Goal: Task Accomplishment & Management: Manage account settings

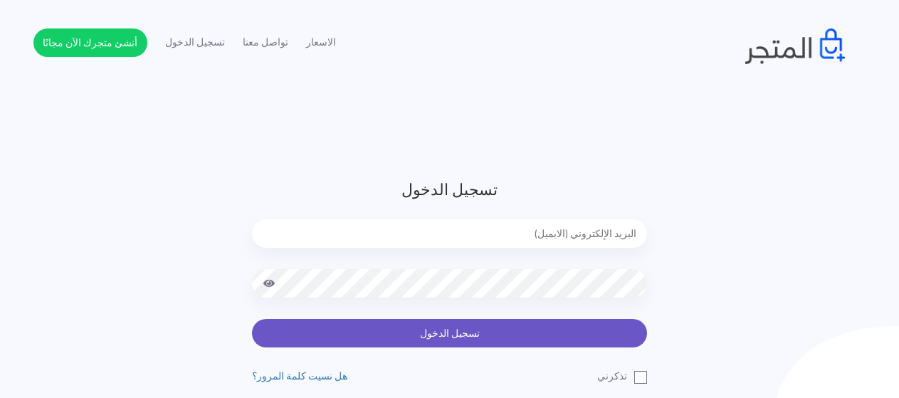
type input "[EMAIL_ADDRESS][DOMAIN_NAME]"
click at [480, 325] on button "تسجيل الدخول" at bounding box center [449, 333] width 395 height 28
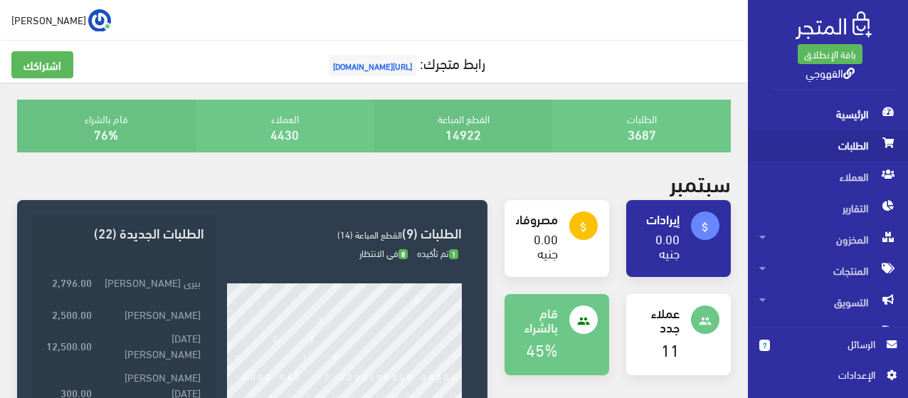
click at [818, 140] on span "الطلبات" at bounding box center [828, 145] width 137 height 31
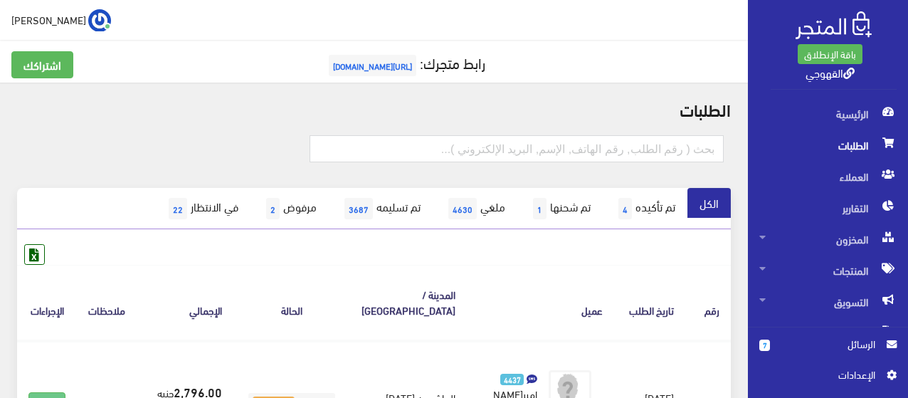
click at [838, 348] on span "الرسائل" at bounding box center [829, 344] width 94 height 16
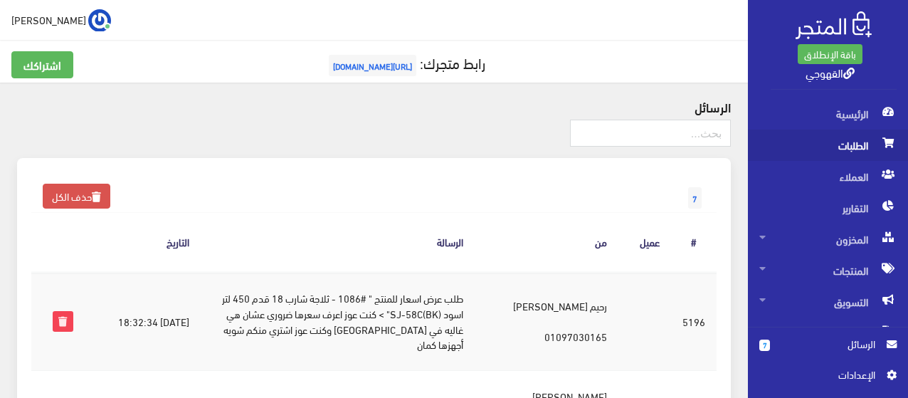
click at [874, 132] on span "الطلبات" at bounding box center [828, 145] width 137 height 31
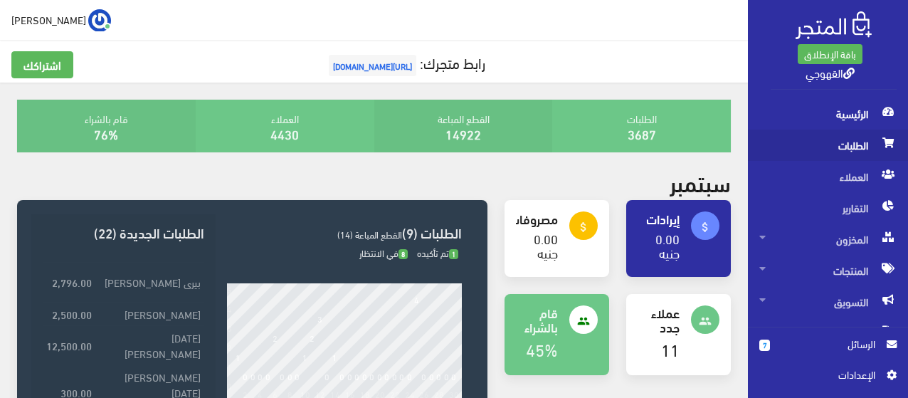
click at [826, 151] on span "الطلبات" at bounding box center [828, 145] width 137 height 31
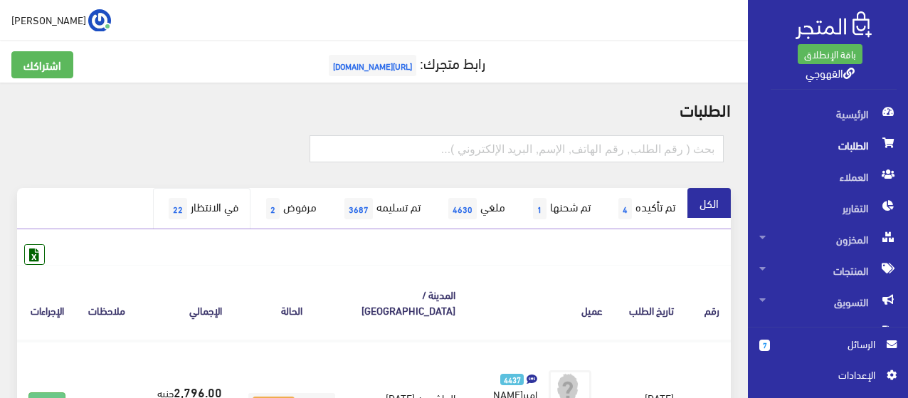
click at [186, 198] on link "في الانتظار 22" at bounding box center [202, 208] width 98 height 41
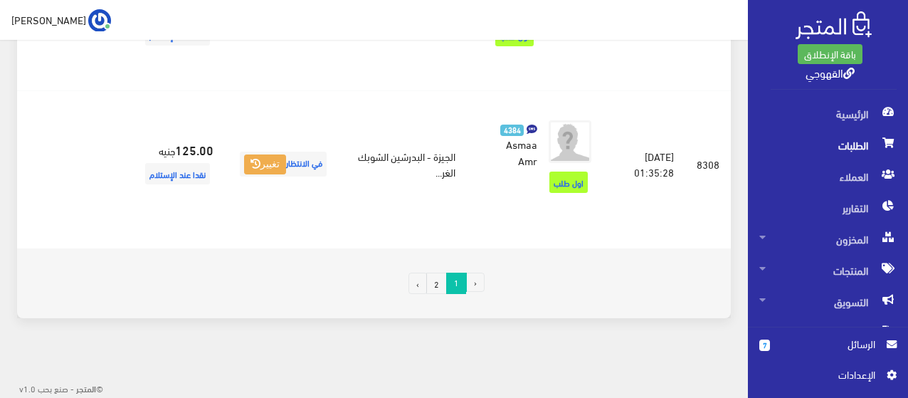
scroll to position [3306, 0]
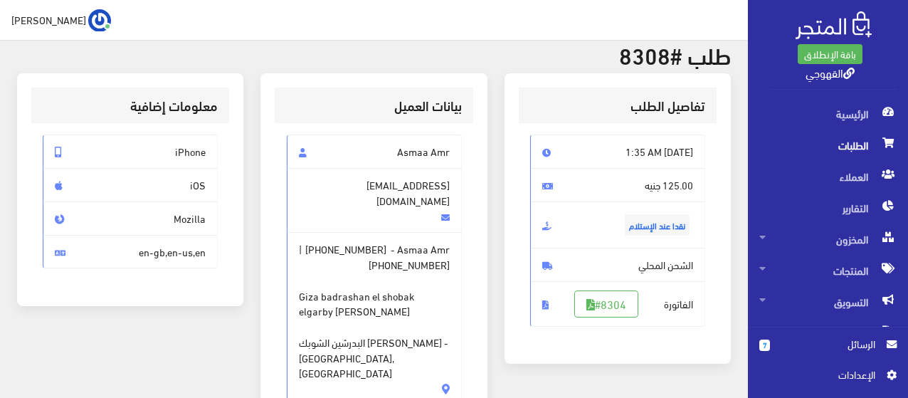
scroll to position [57, 0]
click at [839, 149] on span "الطلبات" at bounding box center [828, 145] width 137 height 31
click at [833, 150] on span "الطلبات" at bounding box center [828, 145] width 137 height 31
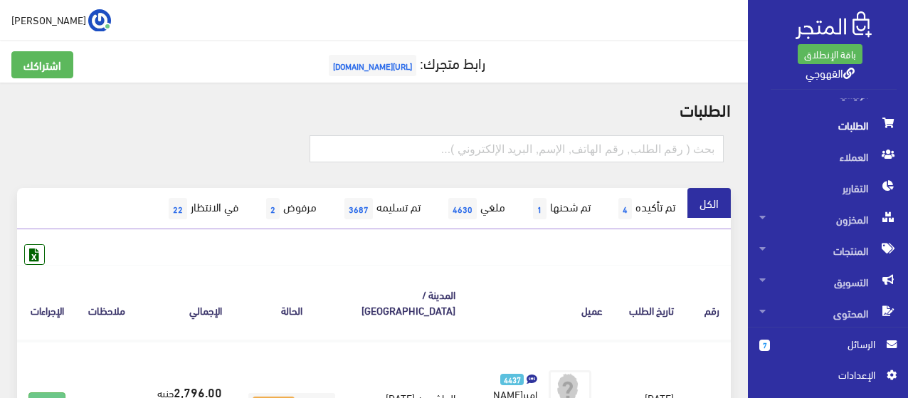
scroll to position [21, 0]
click at [555, 266] on th "عميل" at bounding box center [540, 302] width 147 height 75
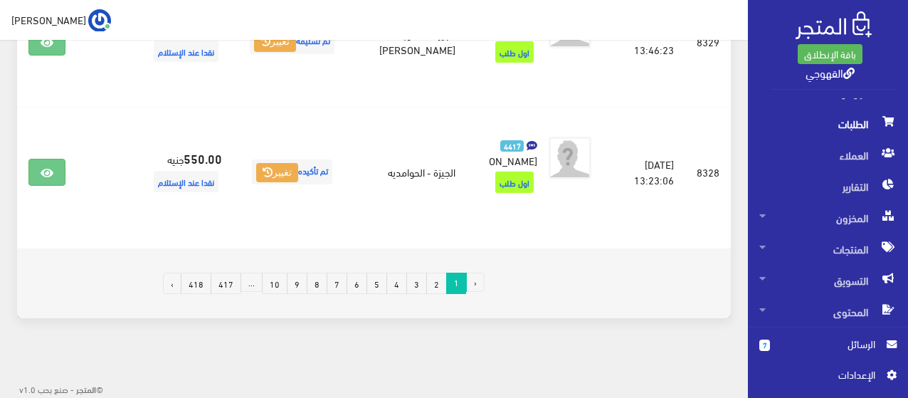
scroll to position [3022, 0]
click at [203, 288] on link "418" at bounding box center [196, 283] width 31 height 21
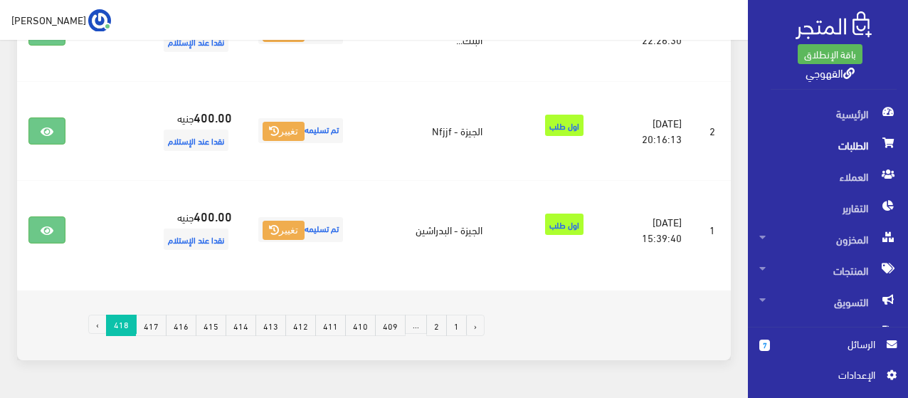
scroll to position [667, 0]
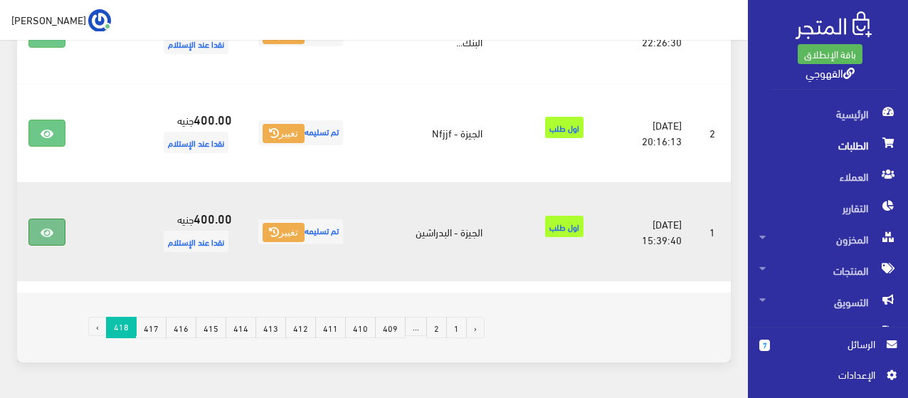
click at [63, 219] on link at bounding box center [46, 232] width 37 height 27
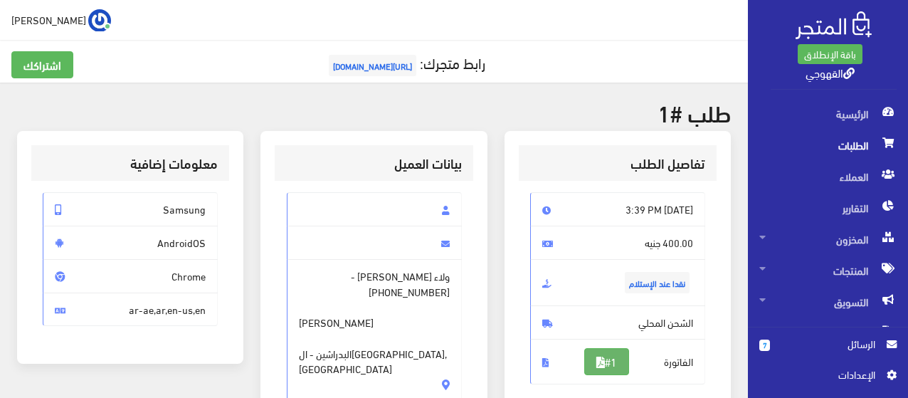
click at [597, 366] on icon at bounding box center [601, 362] width 9 height 11
click at [866, 352] on link "7 الرسائل" at bounding box center [828, 351] width 137 height 31
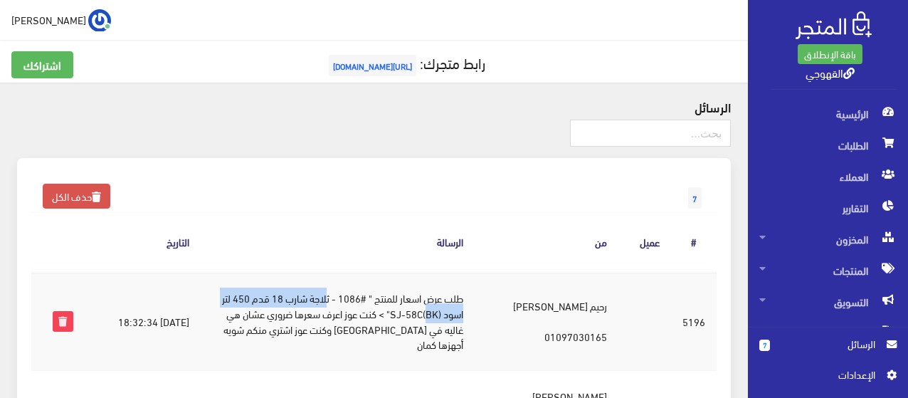
drag, startPoint x: 349, startPoint y: 295, endPoint x: 451, endPoint y: 307, distance: 103.2
click at [451, 307] on td "طلب عرض اسعار للمنتج " #1086 - ثلاجة شارب 18 قدم 450 لتر اسود (BK)SJ-58C" > كنت…" at bounding box center [338, 321] width 274 height 99
click at [551, 312] on td "رحيم [PERSON_NAME] 01097030165" at bounding box center [547, 321] width 144 height 99
click at [393, 69] on span "[URL][DOMAIN_NAME]" at bounding box center [373, 65] width 88 height 21
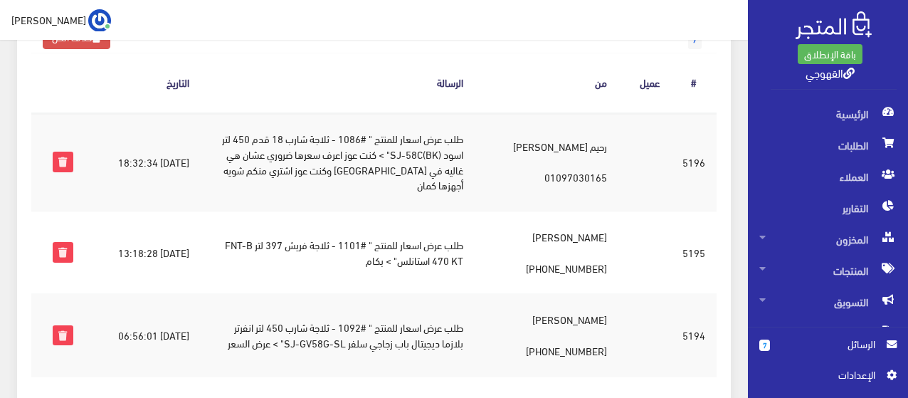
scroll to position [171, 0]
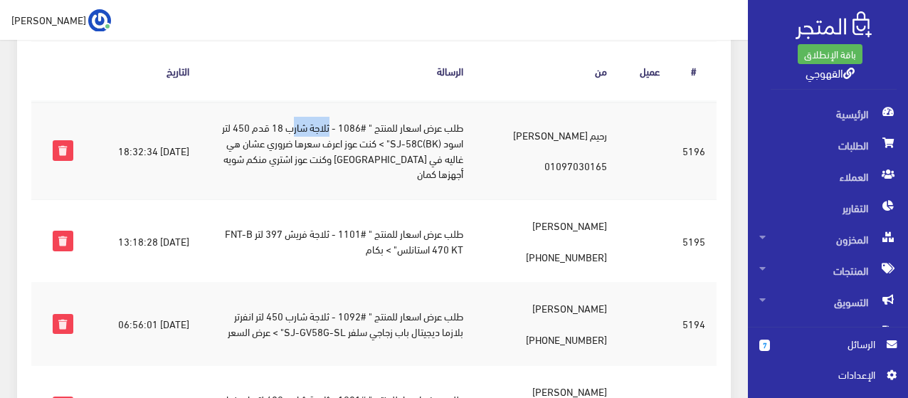
drag, startPoint x: 353, startPoint y: 127, endPoint x: 315, endPoint y: 122, distance: 38.7
click at [315, 122] on td "طلب عرض اسعار للمنتج " #1086 - ثلاجة شارب 18 قدم 450 لتر اسود (BK)SJ-58C" > كنت…" at bounding box center [338, 150] width 274 height 99
click at [354, 219] on td "طلب عرض اسعار للمنتج " #1101 - ثلاجة فريش 397 لتر FNT-B 470 KT استانلس" > بكام" at bounding box center [338, 241] width 274 height 83
click at [341, 221] on td "طلب عرض اسعار للمنتج " #1101 - ثلاجة فريش 397 لتر FNT-B 470 KT استانلس" > بكام" at bounding box center [338, 241] width 274 height 83
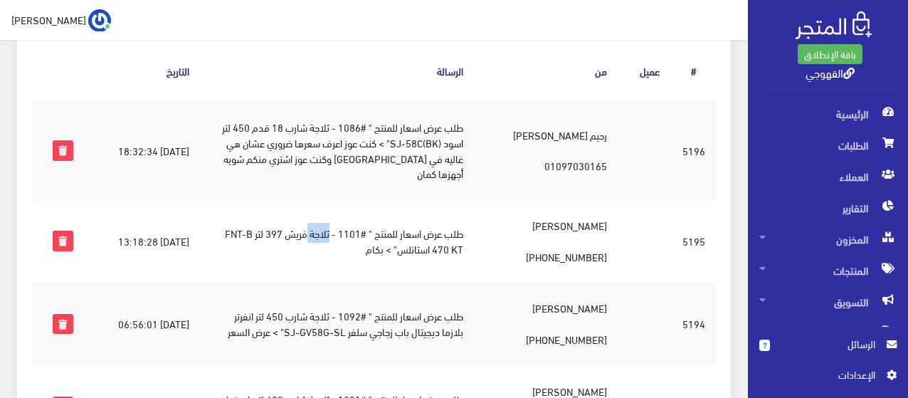
click at [341, 221] on td "طلب عرض اسعار للمنتج " #1101 - ثلاجة فريش 397 لتر FNT-B 470 KT استانلس" > بكام" at bounding box center [338, 241] width 274 height 83
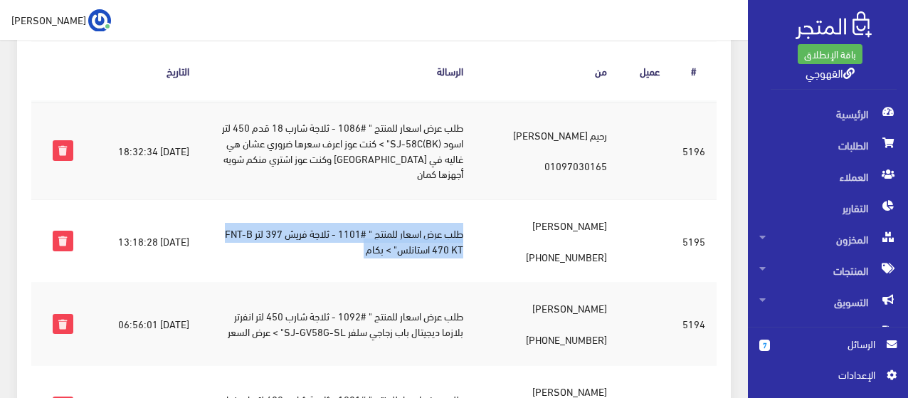
click at [341, 221] on td "طلب عرض اسعار للمنتج " #1101 - ثلاجة فريش 397 لتر FNT-B 470 KT استانلس" > بكام" at bounding box center [338, 241] width 274 height 83
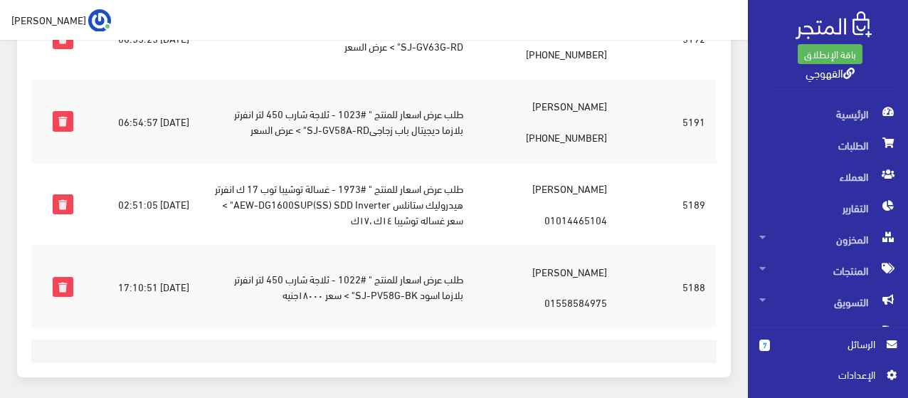
scroll to position [541, 0]
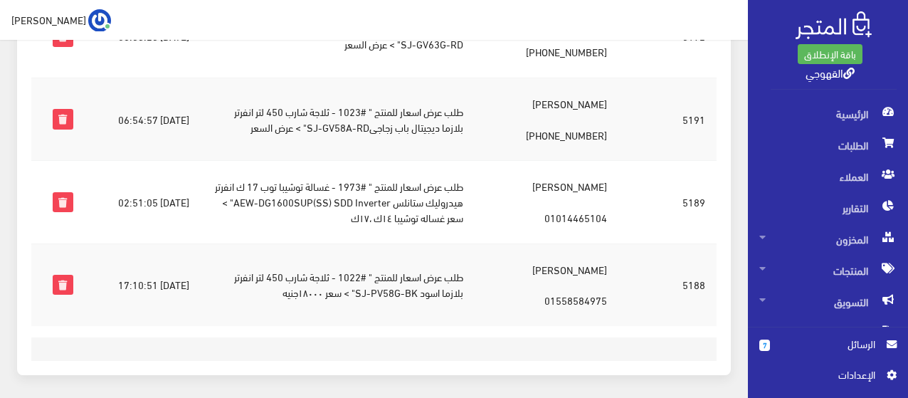
click at [333, 166] on td "طلب عرض اسعار للمنتج " #1973 - غسالة توشيبا توب 17 ك انفرتر هيدروليك ستانلس AEW…" at bounding box center [338, 202] width 274 height 83
click at [354, 171] on td "طلب عرض اسعار للمنتج " #1973 - غسالة توشيبا توب 17 ك انفرتر هيدروليك ستانلس AEW…" at bounding box center [338, 202] width 274 height 83
drag, startPoint x: 355, startPoint y: 171, endPoint x: 336, endPoint y: 160, distance: 22.0
click at [336, 161] on td "طلب عرض اسعار للمنتج " #1973 - غسالة توشيبا توب 17 ك انفرتر هيدروليك ستانلس AEW…" at bounding box center [338, 202] width 274 height 83
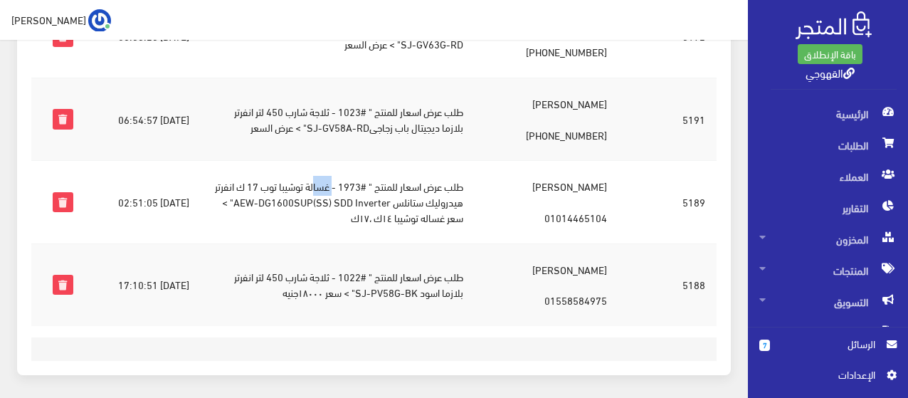
click at [352, 170] on td "طلب عرض اسعار للمنتج " #1973 - غسالة توشيبا توب 17 ك انفرتر هيدروليك ستانلس AEW…" at bounding box center [338, 202] width 274 height 83
drag, startPoint x: 352, startPoint y: 170, endPoint x: 400, endPoint y: 181, distance: 49.6
click at [400, 181] on td "طلب عرض اسعار للمنتج " #1973 - غسالة توشيبا توب 17 ك انفرتر هيدروليك ستانلس AEW…" at bounding box center [338, 202] width 274 height 83
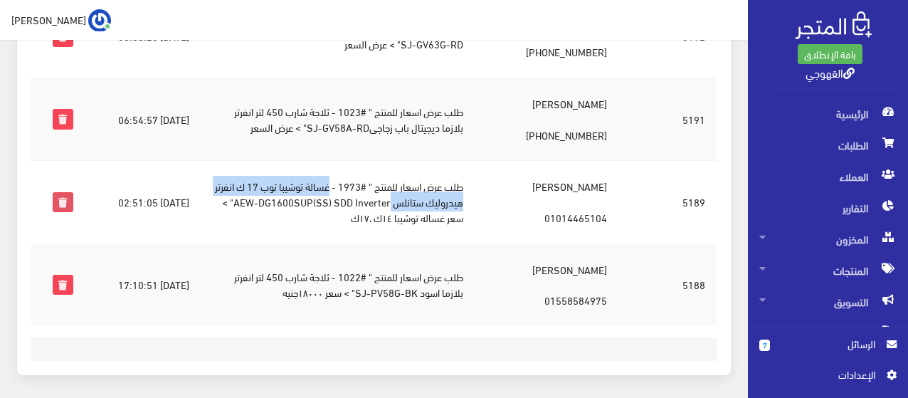
click at [63, 193] on icon at bounding box center [62, 202] width 19 height 19
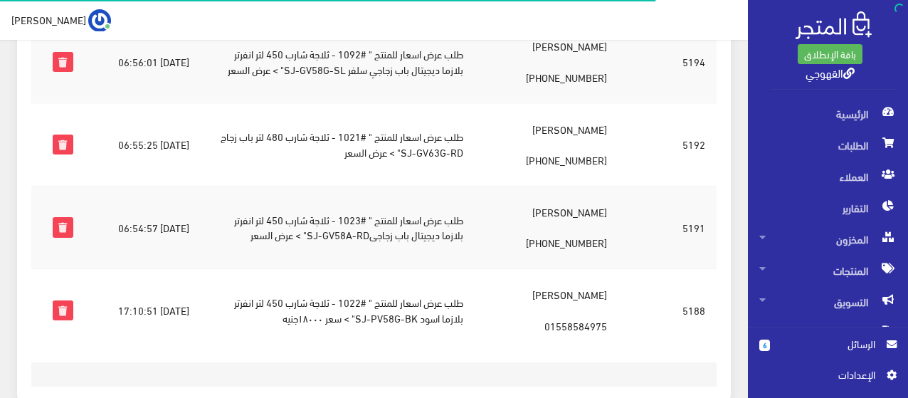
scroll to position [539, 0]
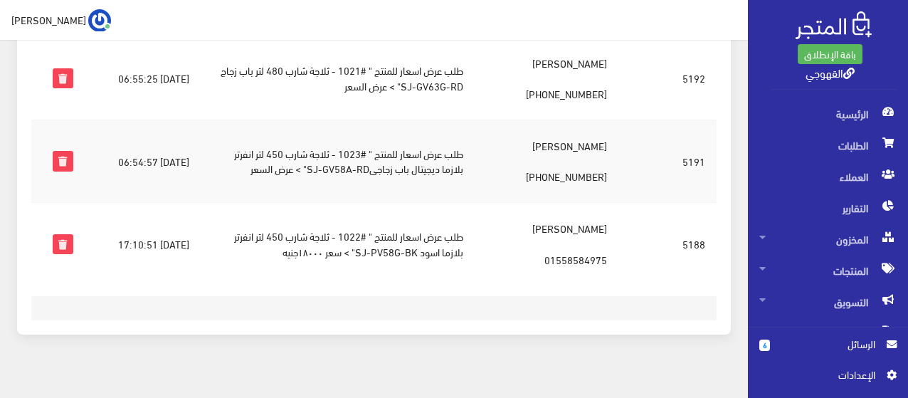
click at [470, 228] on td "طلب عرض اسعار للمنتج " #1022 - ثلاجة شارب 450 لتر انفرتر بلازما اسود SJ-PV58G-B…" at bounding box center [338, 244] width 274 height 83
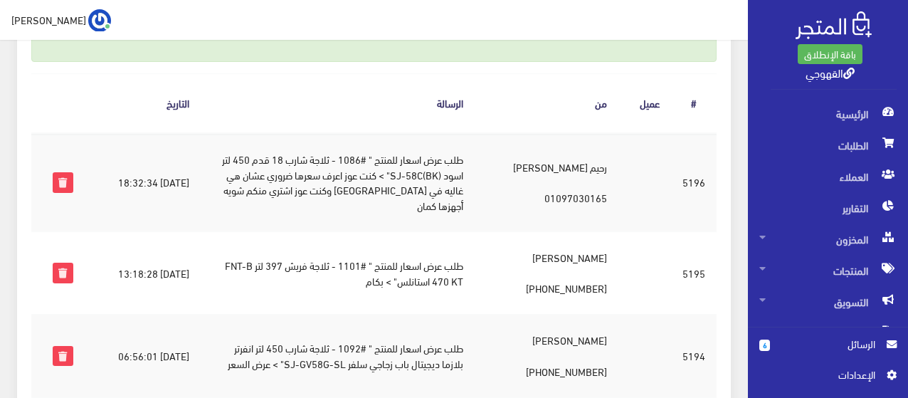
scroll to position [256, 0]
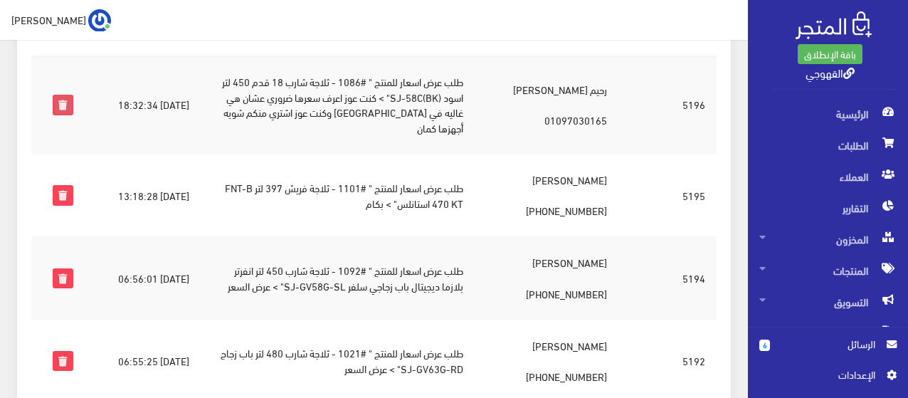
click at [55, 102] on icon at bounding box center [62, 104] width 19 height 19
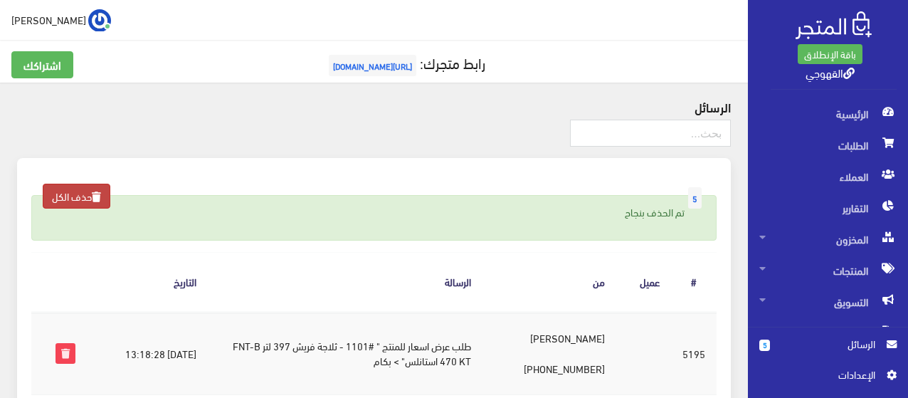
click at [84, 184] on link "حذف الكل" at bounding box center [77, 196] width 68 height 25
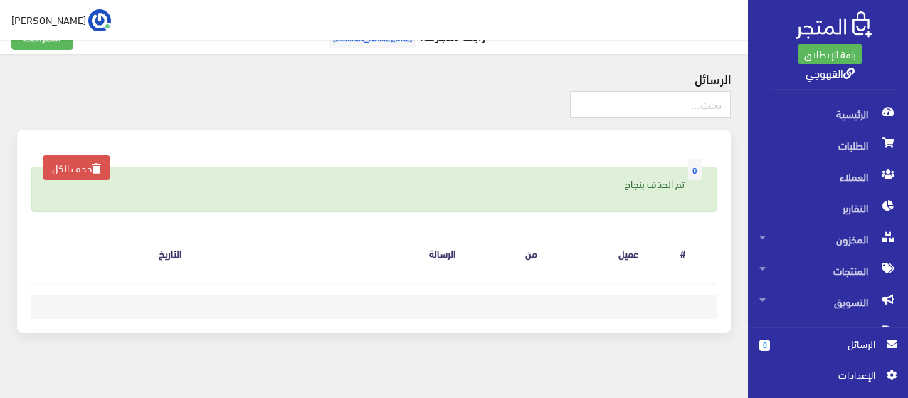
scroll to position [43, 0]
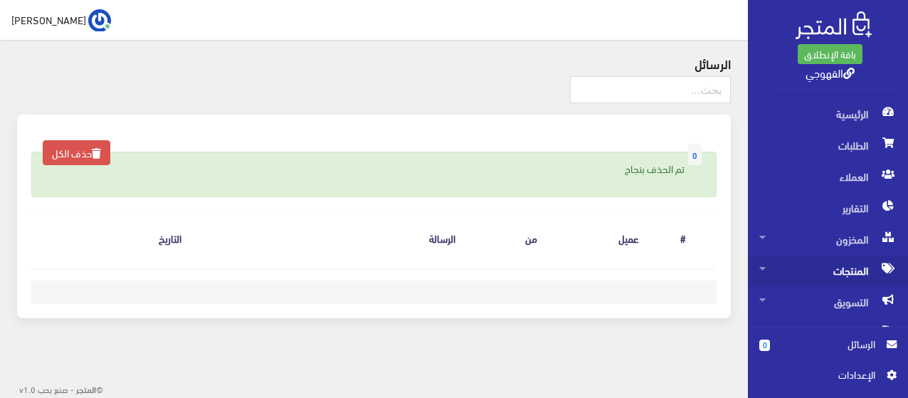
click at [830, 268] on span "المنتجات" at bounding box center [828, 270] width 137 height 31
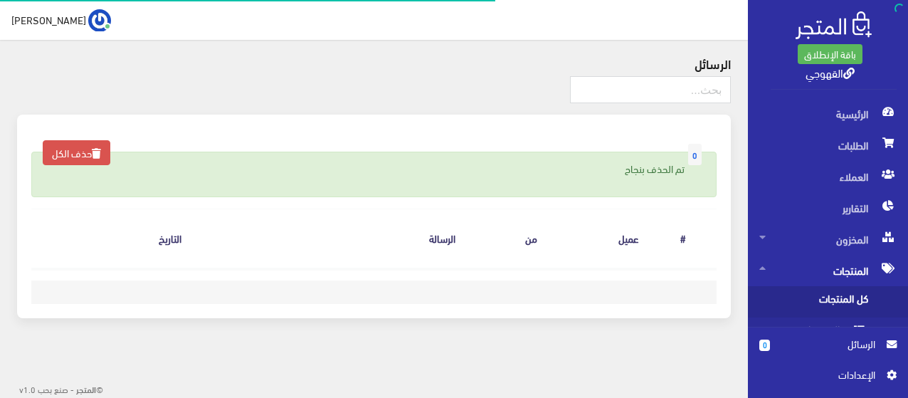
click at [826, 296] on span "كل المنتجات" at bounding box center [814, 301] width 108 height 31
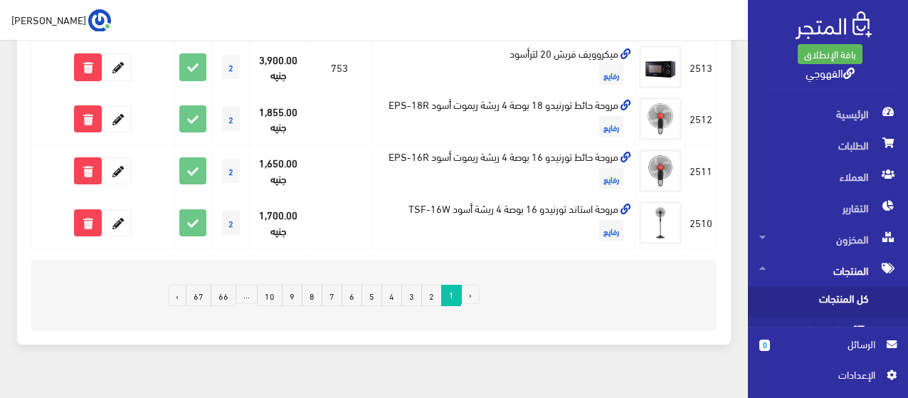
scroll to position [1303, 0]
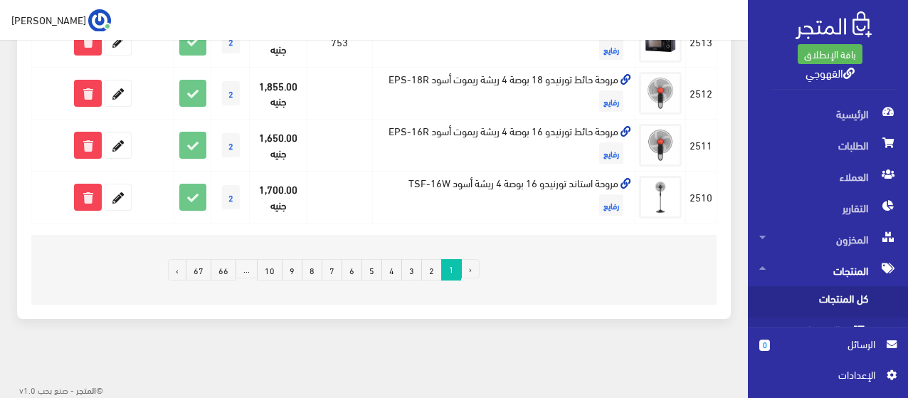
click at [272, 275] on link "10" at bounding box center [270, 269] width 26 height 21
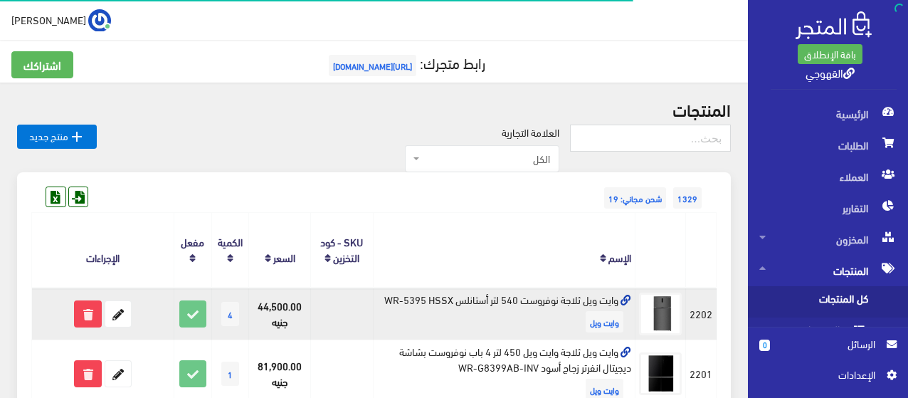
click at [471, 305] on td "وايت ويل ثلاجة نوفروست 540 لتر أستانلس WR-5395 HSSX وايت ويل" at bounding box center [505, 314] width 262 height 52
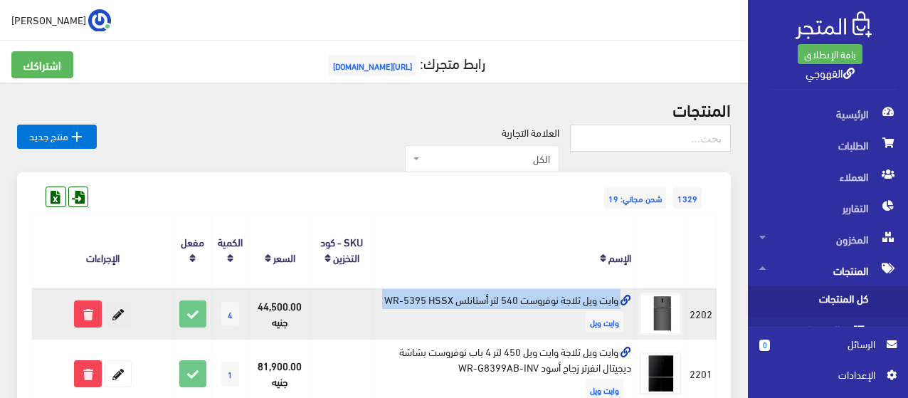
click at [129, 317] on icon at bounding box center [118, 314] width 26 height 26
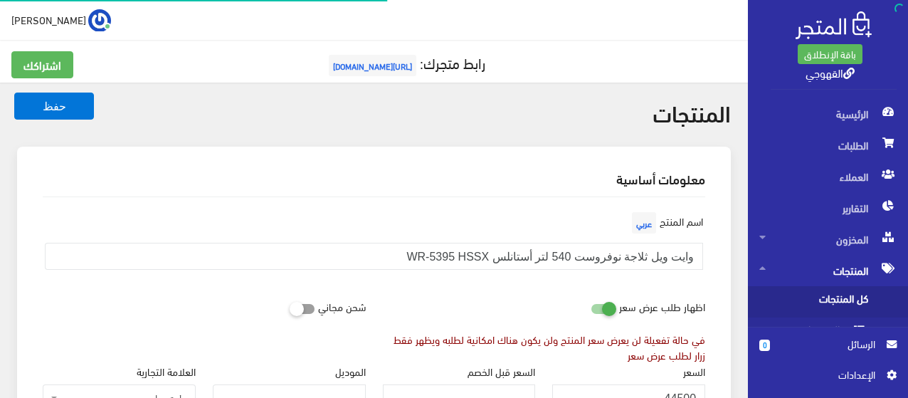
scroll to position [1044, 0]
click at [591, 312] on icon at bounding box center [591, 308] width 0 height 13
click at [591, 312] on input "checkbox" at bounding box center [578, 305] width 26 height 14
checkbox input "false"
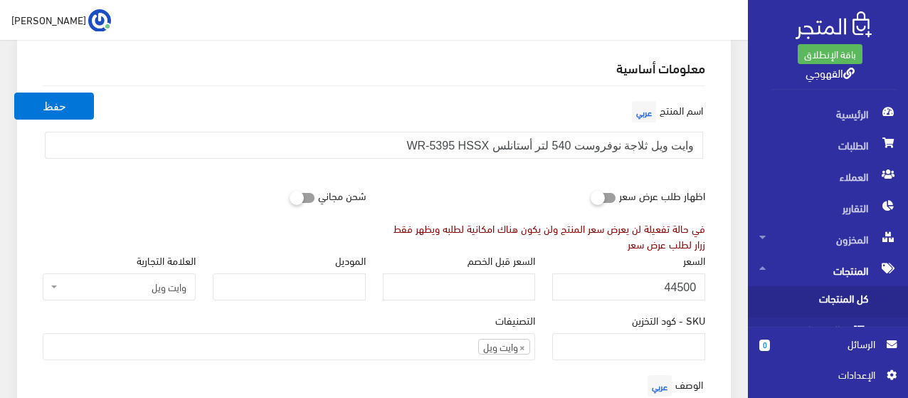
scroll to position [114, 0]
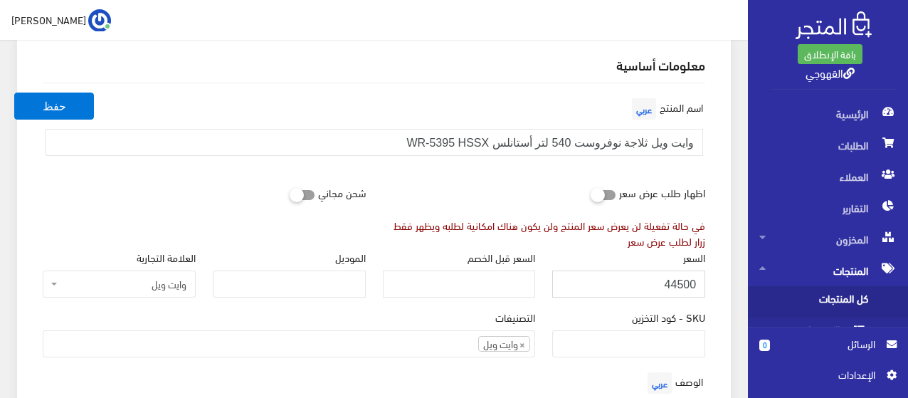
click at [626, 281] on input "44500" at bounding box center [628, 283] width 153 height 27
type input "33250"
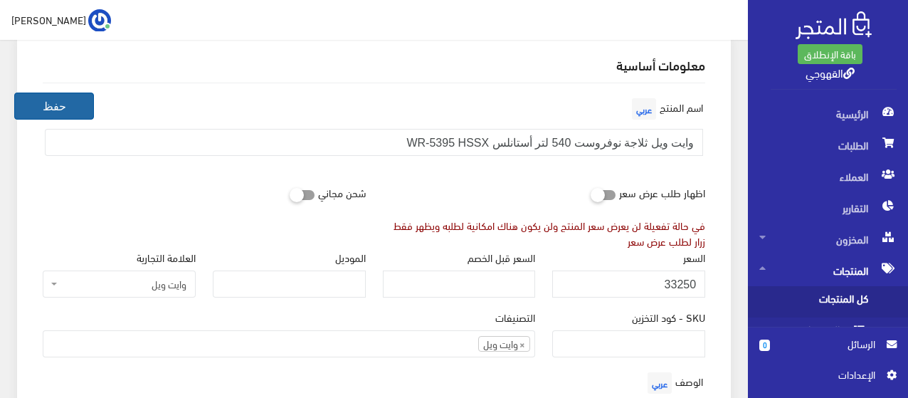
click at [65, 98] on button "حفظ" at bounding box center [54, 106] width 80 height 27
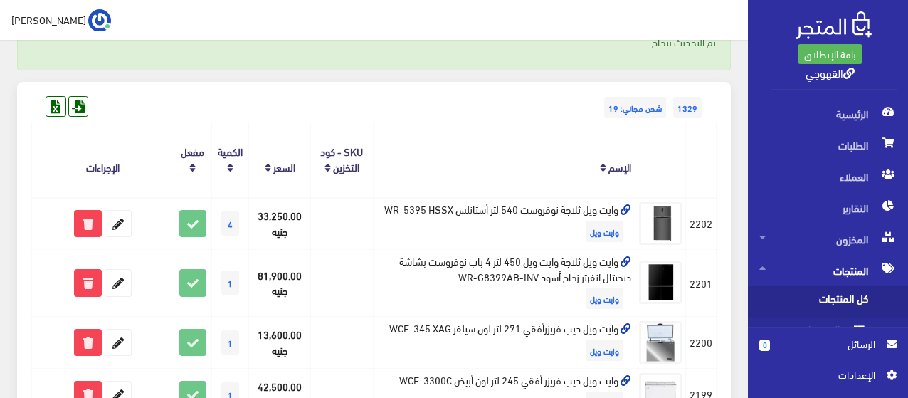
scroll to position [171, 0]
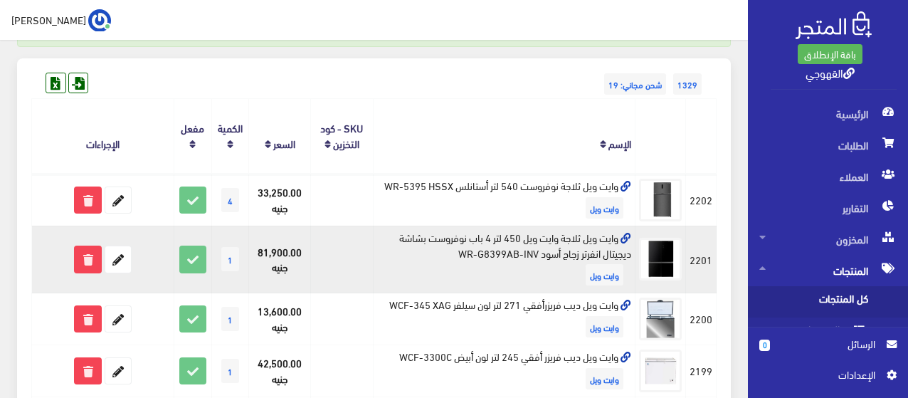
click at [488, 248] on td "وايت ويل ثلاجة وايت ويل 450 لتر 4 باب نوفروست بشاشة ديجيتال انفرتر زجاج أسود WR…" at bounding box center [505, 260] width 262 height 68
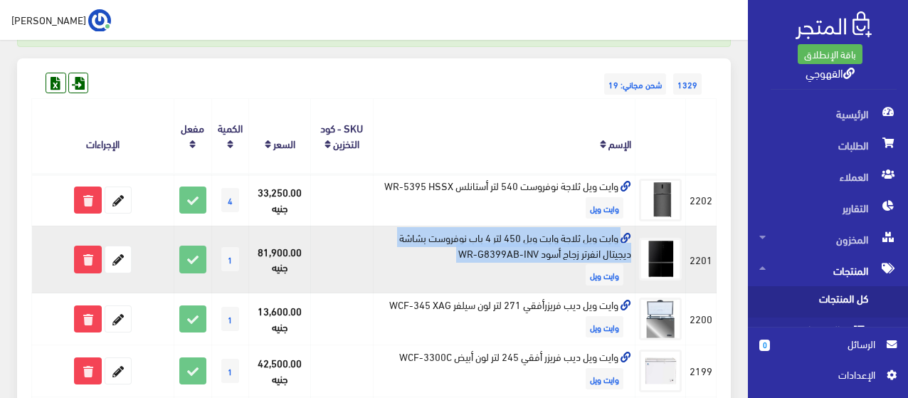
click at [488, 248] on td "وايت ويل ثلاجة وايت ويل 450 لتر 4 باب نوفروست بشاشة ديجيتال انفرتر زجاج أسود WR…" at bounding box center [505, 260] width 262 height 68
copy td "وايت ويل ثلاجة وايت ويل 450 لتر 4 باب نوفروست بشاشة ديجيتال انفرتر زجاج أسود WR…"
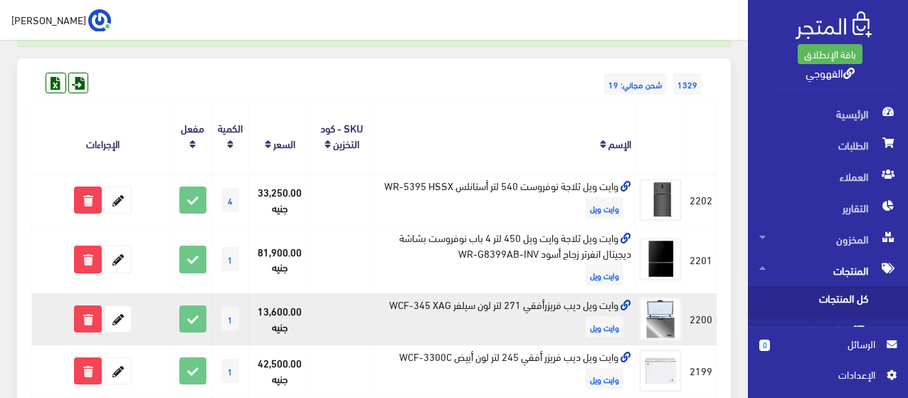
click at [590, 305] on td "وايت ويل ديب فريزرأفقي 271 لتر لون سيلفر WCF-345 XAG وايت ويل" at bounding box center [505, 319] width 262 height 52
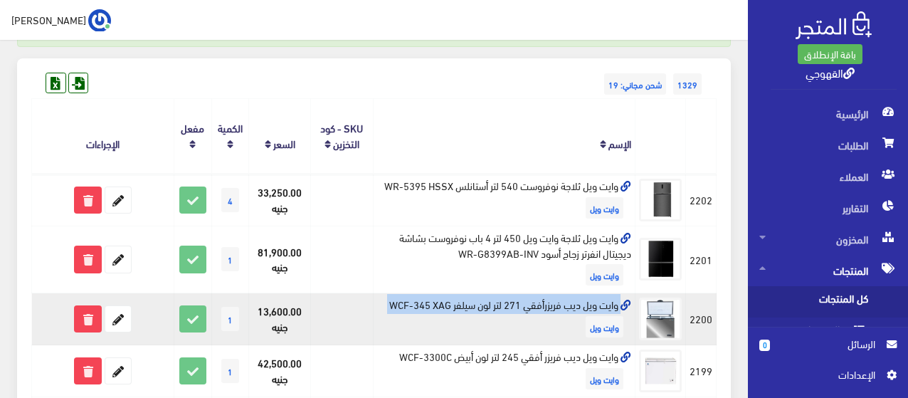
click at [590, 305] on td "وايت ويل ديب فريزرأفقي 271 لتر لون سيلفر WCF-345 XAG وايت ويل" at bounding box center [505, 319] width 262 height 52
copy td "وايت ويل ديب فريزرأفقي 271 لتر لون سيلفر WCF-345 XAG"
click at [93, 325] on icon at bounding box center [88, 319] width 26 height 26
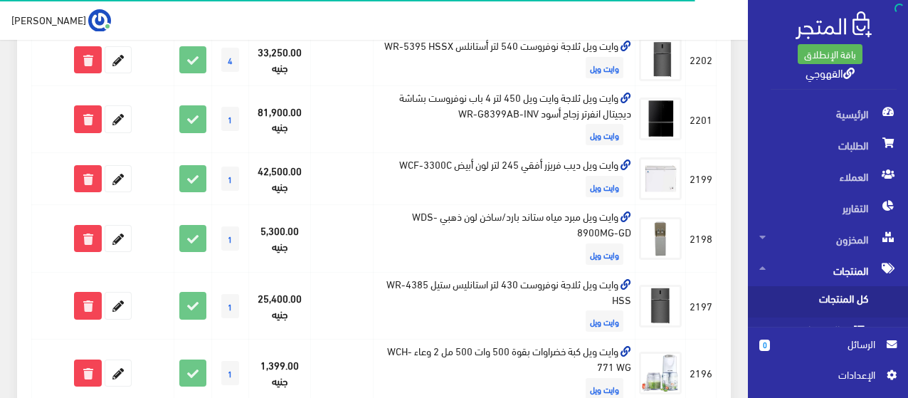
scroll to position [285, 0]
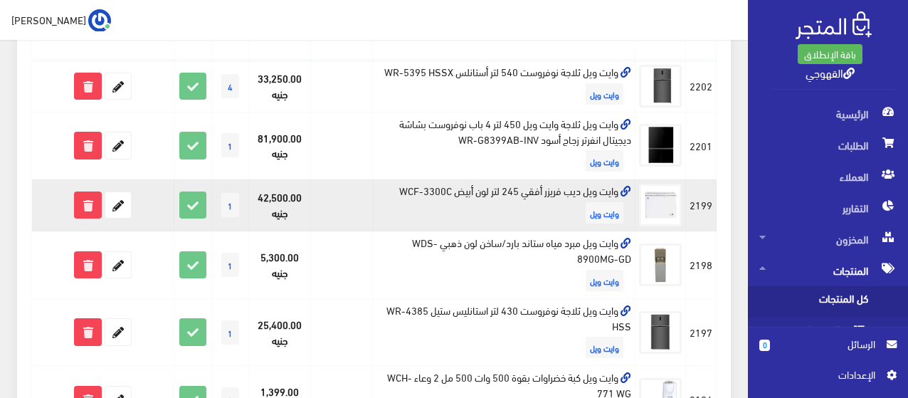
click at [426, 195] on td "وايت ويل ديب فريزر أفقي 245 لتر لون أبيض WCF-3300C وايت ويل" at bounding box center [505, 205] width 262 height 52
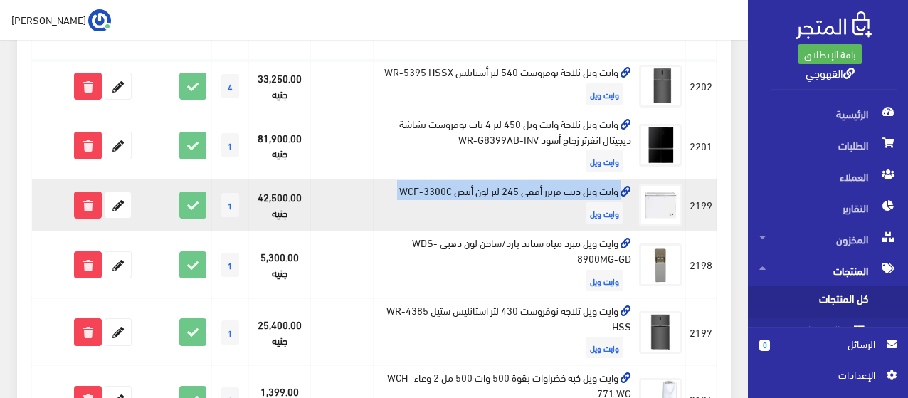
click at [426, 195] on td "وايت ويل ديب فريزر أفقي 245 لتر لون أبيض WCF-3300C وايت ويل" at bounding box center [505, 205] width 262 height 52
copy td "وايت ويل ديب فريزر أفقي 245 لتر لون أبيض WCF-3300C"
click at [114, 201] on icon at bounding box center [118, 205] width 26 height 26
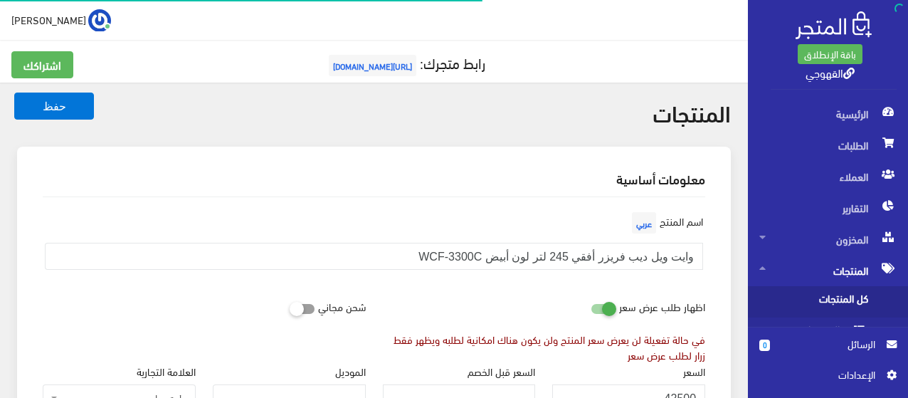
scroll to position [1044, 0]
click at [611, 322] on div "اظهار طلب عرض سعر" at bounding box center [645, 312] width 120 height 38
click at [591, 311] on icon at bounding box center [591, 308] width 0 height 13
click at [591, 311] on input "checkbox" at bounding box center [578, 305] width 26 height 14
checkbox input "false"
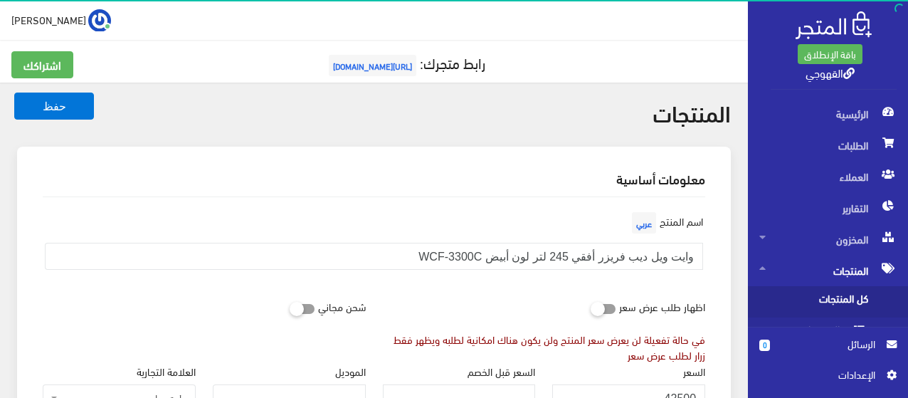
click at [590, 333] on div "في حالة تفعيلة لن يعرض سعر المنتج ولن يكون هناك امكانية لطلبه ويظهر فقط زرار لط…" at bounding box center [544, 347] width 323 height 31
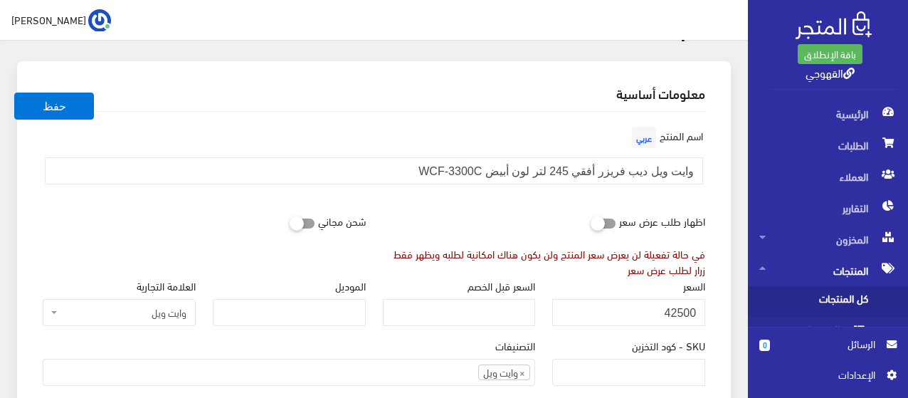
scroll to position [83, 0]
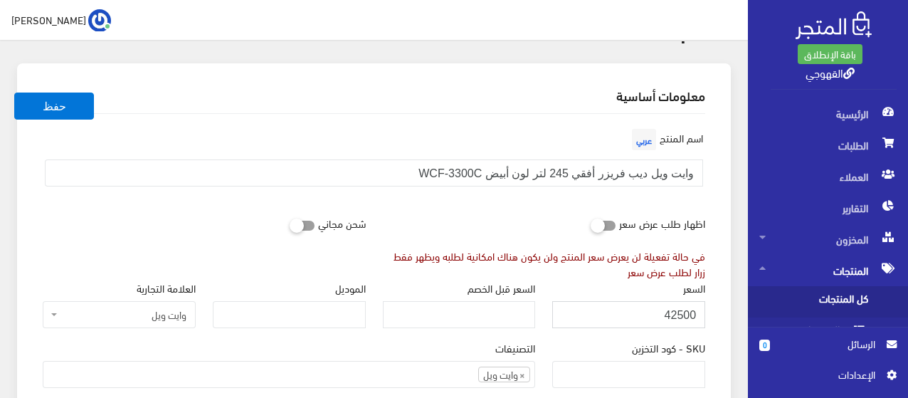
click at [647, 305] on input "42500" at bounding box center [628, 314] width 153 height 27
type input "12100"
click at [14, 93] on button "حفظ" at bounding box center [54, 106] width 80 height 27
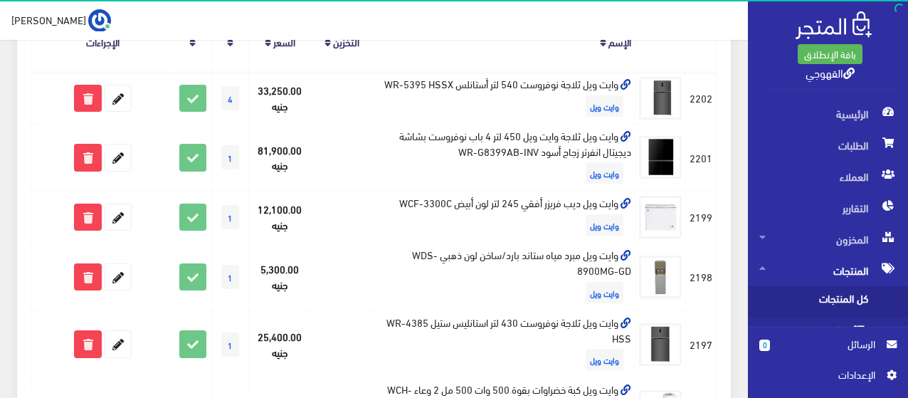
scroll to position [285, 0]
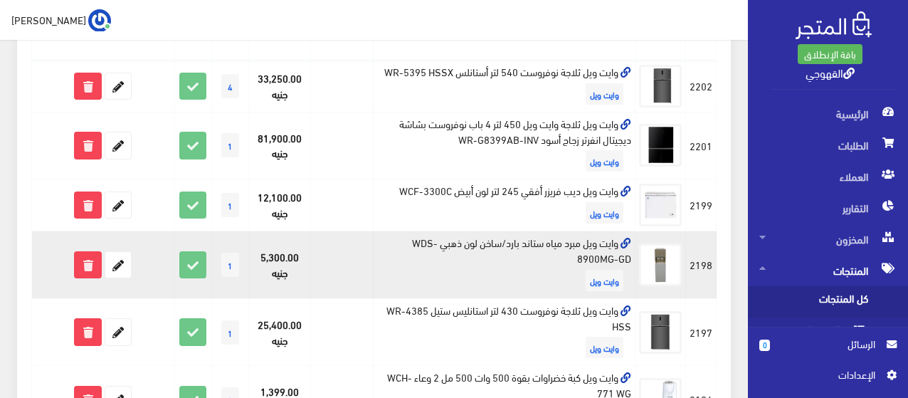
click at [500, 248] on td "وايت ويل مبرد مياه ستاند بارد/ساخن لون ذهبي WDS-8900MG-GD وايت ويل" at bounding box center [505, 265] width 262 height 68
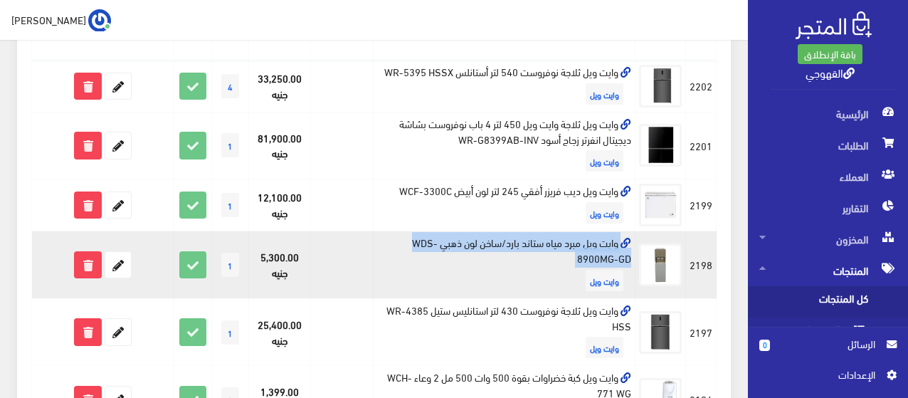
click at [500, 248] on td "وايت ويل مبرد مياه ستاند بارد/ساخن لون ذهبي WDS-8900MG-GD وايت ويل" at bounding box center [505, 265] width 262 height 68
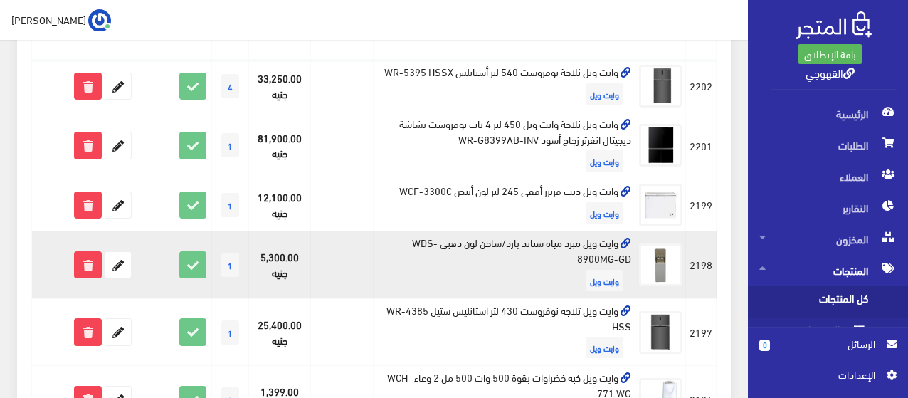
click at [500, 248] on td "وايت ويل مبرد مياه ستاند بارد/ساخن لون ذهبي WDS-8900MG-GD وايت ويل" at bounding box center [505, 265] width 262 height 68
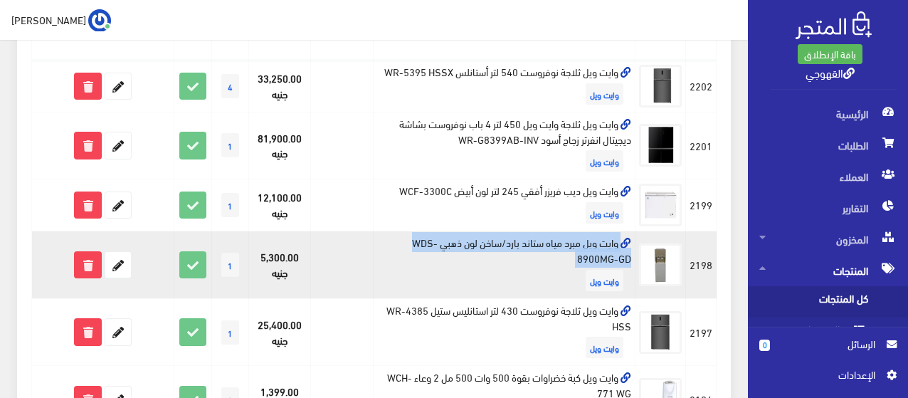
click at [500, 248] on td "وايت ويل مبرد مياه ستاند بارد/ساخن لون ذهبي WDS-8900MG-GD وايت ويل" at bounding box center [505, 265] width 262 height 68
copy td "وايت ويل مبرد مياه ستاند بارد/ساخن لون ذهبي WDS-8900MG-GD"
click at [88, 268] on icon at bounding box center [88, 265] width 26 height 26
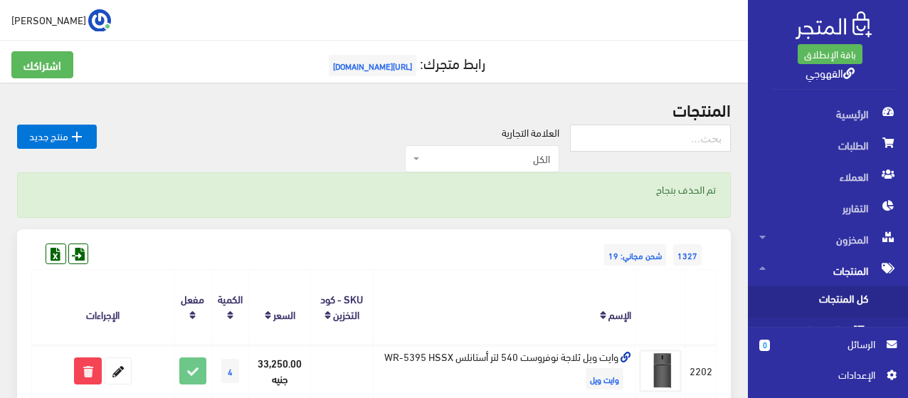
click at [258, 240] on div "1327 شحن مجاني: 19" at bounding box center [373, 240] width 685 height 23
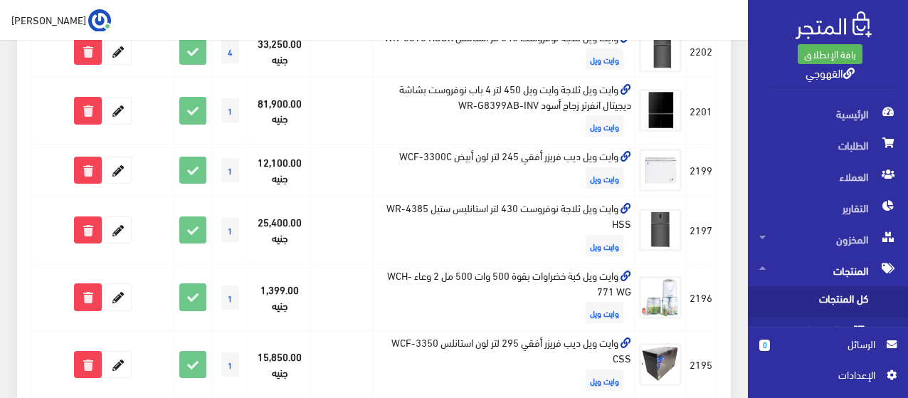
scroll to position [348, 0]
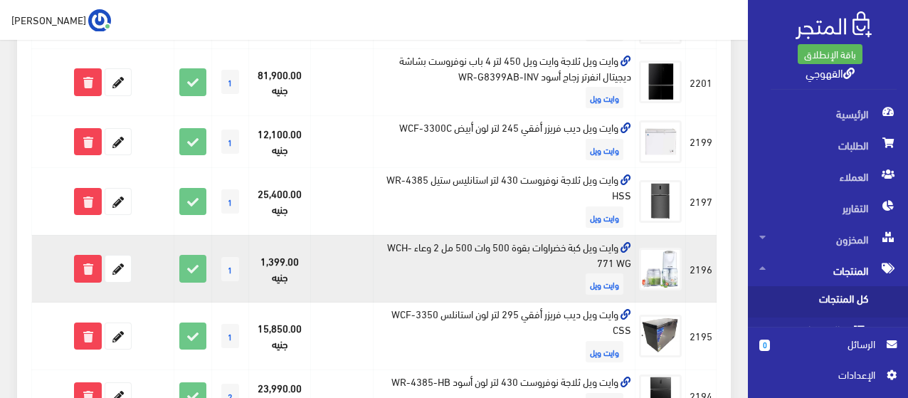
click at [448, 238] on td "وايت ويل كبة خضراوات بقوة 500 وات 500 مل 2 وعاء WCH-771 WG وايت ويل" at bounding box center [505, 269] width 262 height 68
click at [446, 245] on td "وايت ويل كبة خضراوات بقوة 500 وات 500 مل 2 وعاء WCH-771 WG وايت ويل" at bounding box center [505, 269] width 262 height 68
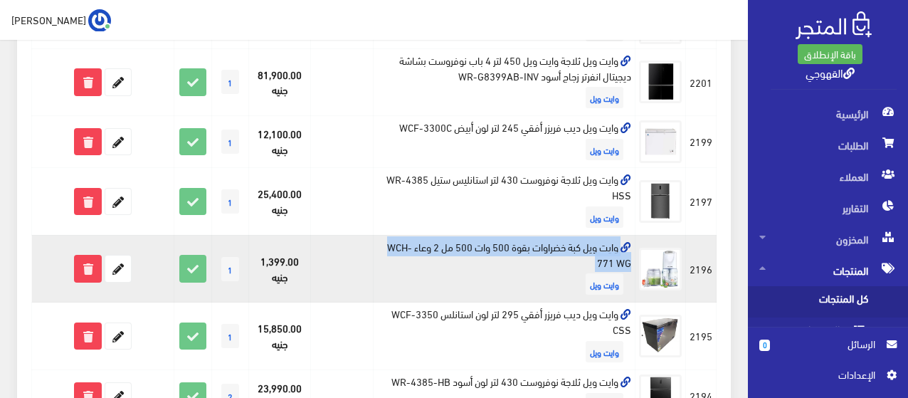
click at [446, 245] on td "وايت ويل كبة خضراوات بقوة 500 وات 500 مل 2 وعاء WCH-771 WG وايت ويل" at bounding box center [505, 269] width 262 height 68
copy td "وايت ويل كبة خضراوات بقوة 500 وات 500 مل 2 وعاء WCH-771 WG"
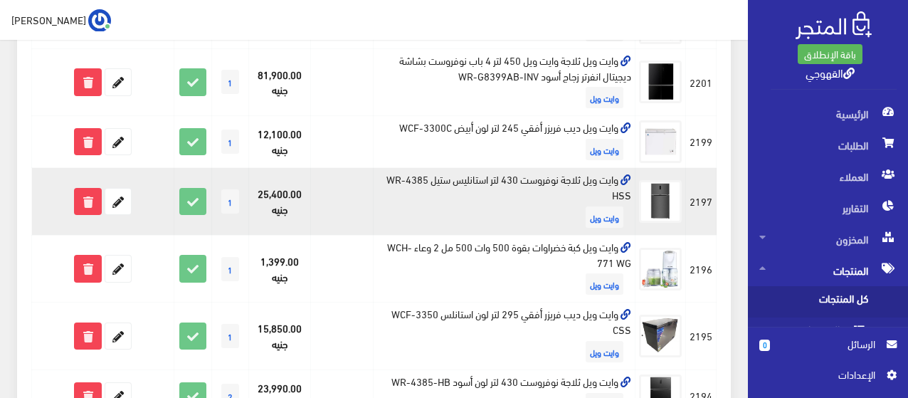
click at [443, 180] on td "وايت ويل ثلاجة نوفروست 430 لتر استانليس ستيل WR-4385 HSS وايت ويل" at bounding box center [505, 202] width 262 height 68
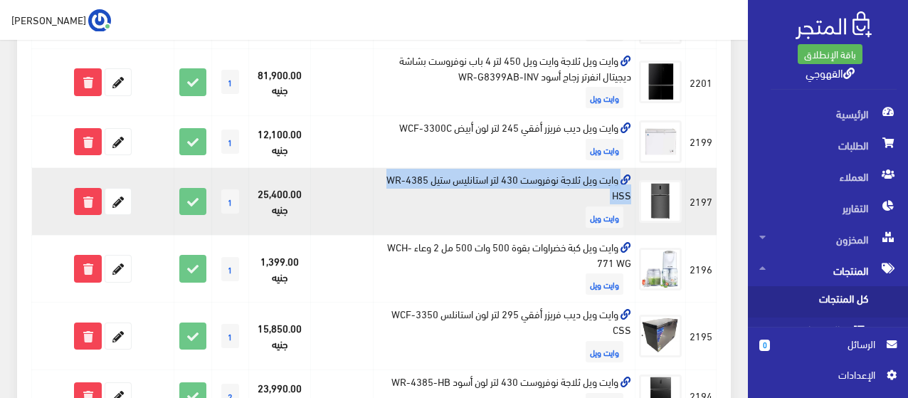
click at [443, 180] on td "وايت ويل ثلاجة نوفروست 430 لتر استانليس ستيل WR-4385 HSS وايت ويل" at bounding box center [505, 202] width 262 height 68
copy td "وايت ويل ثلاجة نوفروست 430 لتر استانليس ستيل WR-4385 HSS"
click at [117, 196] on icon at bounding box center [118, 202] width 26 height 26
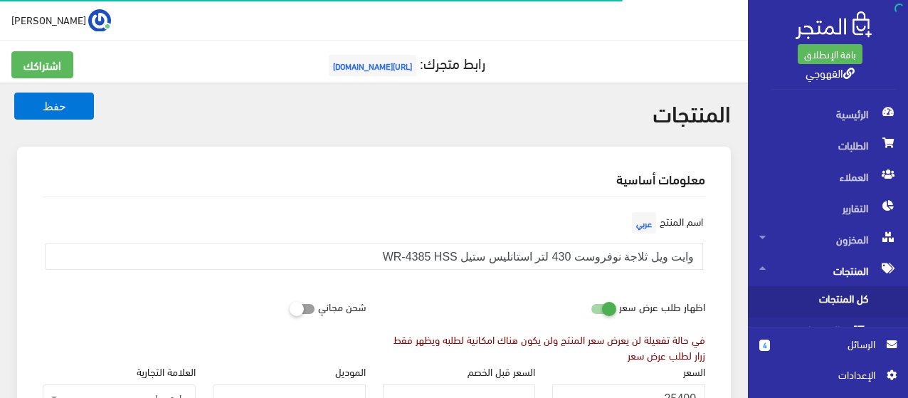
scroll to position [1044, 0]
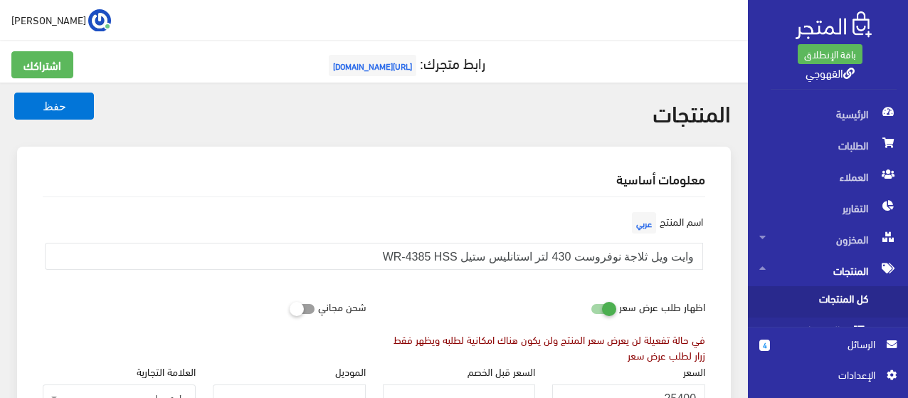
click at [591, 307] on icon at bounding box center [591, 308] width 0 height 13
click at [591, 307] on input "checkbox" at bounding box center [578, 305] width 26 height 14
checkbox input "false"
click at [530, 287] on div "اسم المنتج عربي وايت ويل ثلاجة نوفروست 430 لتر استانليس ستيل WR-4385 HSS" at bounding box center [374, 251] width 680 height 84
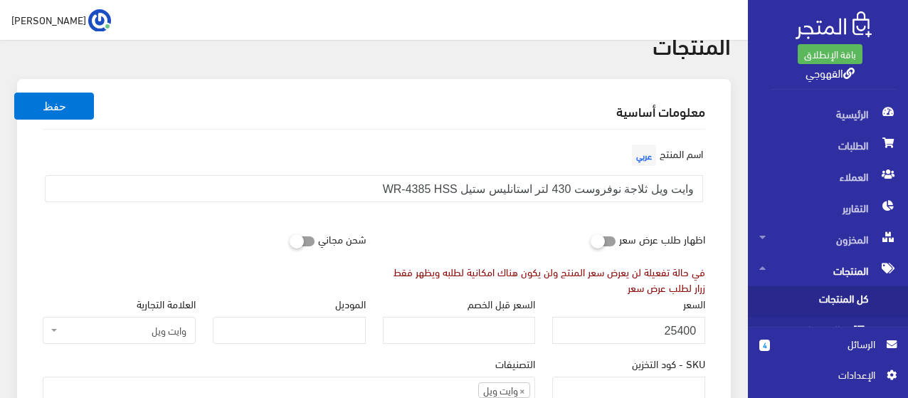
scroll to position [114, 0]
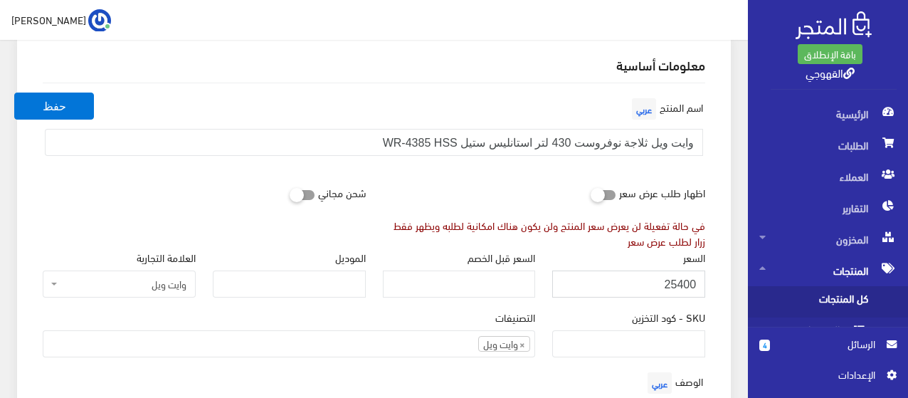
click at [681, 275] on input "25400" at bounding box center [628, 283] width 153 height 27
click at [672, 286] on input "25400" at bounding box center [628, 283] width 153 height 27
click at [676, 291] on input "25400" at bounding box center [628, 283] width 153 height 27
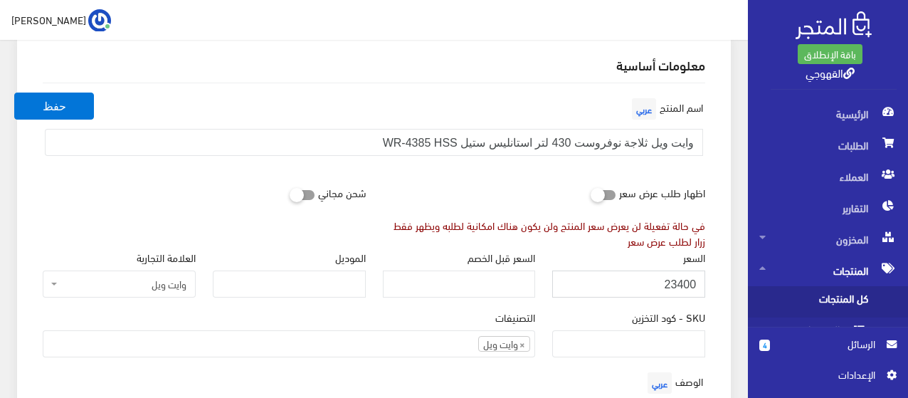
type input "23400"
click at [14, 93] on button "حفظ" at bounding box center [54, 106] width 80 height 27
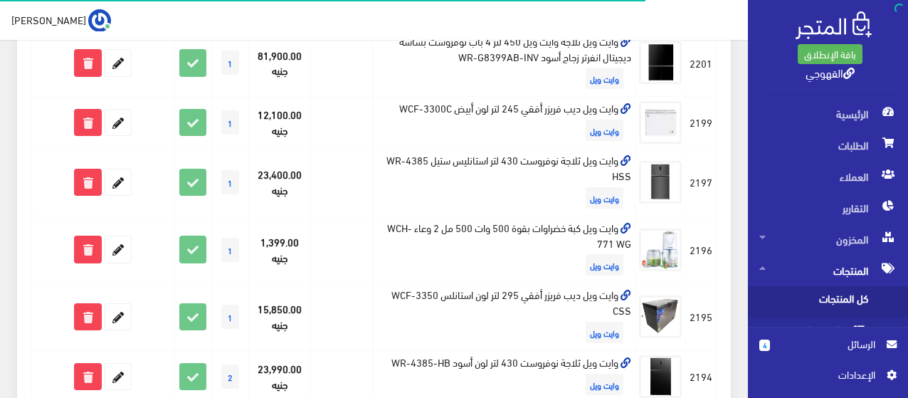
scroll to position [370, 0]
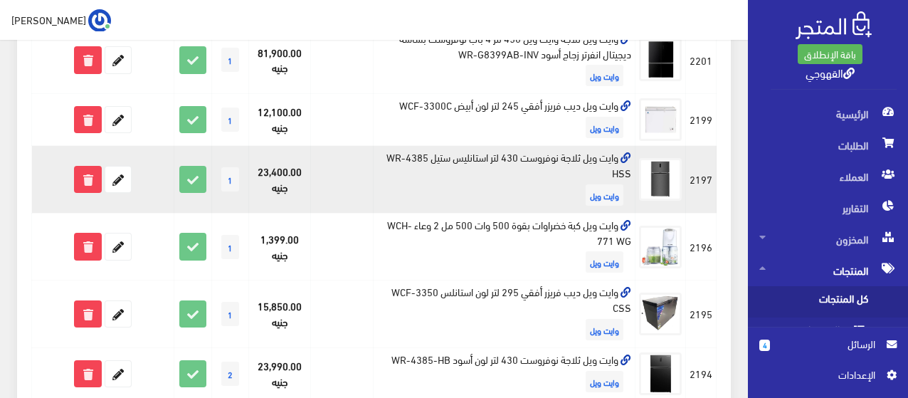
click at [503, 210] on td "وايت ويل ثلاجة نوفروست 430 لتر استانليس ستيل WR-4385 HSS وايت ويل" at bounding box center [505, 180] width 262 height 68
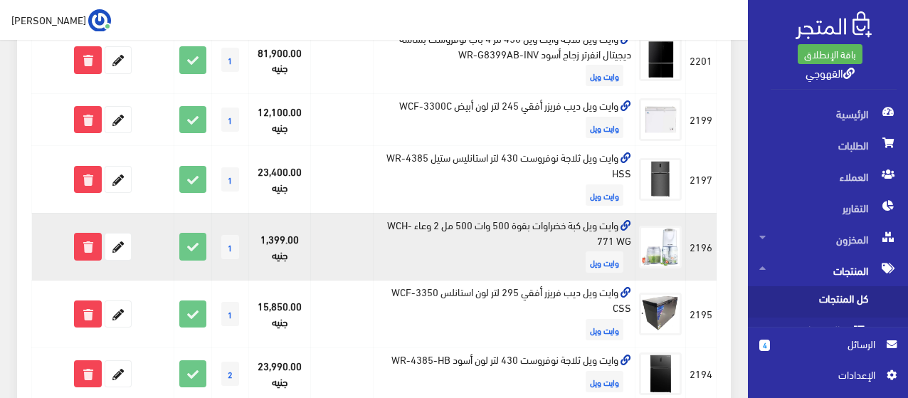
click at [510, 236] on td "وايت ويل كبة خضراوات بقوة 500 وات 500 مل 2 وعاء WCH-771 WG وايت ويل" at bounding box center [505, 247] width 262 height 68
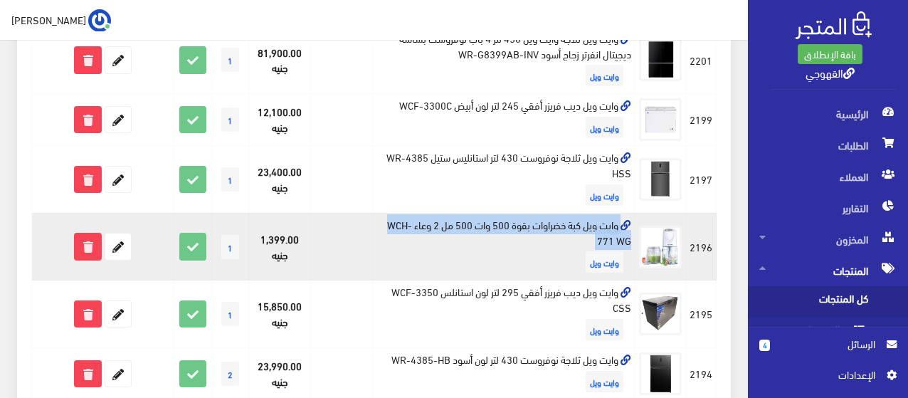
click at [510, 236] on td "وايت ويل كبة خضراوات بقوة 500 وات 500 مل 2 وعاء WCH-771 WG وايت ويل" at bounding box center [505, 247] width 262 height 68
copy td "وايت ويل كبة خضراوات بقوة 500 وات 500 مل 2 وعاء WCH-771 WG"
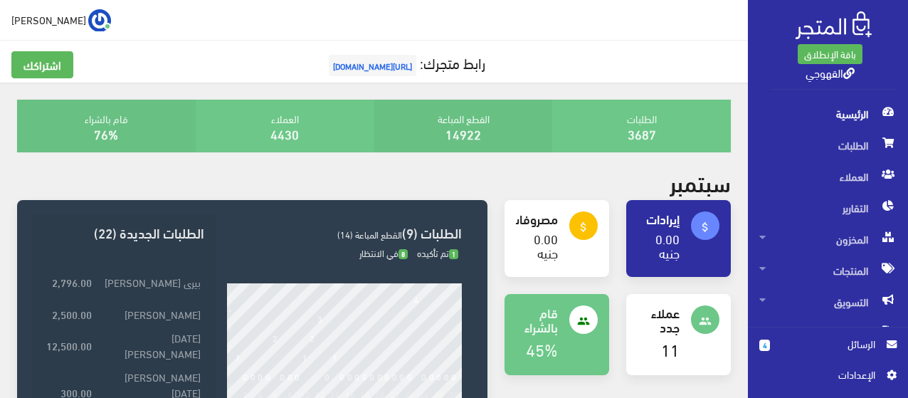
click at [808, 346] on span "الرسائل" at bounding box center [829, 344] width 94 height 16
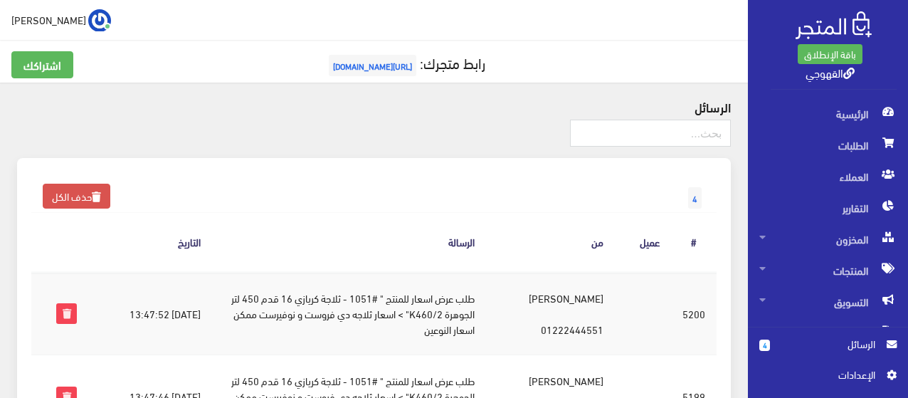
click at [545, 182] on div "4 حذف الكل" at bounding box center [373, 183] width 685 height 23
click at [93, 206] on link "حذف الكل" at bounding box center [77, 196] width 68 height 25
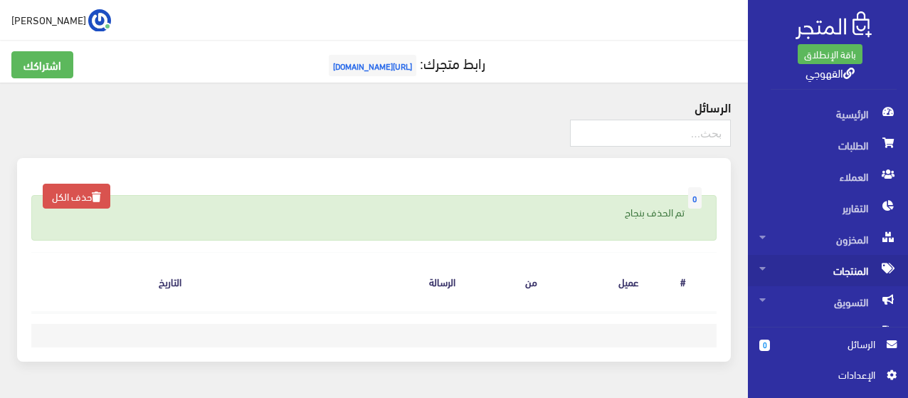
click at [809, 261] on span "المنتجات" at bounding box center [828, 270] width 137 height 31
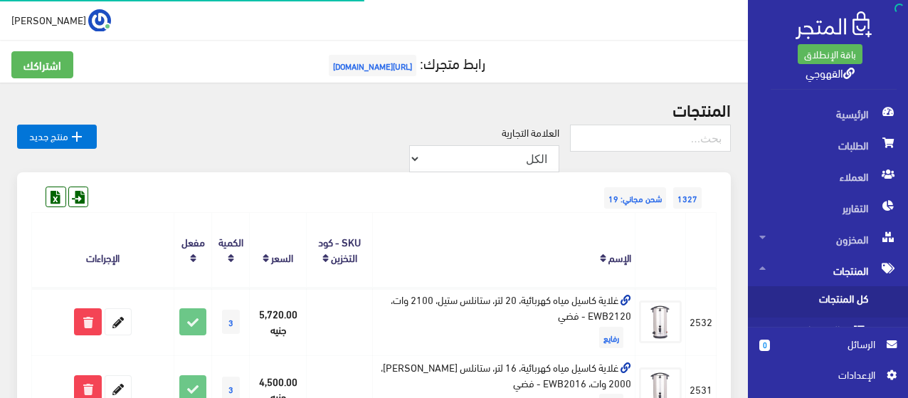
click at [805, 302] on span "كل المنتجات" at bounding box center [814, 301] width 108 height 31
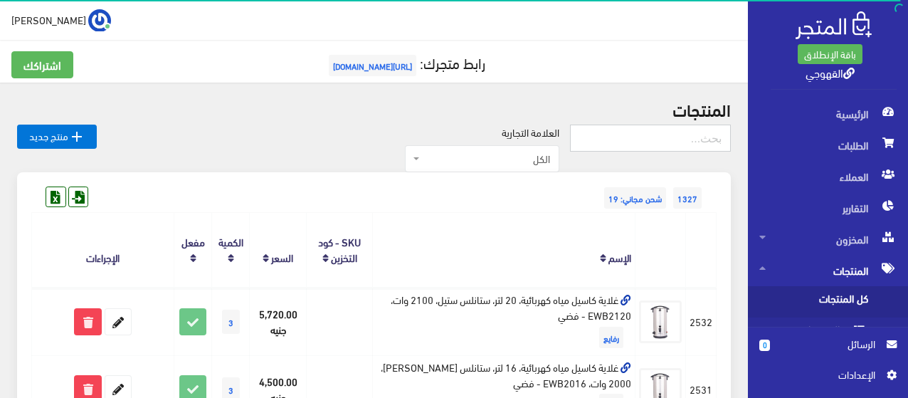
click at [678, 133] on input "text" at bounding box center [650, 138] width 161 height 27
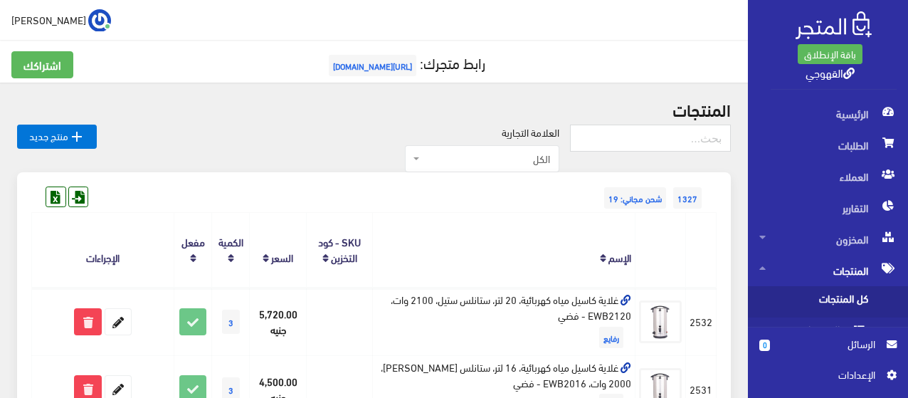
drag, startPoint x: 537, startPoint y: 173, endPoint x: 534, endPoint y: 181, distance: 8.6
click at [534, 181] on div "1327 شحن مجاني: 19" at bounding box center [373, 183] width 685 height 23
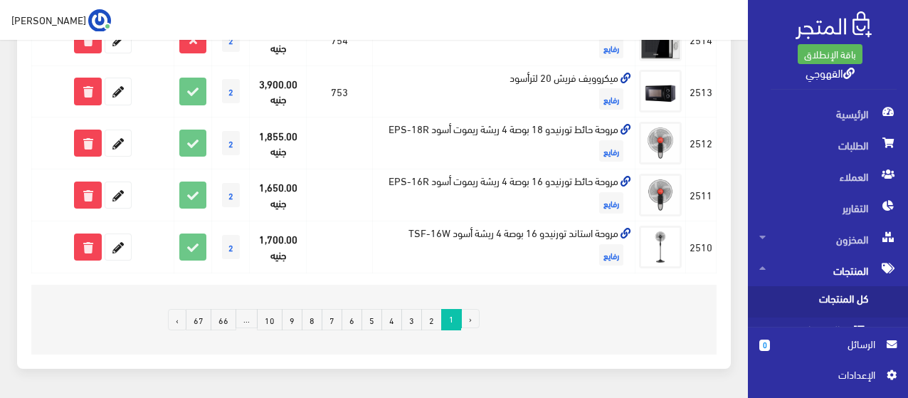
scroll to position [1303, 0]
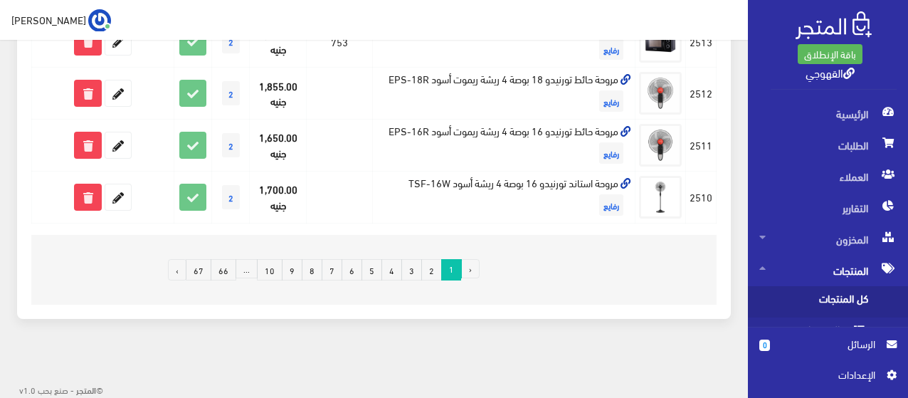
click at [268, 268] on link "10" at bounding box center [270, 269] width 26 height 21
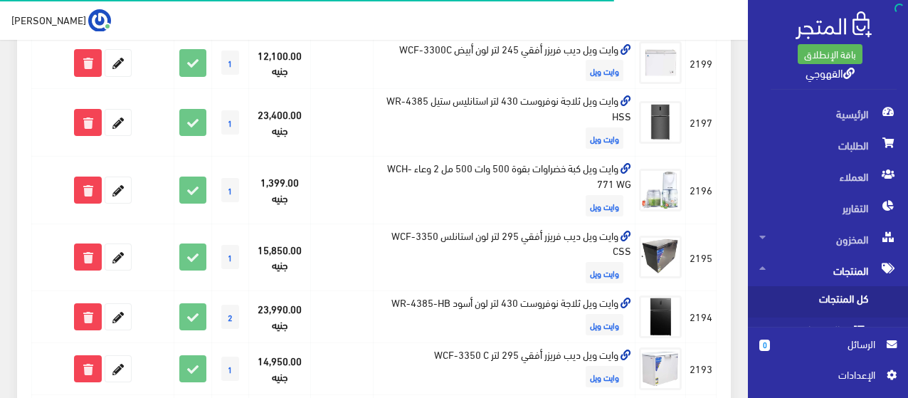
scroll to position [399, 0]
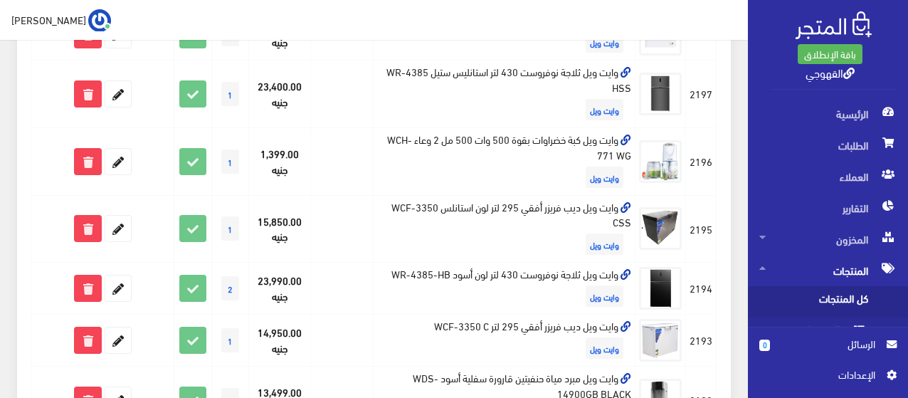
click at [468, 201] on td "وايت ويل ديب فريزر أفقي 295 لتر لون استانلس WCF-3350 CSS وايت ويل" at bounding box center [505, 229] width 262 height 68
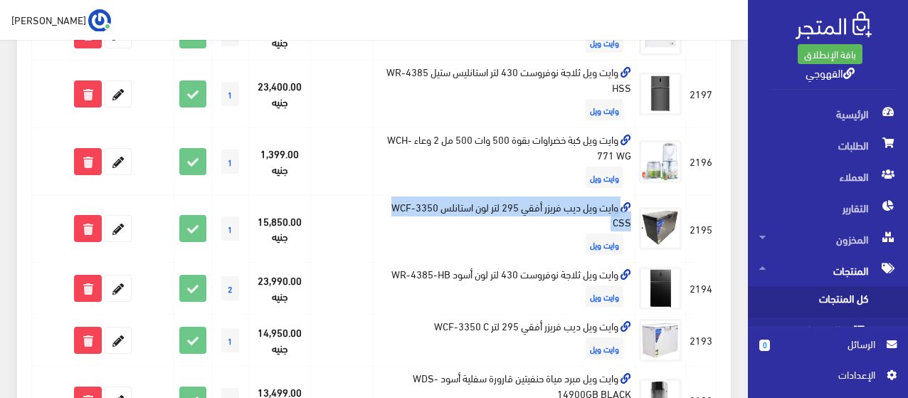
click at [468, 201] on td "وايت ويل ديب فريزر أفقي 295 لتر لون استانلس WCF-3350 CSS وايت ويل" at bounding box center [505, 229] width 262 height 68
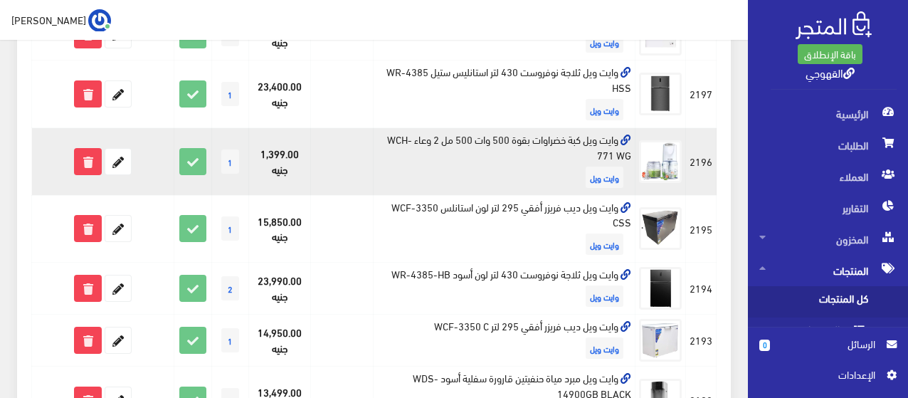
click at [480, 169] on td "وايت ويل كبة خضراوات بقوة 500 وات 500 مل 2 وعاء WCH-771 WG وايت ويل" at bounding box center [505, 162] width 262 height 68
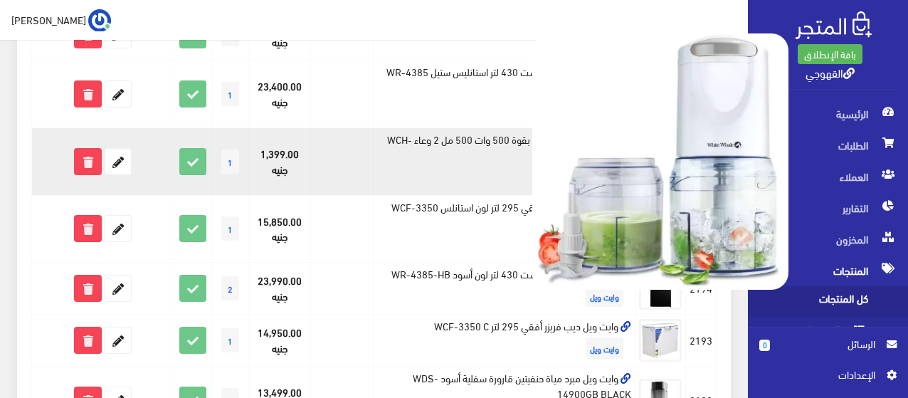
click at [668, 178] on img at bounding box center [660, 161] width 256 height 256
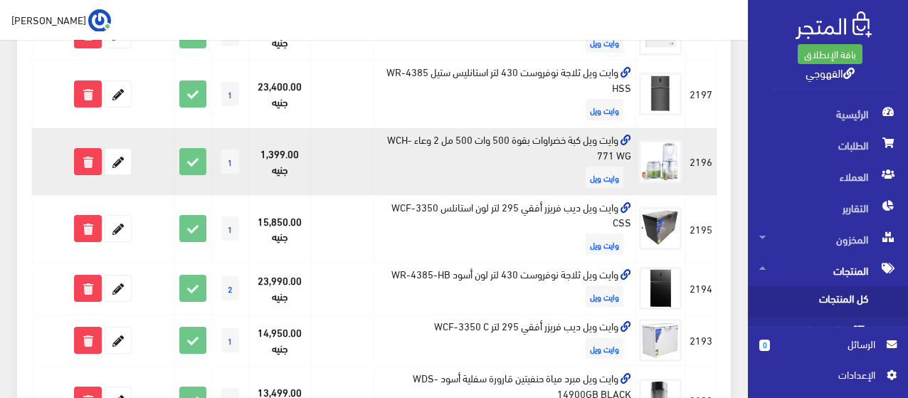
click at [626, 134] on link at bounding box center [625, 139] width 13 height 20
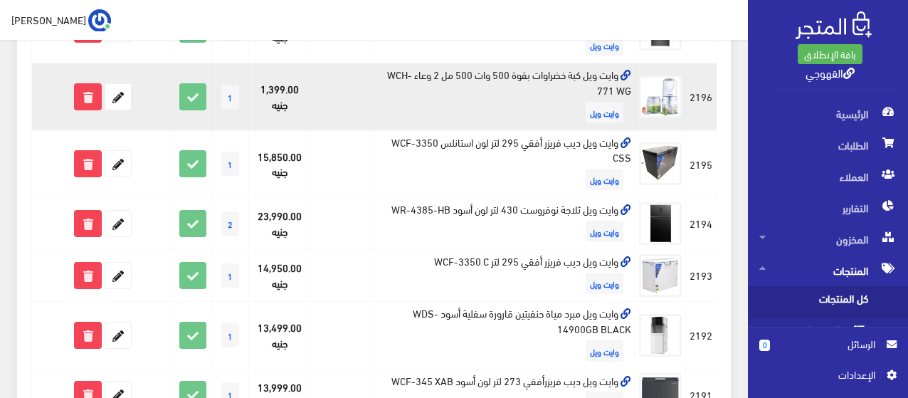
scroll to position [463, 0]
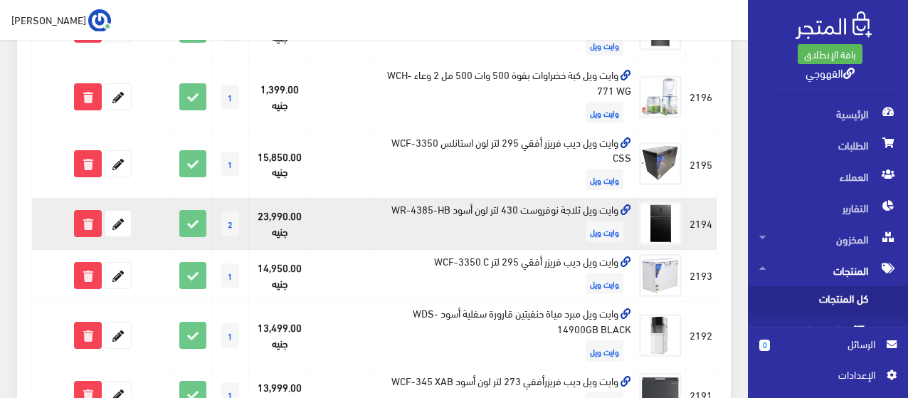
click at [463, 212] on td "وايت ويل ثلاجة نوفروست 430 لتر لون أسود WR-4385-HB وايت ويل" at bounding box center [505, 224] width 262 height 52
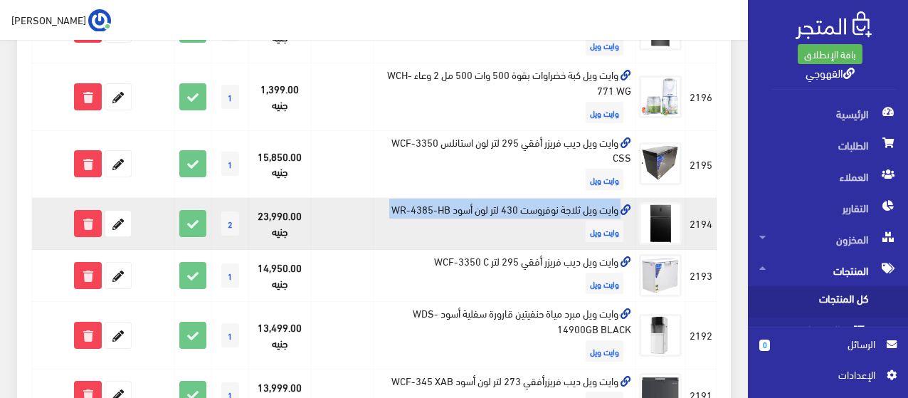
click at [463, 212] on td "وايت ويل ثلاجة نوفروست 430 لتر لون أسود WR-4385-HB وايت ويل" at bounding box center [505, 224] width 262 height 52
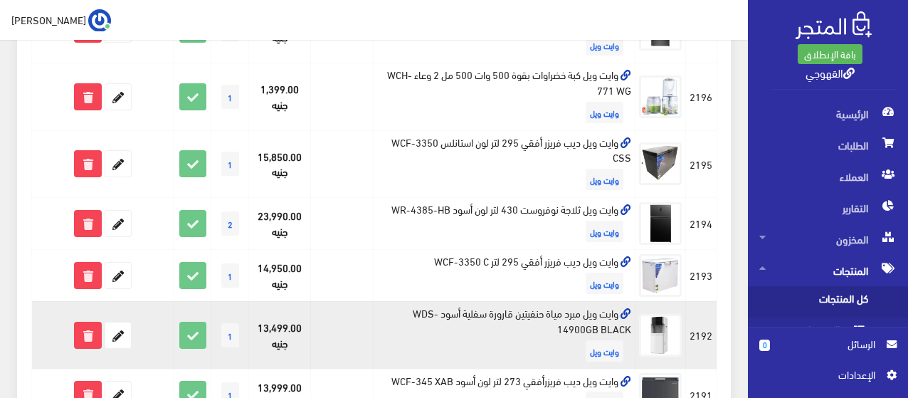
click at [488, 312] on td "وايت ويل مبرد مياة حنفيتين قارورة سفلية أسود WDS-14900GB BLACK وايت ويل" at bounding box center [505, 335] width 262 height 68
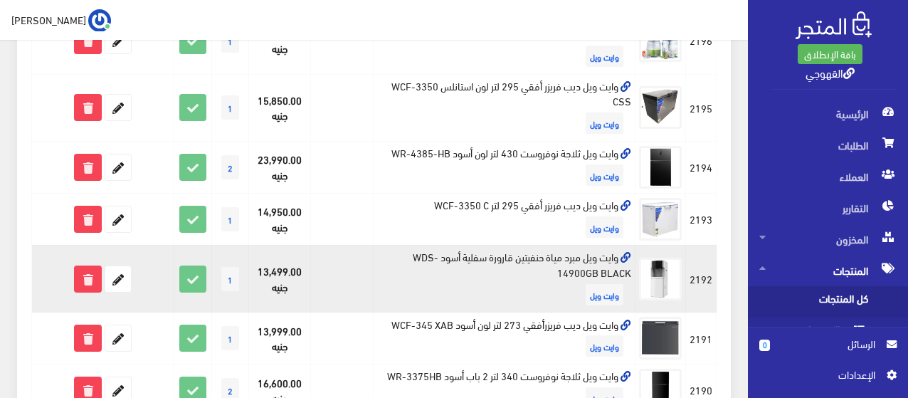
scroll to position [520, 0]
click at [488, 312] on td "وايت ويل ديب فريزرأفقي 273 لتر لون أسود WCF-345 XAB وايت ويل" at bounding box center [505, 338] width 262 height 52
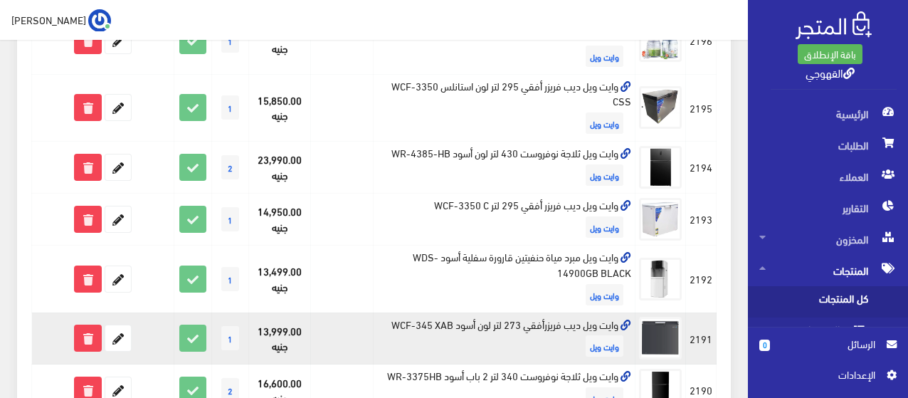
click at [488, 312] on td "وايت ويل ديب فريزرأفقي 273 لتر لون أسود WCF-345 XAB وايت ويل" at bounding box center [505, 338] width 262 height 52
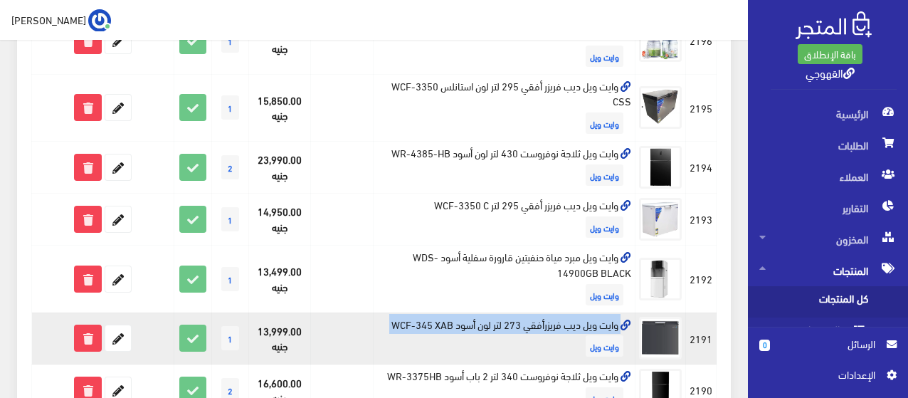
click at [488, 312] on td "وايت ويل ديب فريزرأفقي 273 لتر لون أسود WCF-345 XAB وايت ويل" at bounding box center [505, 338] width 262 height 52
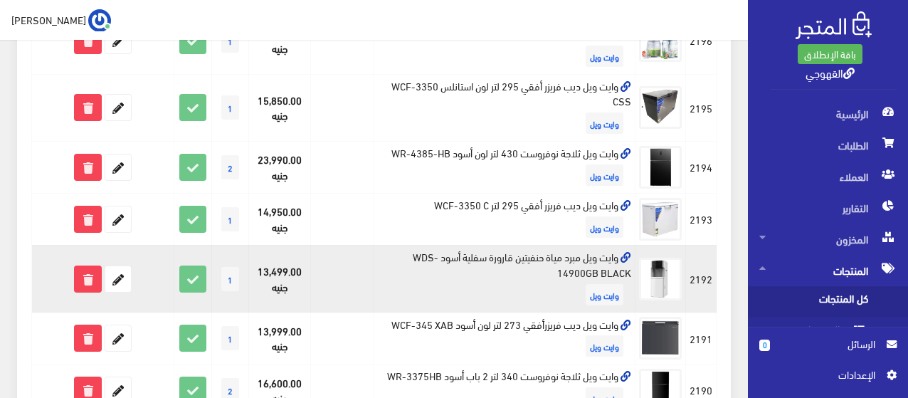
click at [499, 256] on td "وايت ويل مبرد مياة حنفيتين قارورة سفلية أسود WDS-14900GB BLACK وايت ويل" at bounding box center [505, 279] width 262 height 68
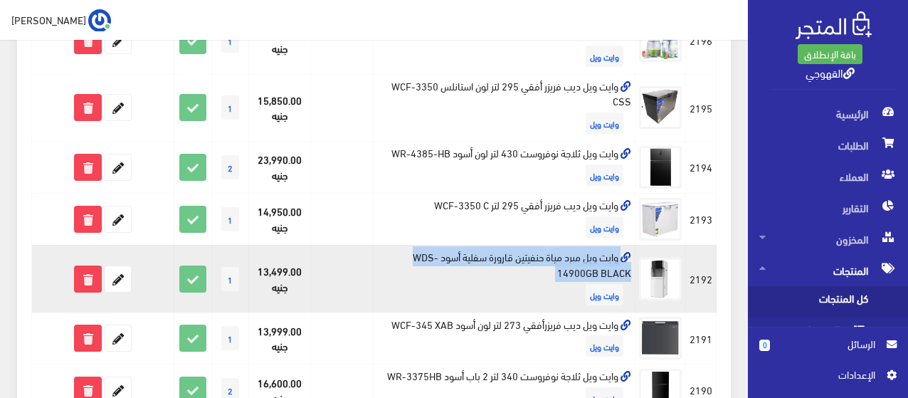
click at [499, 256] on td "وايت ويل مبرد مياة حنفيتين قارورة سفلية أسود WDS-14900GB BLACK وايت ويل" at bounding box center [505, 279] width 262 height 68
copy td "وايت ويل مبرد مياة حنفيتين قارورة سفلية أسود WDS-14900GB BLACK"
click at [118, 291] on icon at bounding box center [118, 279] width 26 height 26
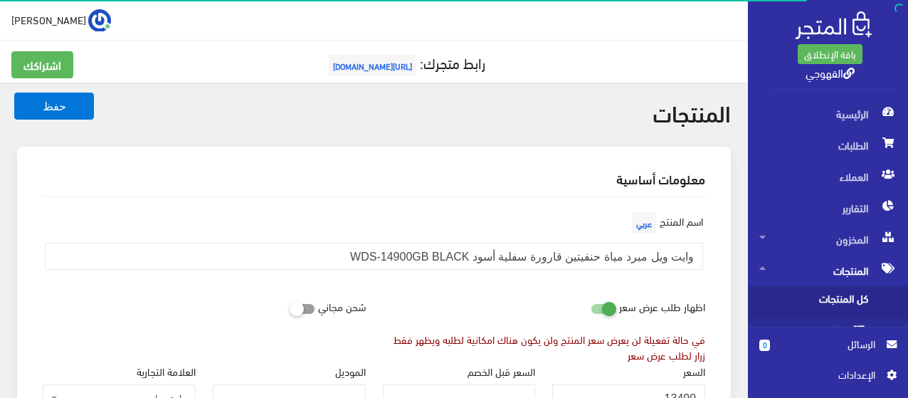
scroll to position [1044, 0]
click at [616, 312] on label at bounding box center [600, 306] width 31 height 16
click at [591, 312] on input "checkbox" at bounding box center [578, 305] width 26 height 14
checkbox input "false"
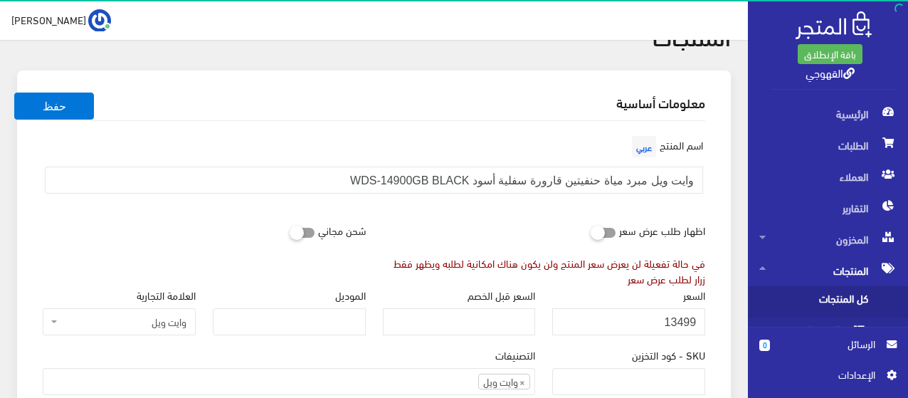
scroll to position [114, 0]
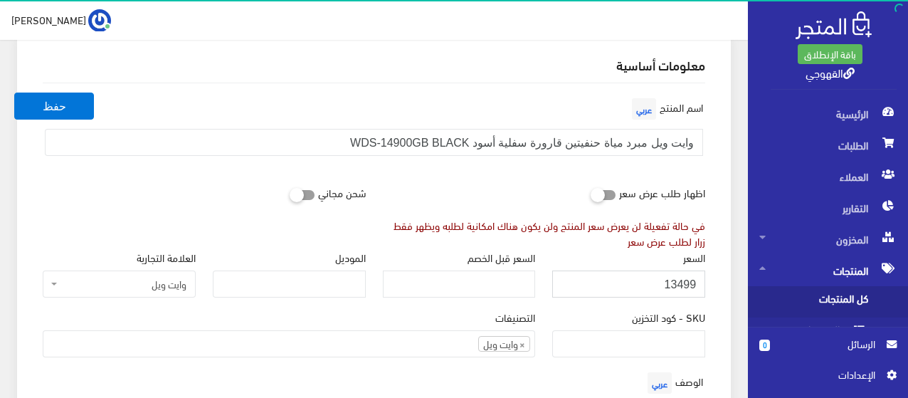
click at [636, 285] on input "13499" at bounding box center [628, 283] width 153 height 27
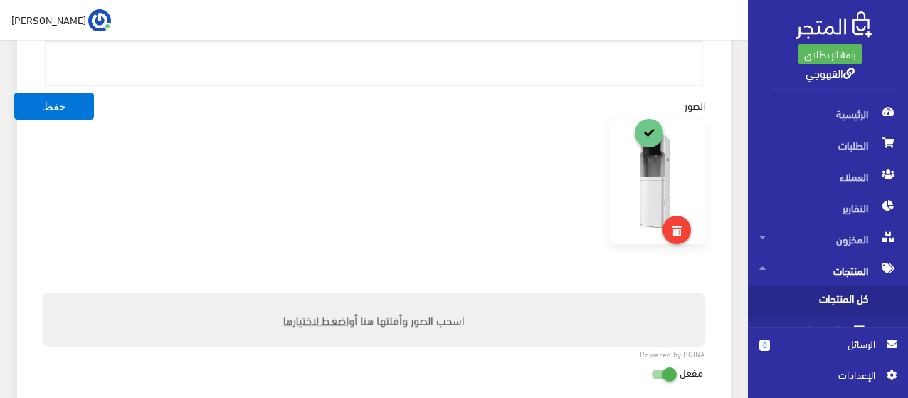
scroll to position [529, 0]
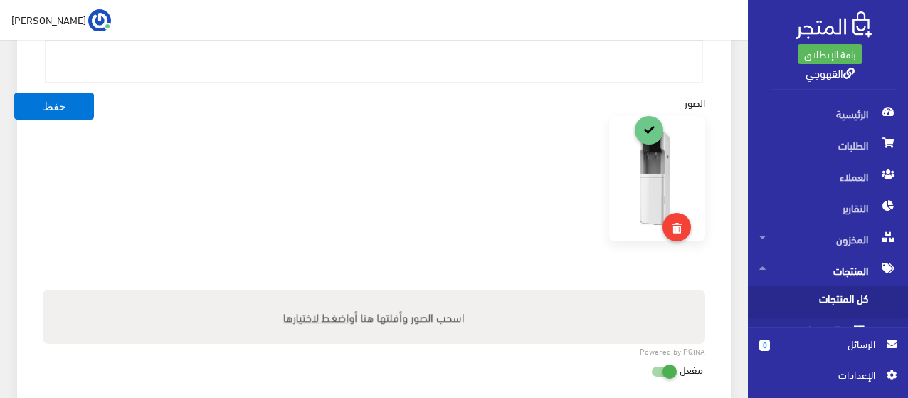
type input "7500"
click at [14, 93] on button "حفظ" at bounding box center [54, 106] width 80 height 27
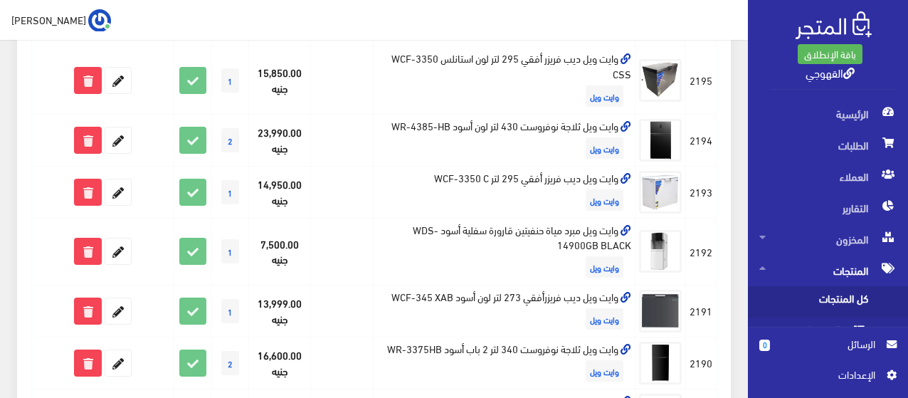
scroll to position [611, 0]
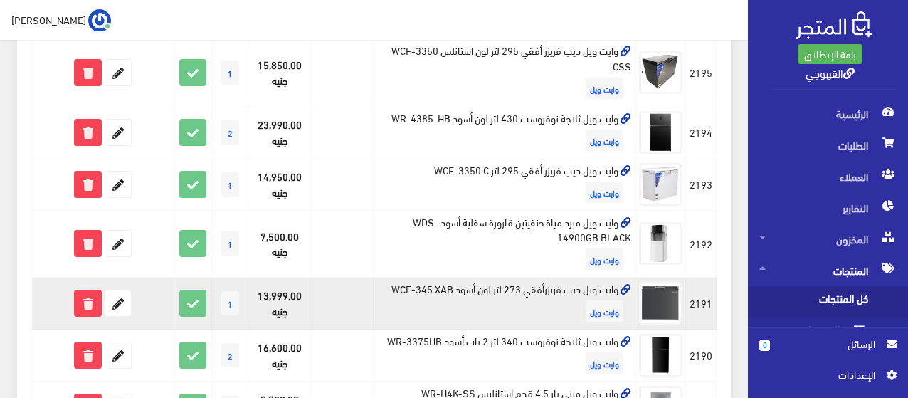
click at [488, 290] on td "وايت ويل ديب فريزرأفقي 273 لتر لون أسود WCF-345 XAB وايت ويل" at bounding box center [505, 304] width 262 height 52
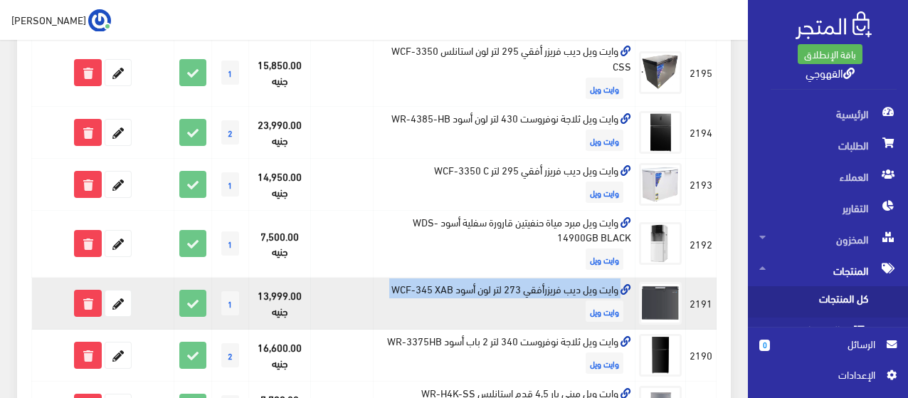
click at [488, 290] on td "وايت ويل ديب فريزرأفقي 273 لتر لون أسود WCF-345 XAB وايت ويل" at bounding box center [505, 304] width 262 height 52
copy td "وايت ويل ديب فريزرأفقي 273 لتر لون أسود WCF-345 XAB"
click at [125, 305] on icon at bounding box center [118, 303] width 26 height 26
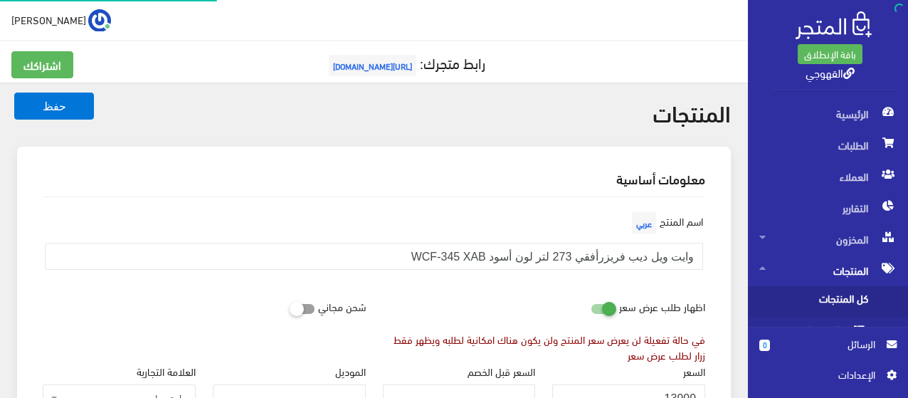
scroll to position [1044, 0]
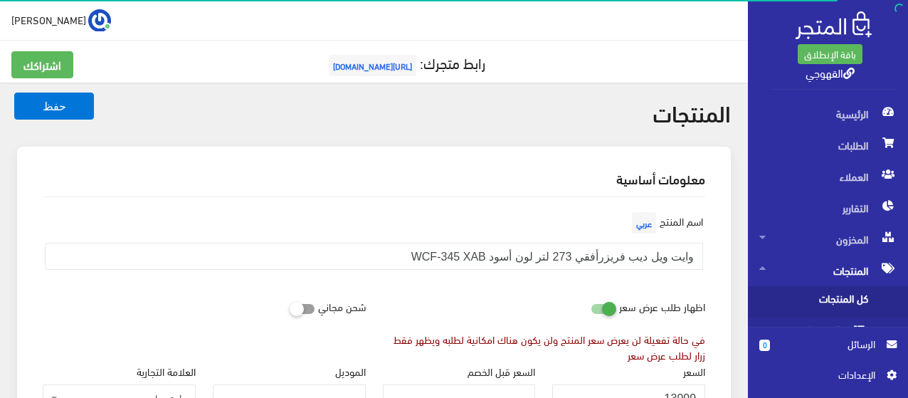
click at [591, 310] on icon at bounding box center [591, 308] width 0 height 13
click at [591, 310] on input "checkbox" at bounding box center [578, 305] width 26 height 14
click at [567, 300] on input "checkbox" at bounding box center [578, 305] width 26 height 14
checkbox input "true"
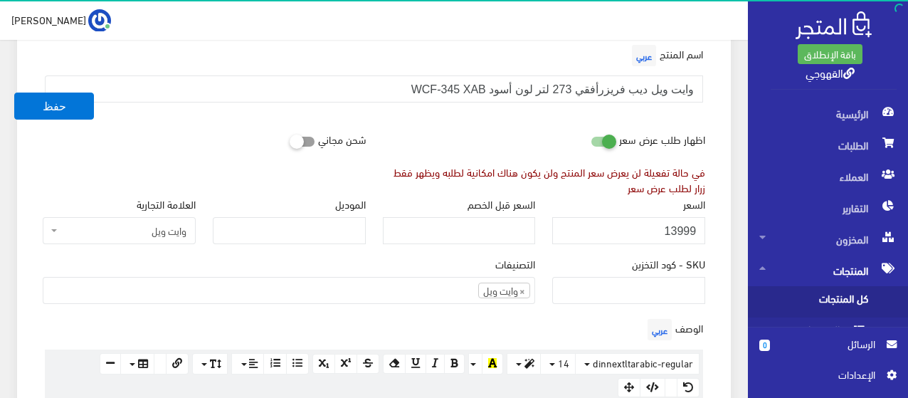
scroll to position [199, 0]
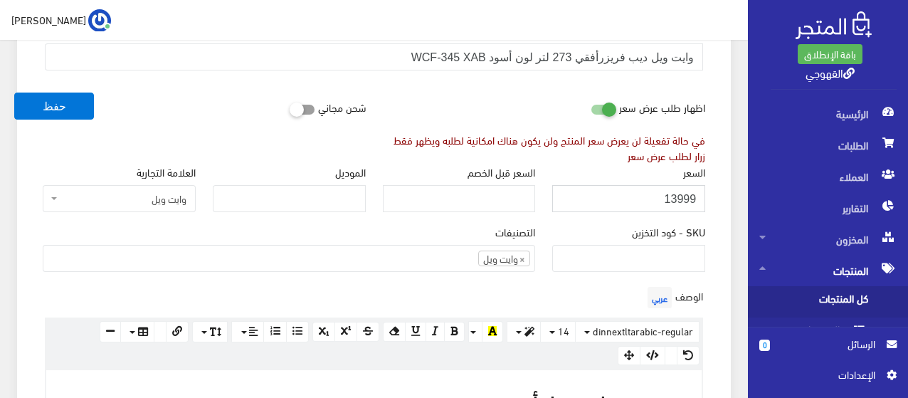
click at [643, 204] on input "13999" at bounding box center [628, 198] width 153 height 27
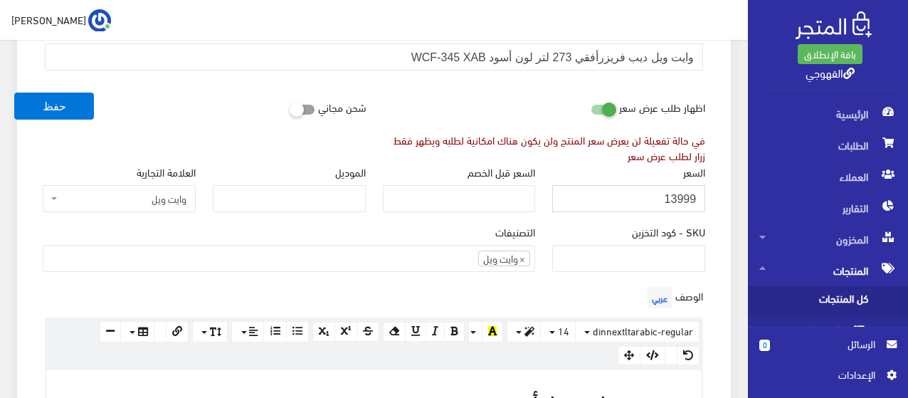
click at [643, 204] on input "13999" at bounding box center [628, 198] width 153 height 27
drag, startPoint x: 673, startPoint y: 196, endPoint x: 900, endPoint y: 267, distance: 238.4
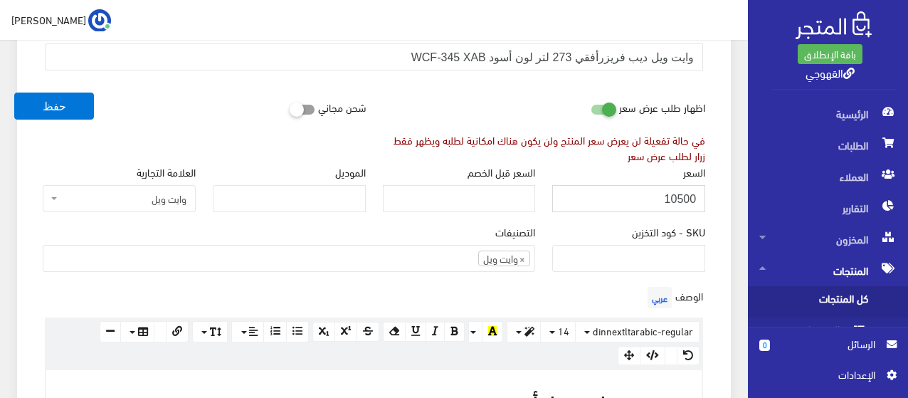
type input "10500"
click at [14, 93] on button "حفظ" at bounding box center [54, 106] width 80 height 27
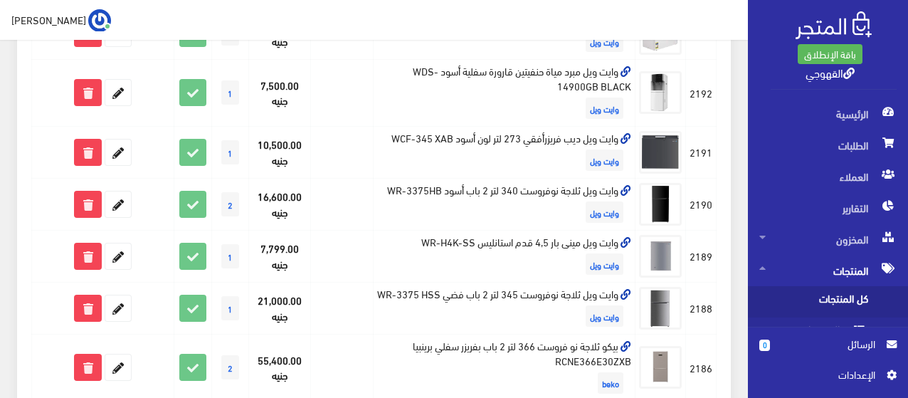
scroll to position [765, 0]
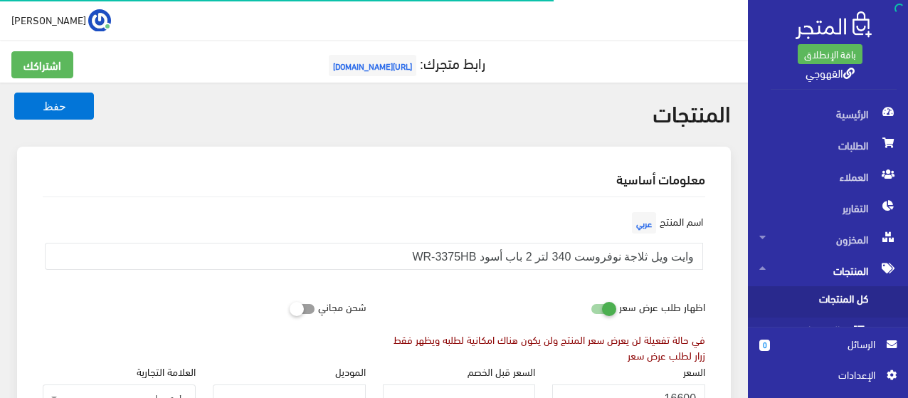
scroll to position [1044, 0]
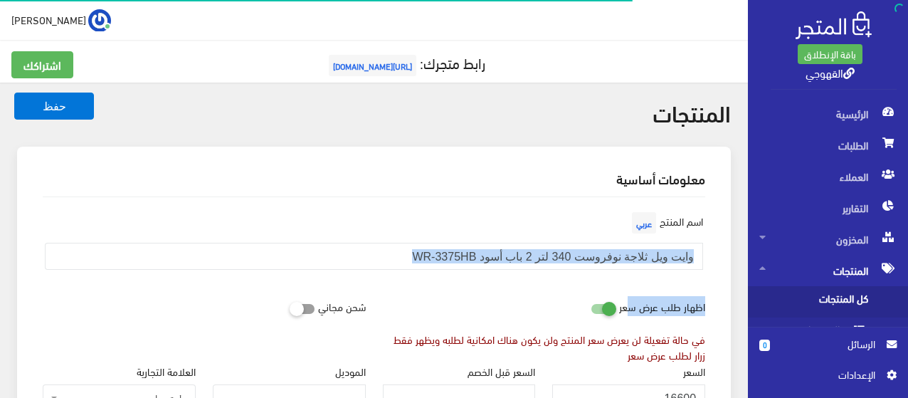
drag, startPoint x: 648, startPoint y: 288, endPoint x: 630, endPoint y: 306, distance: 25.2
click at [630, 306] on label "اظهار طلب عرض سعر" at bounding box center [662, 306] width 86 height 27
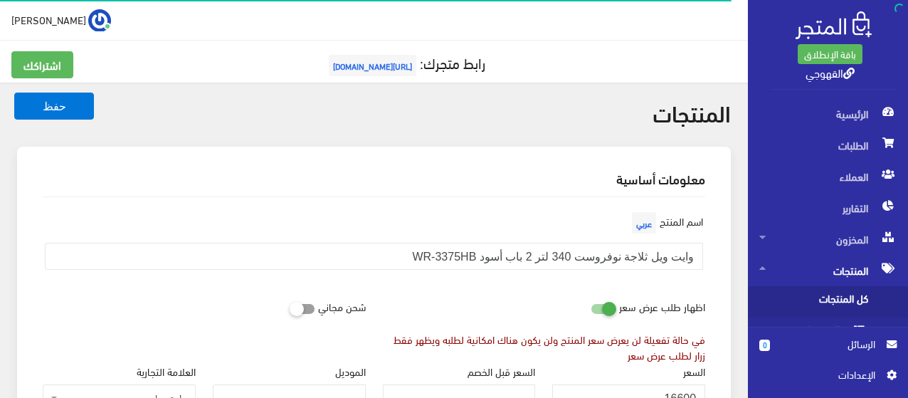
click at [591, 306] on icon at bounding box center [591, 308] width 0 height 13
click at [591, 306] on input "checkbox" at bounding box center [578, 305] width 26 height 14
checkbox input "false"
click at [542, 312] on div "اظهار طلب عرض سعر في حالة تفعيلة لن يعرض سعر المنتج ولن يكون هناك امكانية لطلبه…" at bounding box center [544, 328] width 340 height 70
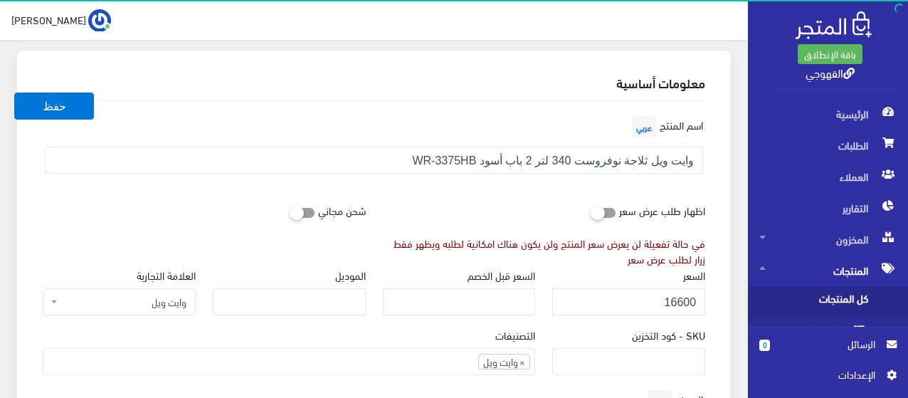
scroll to position [131, 0]
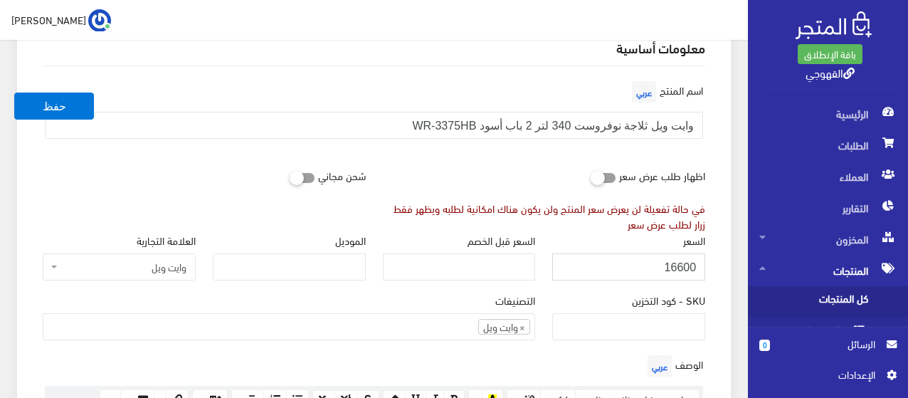
click at [614, 275] on input "16600" at bounding box center [628, 266] width 153 height 27
type input "18300"
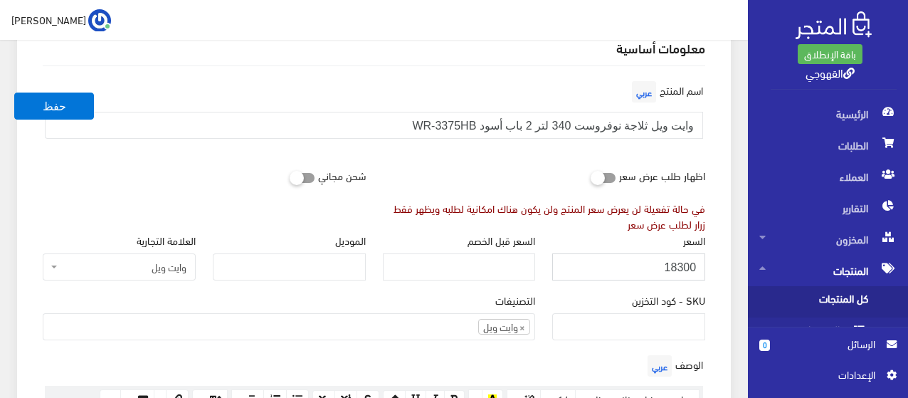
click at [14, 93] on button "حفظ" at bounding box center [54, 106] width 80 height 27
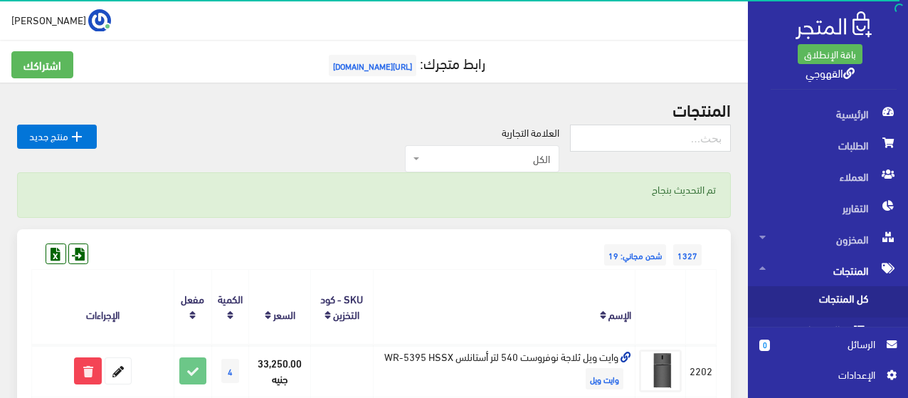
click at [834, 345] on span "الرسائل" at bounding box center [829, 344] width 94 height 16
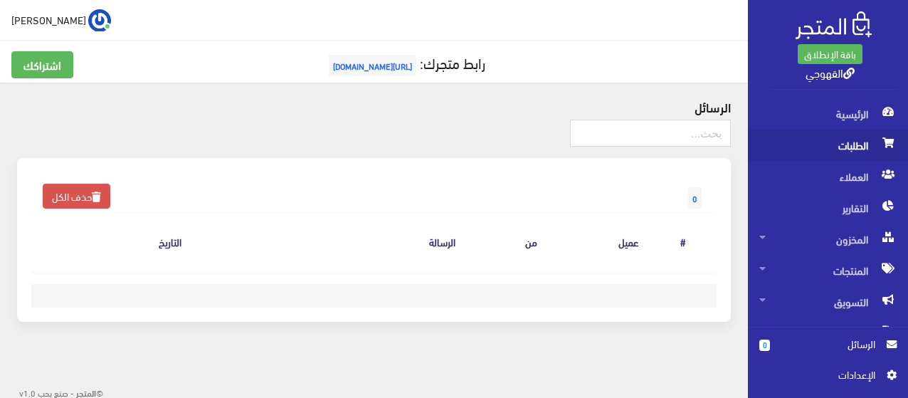
click at [834, 149] on span "الطلبات" at bounding box center [828, 145] width 137 height 31
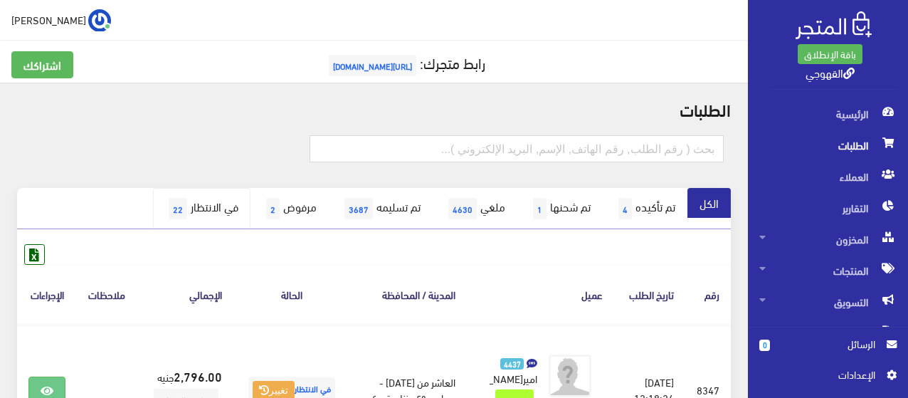
click at [204, 204] on link "في الانتظار 22" at bounding box center [202, 208] width 98 height 41
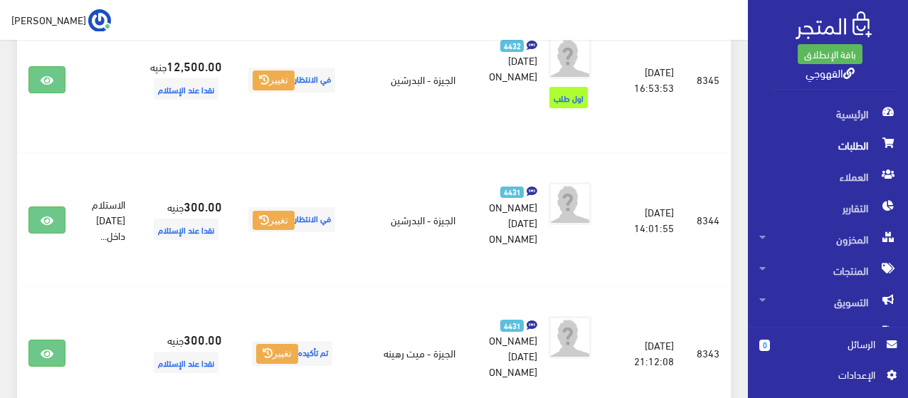
scroll to position [689, 0]
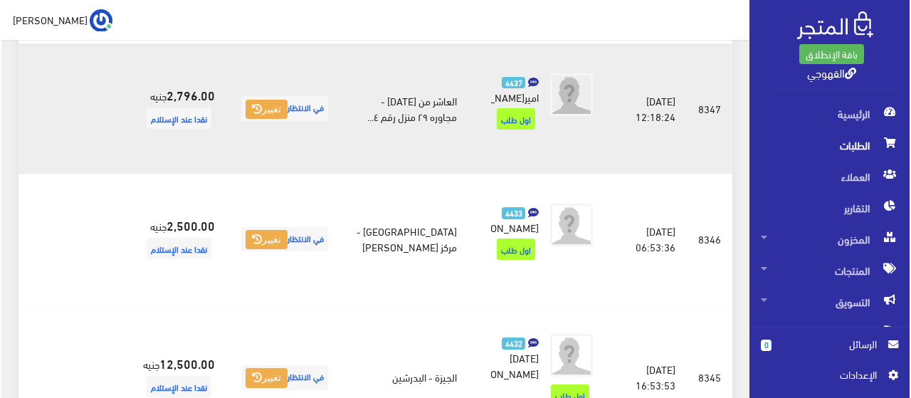
scroll to position [285, 0]
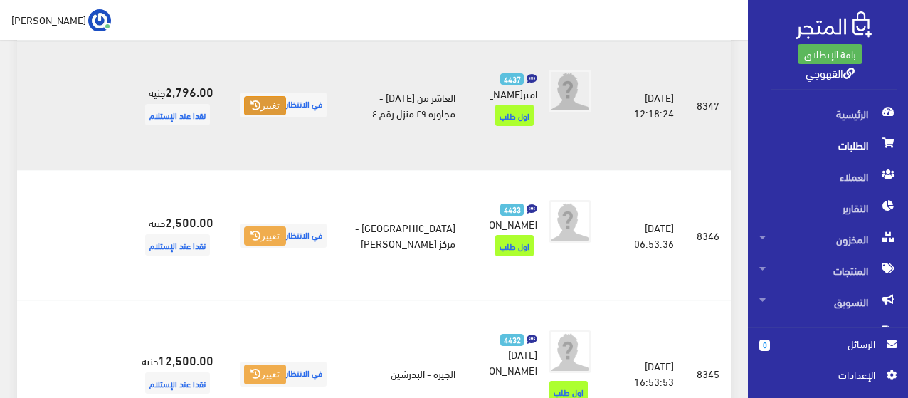
click at [286, 116] on button "تغيير" at bounding box center [265, 106] width 42 height 20
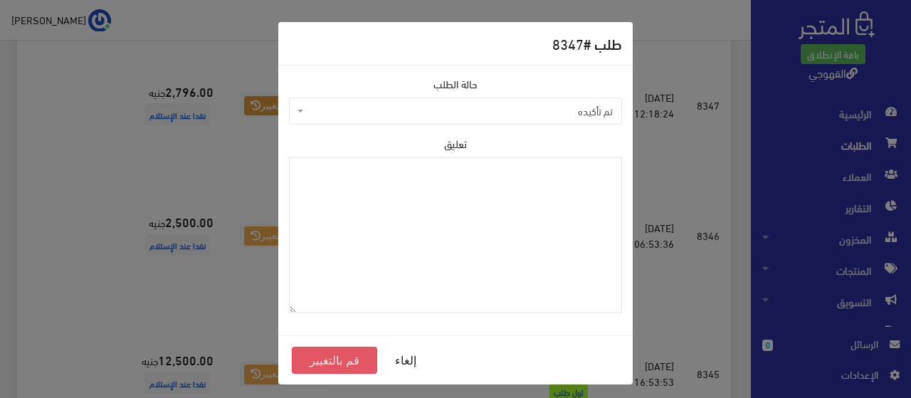
drag, startPoint x: 329, startPoint y: 362, endPoint x: 407, endPoint y: 272, distance: 119.6
click at [407, 272] on form "طلب # 8347 حالة الطلب تم تأكيده تم شحنها ملغي تم تسليمه مرفوض رفض الاستلام من ق…" at bounding box center [455, 203] width 354 height 362
click at [334, 365] on button "قم بالتغيير" at bounding box center [334, 360] width 85 height 27
click at [350, 122] on span "تم تأكيده" at bounding box center [455, 111] width 333 height 27
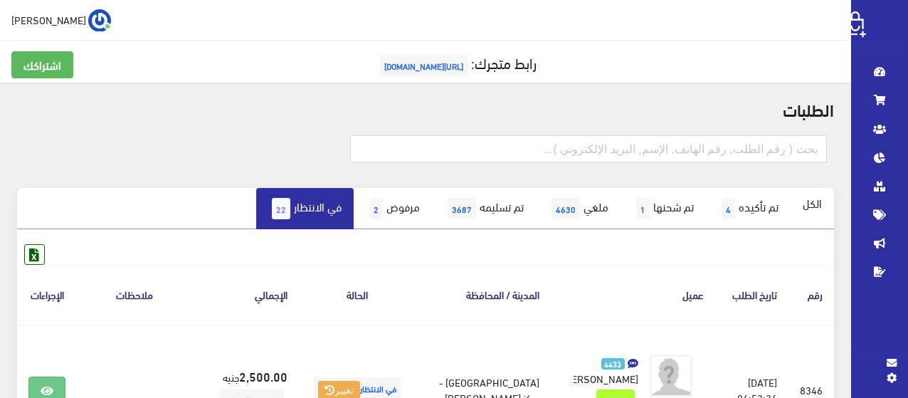
scroll to position [28, 0]
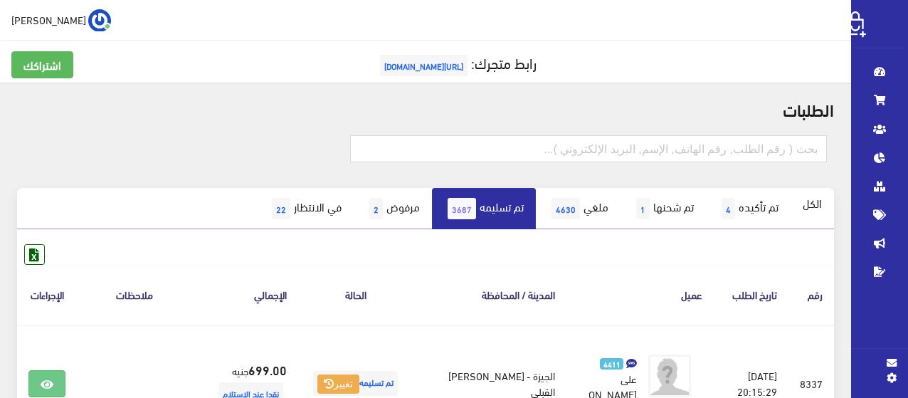
scroll to position [114, 0]
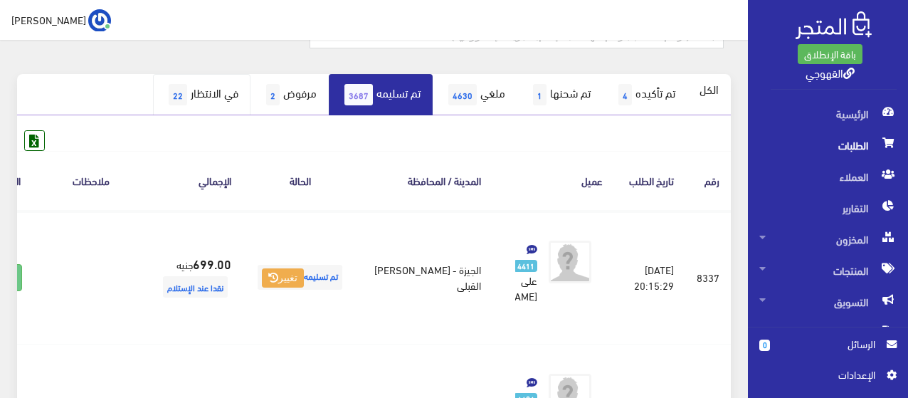
click at [169, 103] on span "22" at bounding box center [178, 94] width 19 height 21
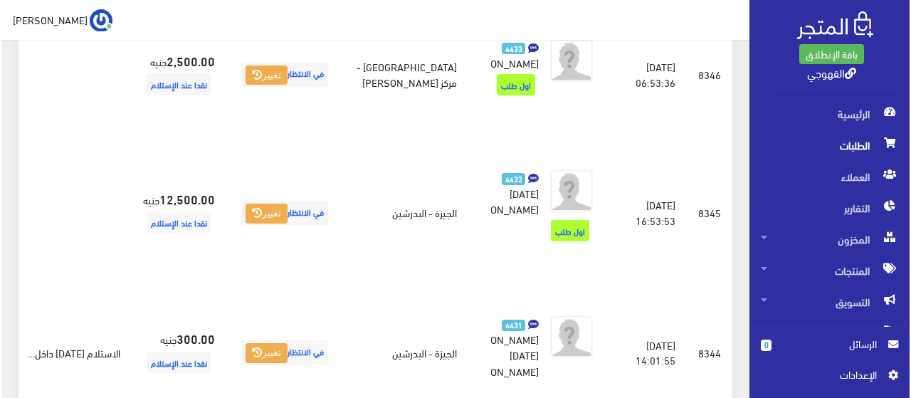
scroll to position [313, 0]
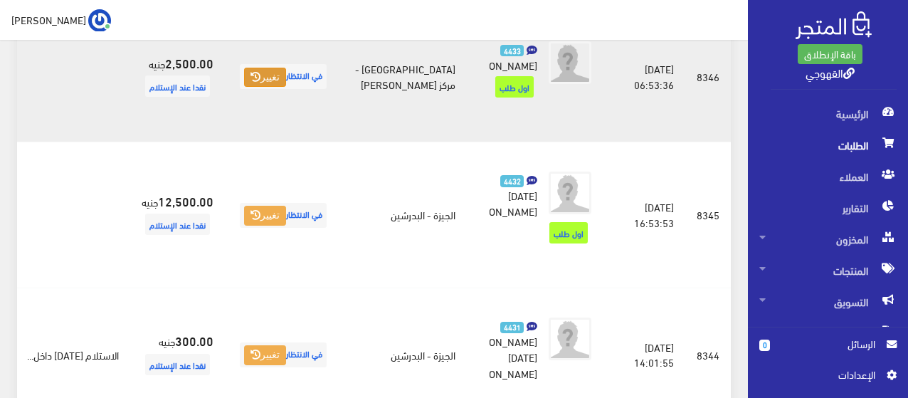
click at [286, 88] on button "تغيير" at bounding box center [265, 78] width 42 height 20
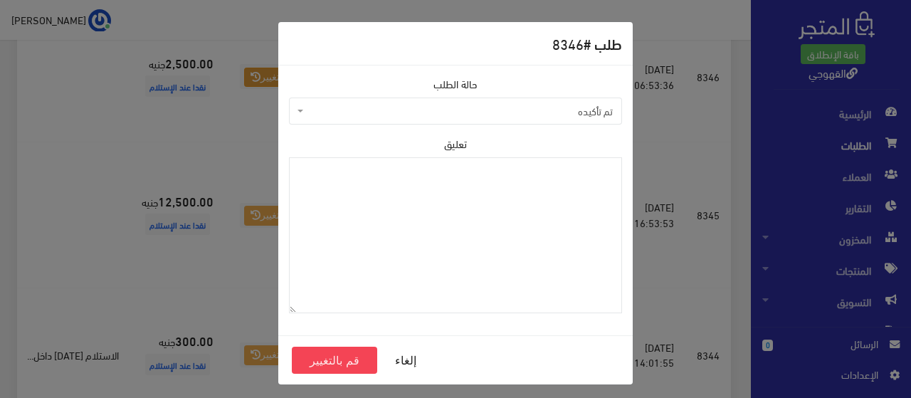
click at [429, 117] on span "تم تأكيده" at bounding box center [460, 111] width 306 height 14
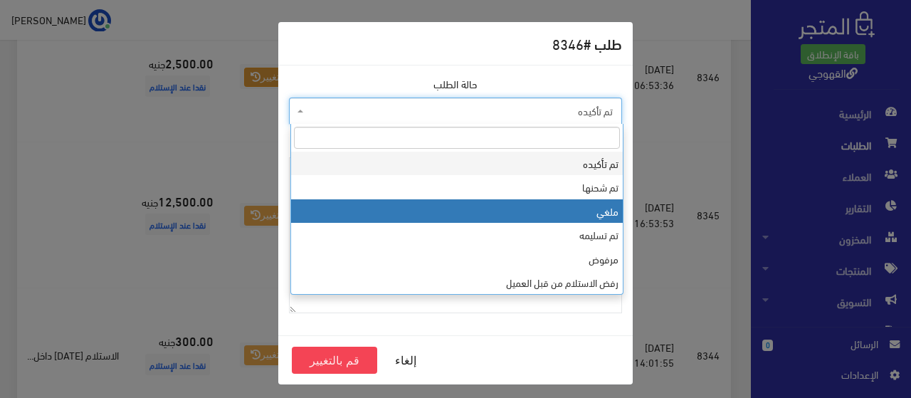
select select "3"
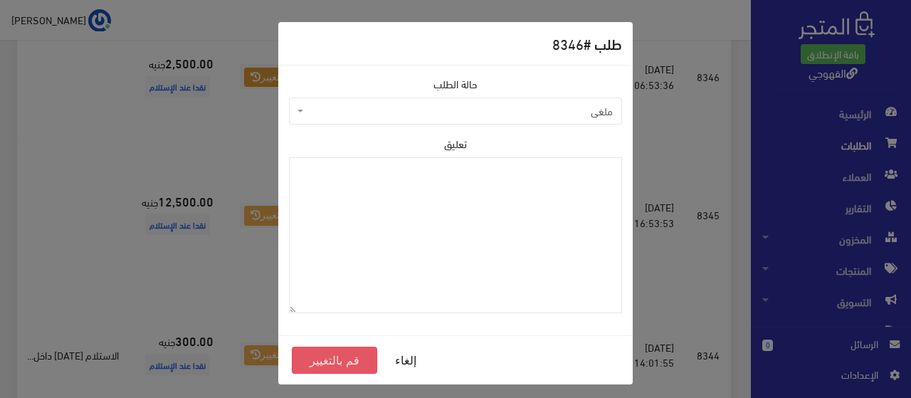
click at [347, 354] on button "قم بالتغيير" at bounding box center [334, 360] width 85 height 27
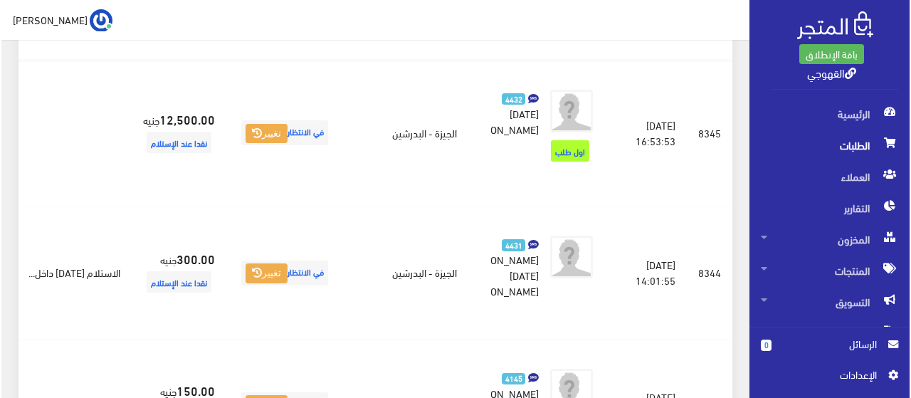
scroll to position [285, 0]
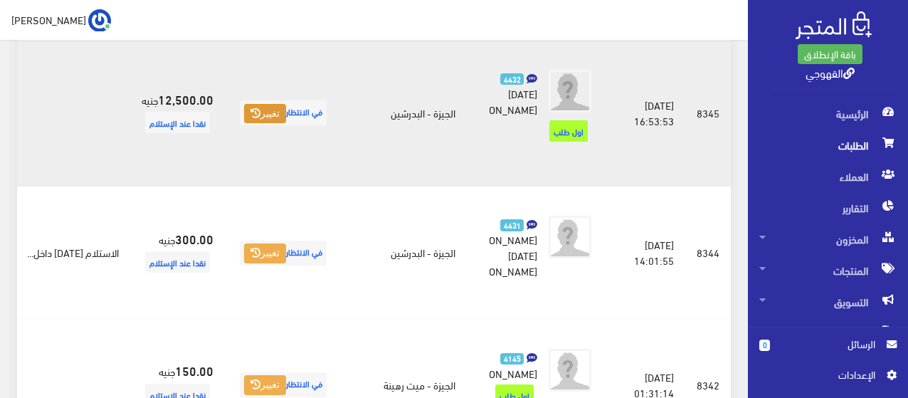
click at [286, 124] on button "تغيير" at bounding box center [265, 114] width 42 height 20
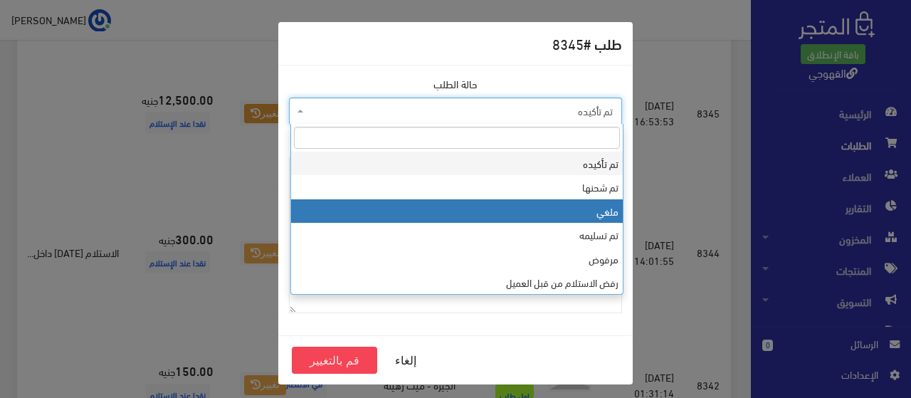
drag, startPoint x: 447, startPoint y: 107, endPoint x: 478, endPoint y: 214, distance: 111.1
select select "3"
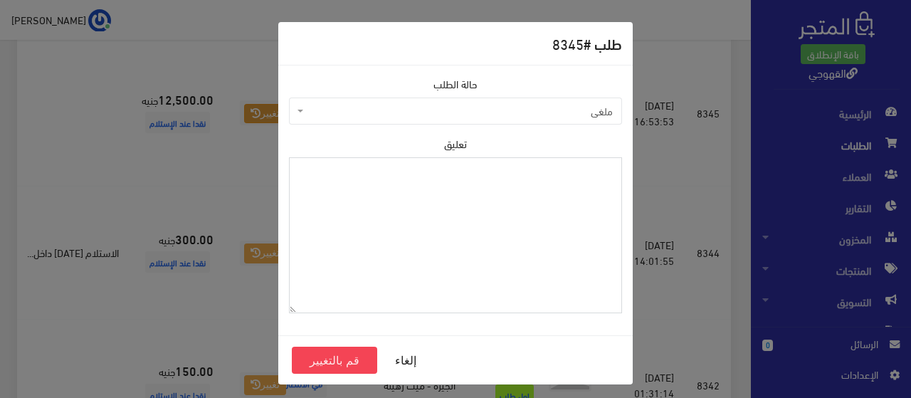
click at [478, 214] on textarea "تعليق" at bounding box center [455, 235] width 333 height 156
click at [314, 370] on button "قم بالتغيير" at bounding box center [334, 360] width 85 height 27
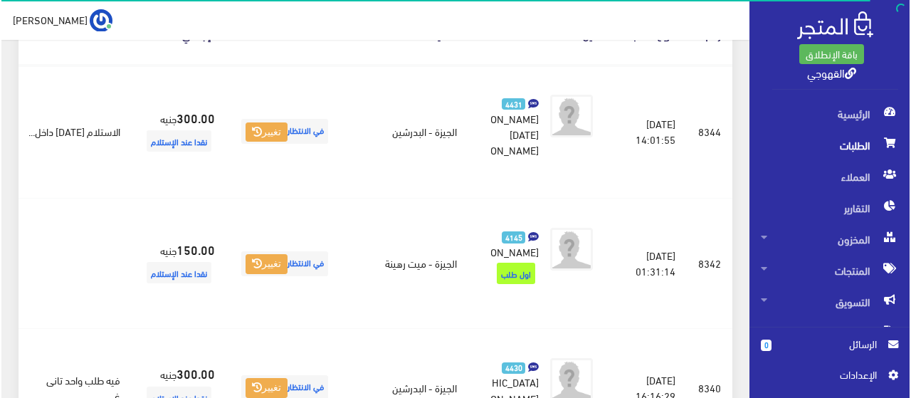
scroll to position [285, 0]
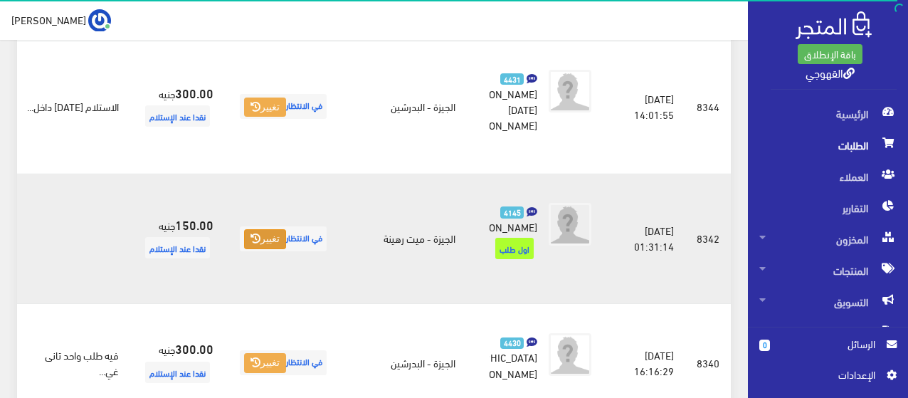
click at [261, 243] on icon at bounding box center [256, 238] width 10 height 10
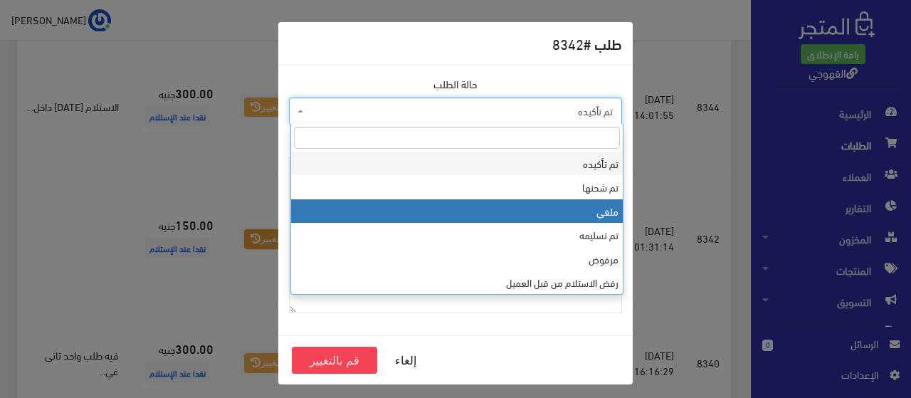
drag, startPoint x: 456, startPoint y: 110, endPoint x: 476, endPoint y: 202, distance: 94.1
select select "3"
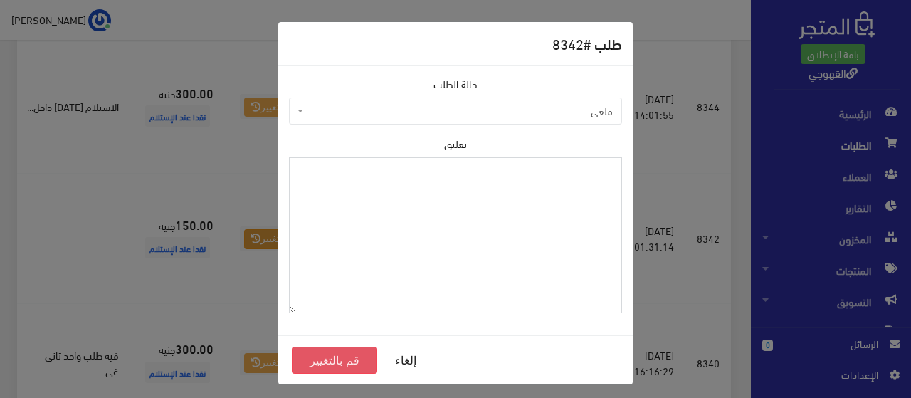
drag, startPoint x: 476, startPoint y: 202, endPoint x: 341, endPoint y: 360, distance: 208.0
click at [341, 360] on form "طلب # 8342 حالة الطلب تم تأكيده تم شحنها ملغي تم تسليمه مرفوض رفض الاستلام من ق…" at bounding box center [455, 203] width 354 height 362
click at [341, 360] on button "قم بالتغيير" at bounding box center [334, 360] width 85 height 27
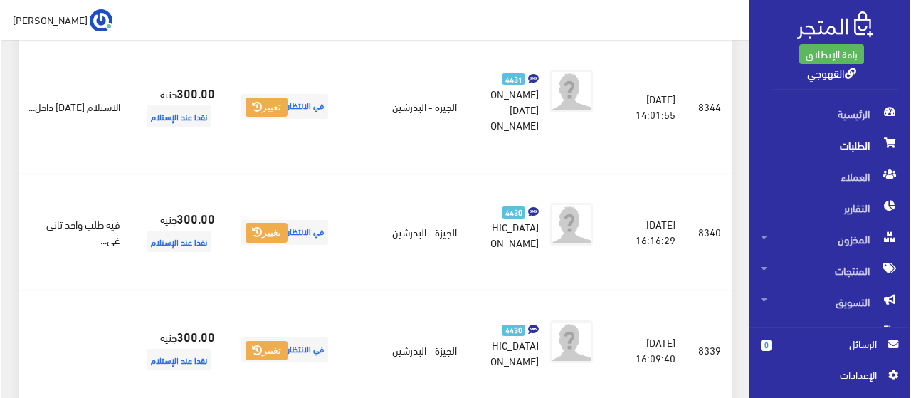
scroll to position [313, 0]
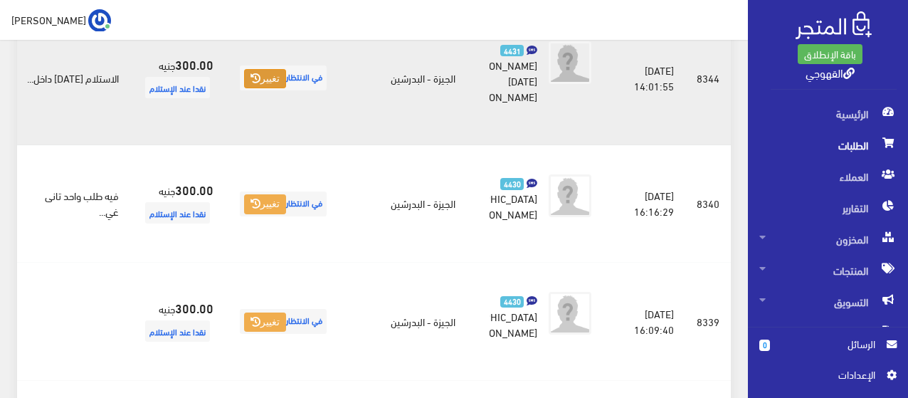
click at [286, 89] on button "تغيير" at bounding box center [265, 79] width 42 height 20
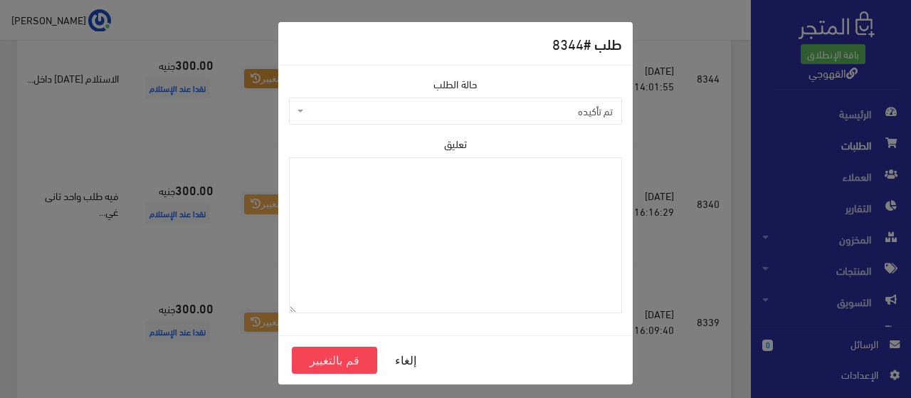
click at [441, 122] on span "تم تأكيده" at bounding box center [455, 111] width 333 height 27
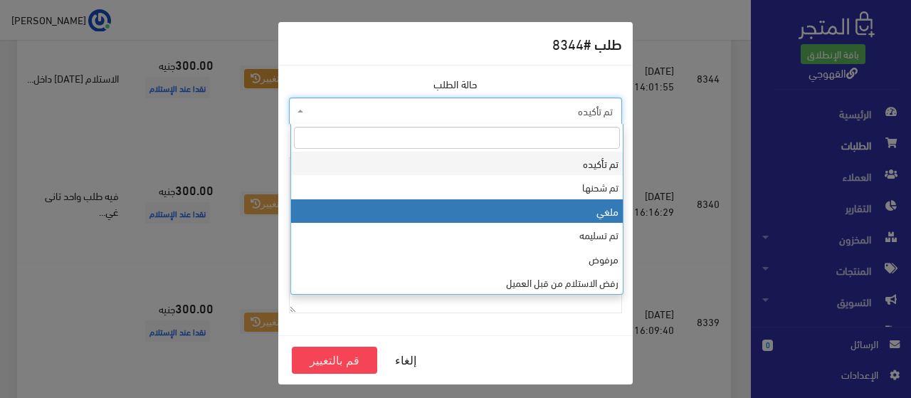
drag, startPoint x: 431, startPoint y: 208, endPoint x: 495, endPoint y: 213, distance: 64.3
select select "3"
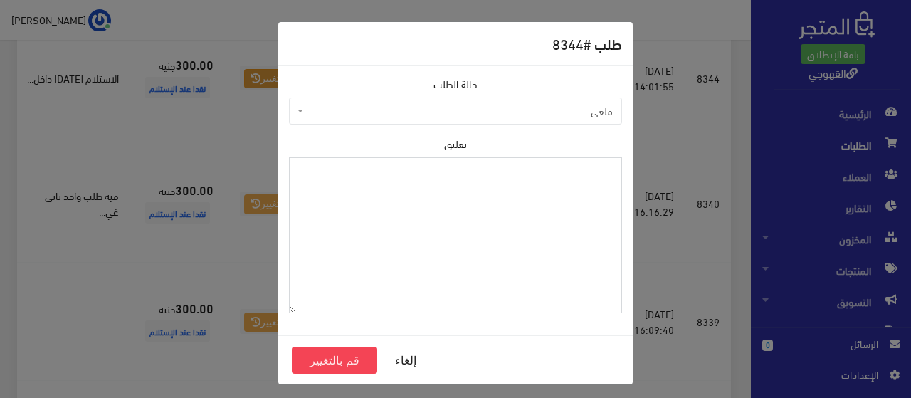
click at [495, 213] on textarea "تعليق" at bounding box center [455, 235] width 333 height 156
click at [374, 354] on button "قم بالتغيير" at bounding box center [334, 360] width 85 height 27
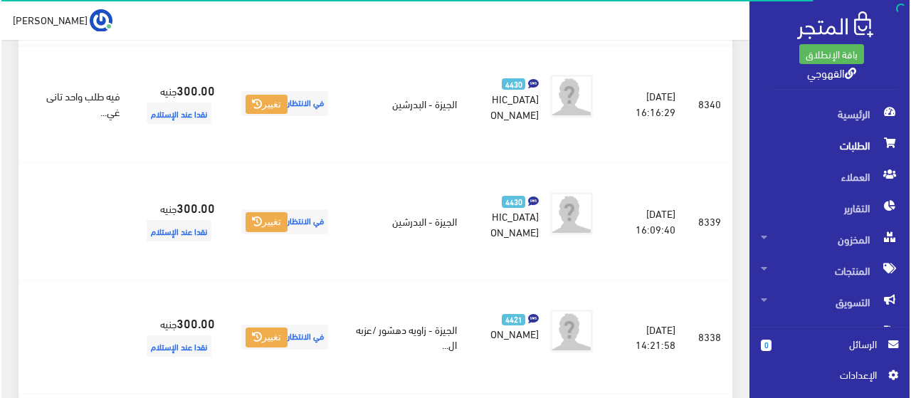
scroll to position [285, 0]
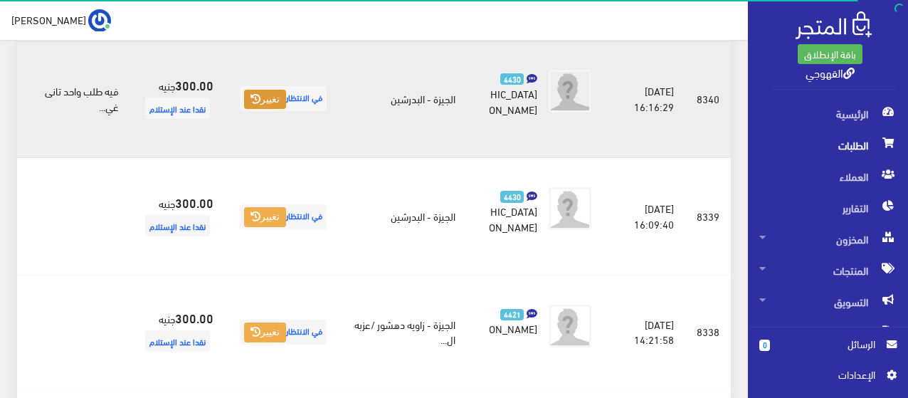
click at [286, 110] on button "تغيير" at bounding box center [265, 100] width 42 height 20
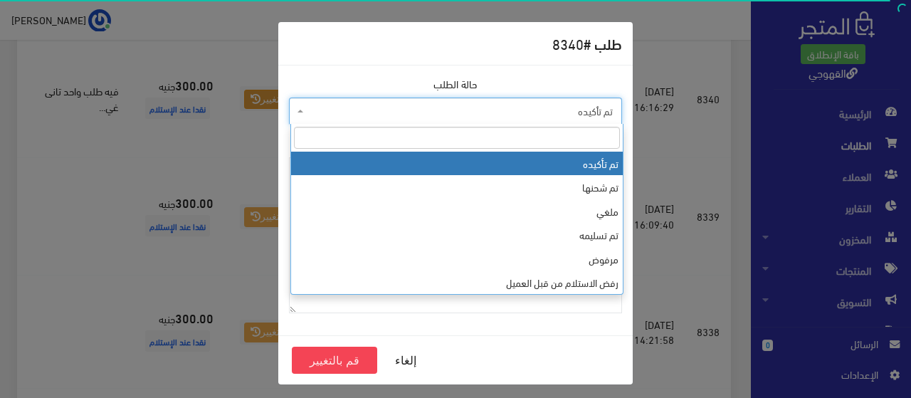
click at [393, 116] on span "تم تأكيده" at bounding box center [460, 111] width 306 height 14
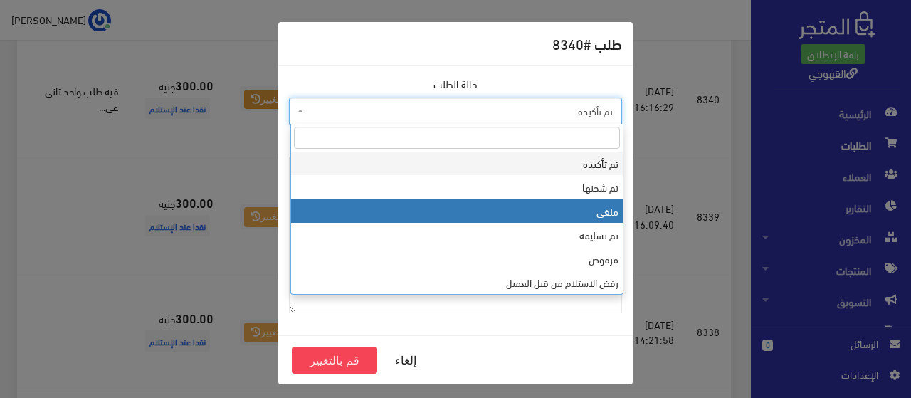
select select "3"
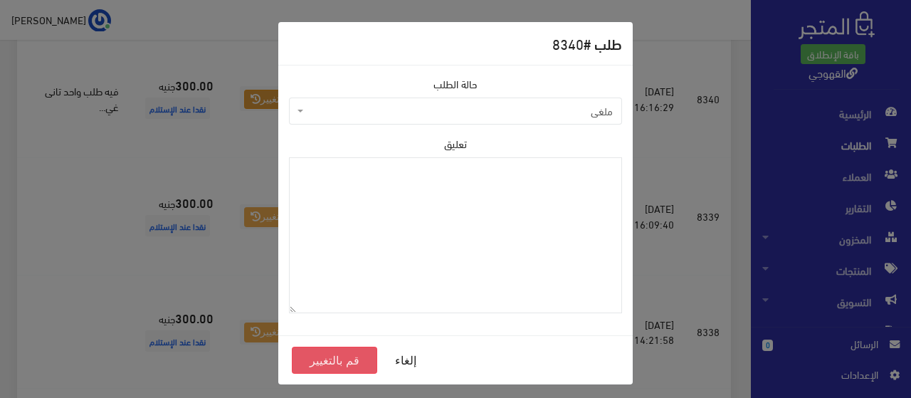
click at [352, 357] on button "قم بالتغيير" at bounding box center [334, 360] width 85 height 27
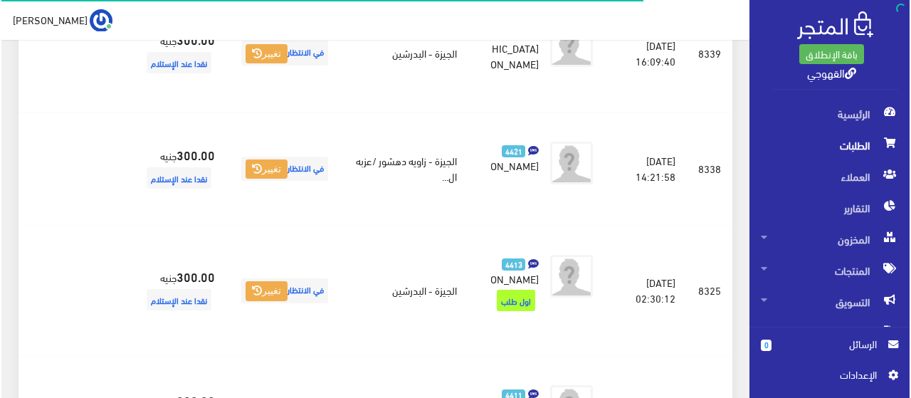
scroll to position [342, 0]
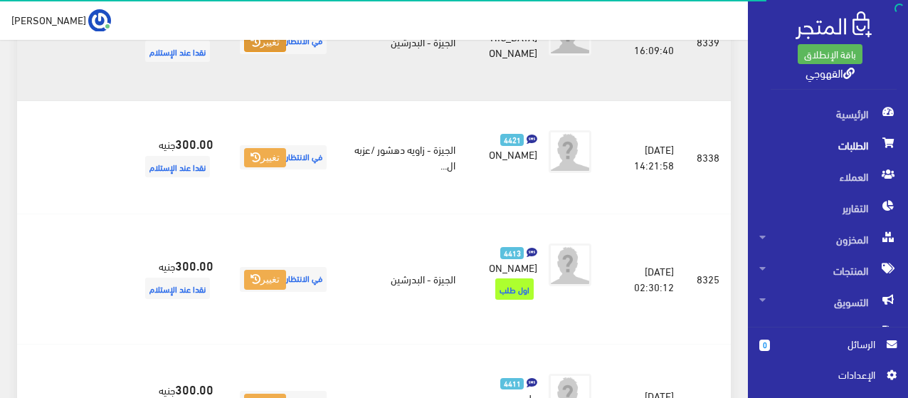
click at [286, 53] on button "تغيير" at bounding box center [265, 43] width 42 height 20
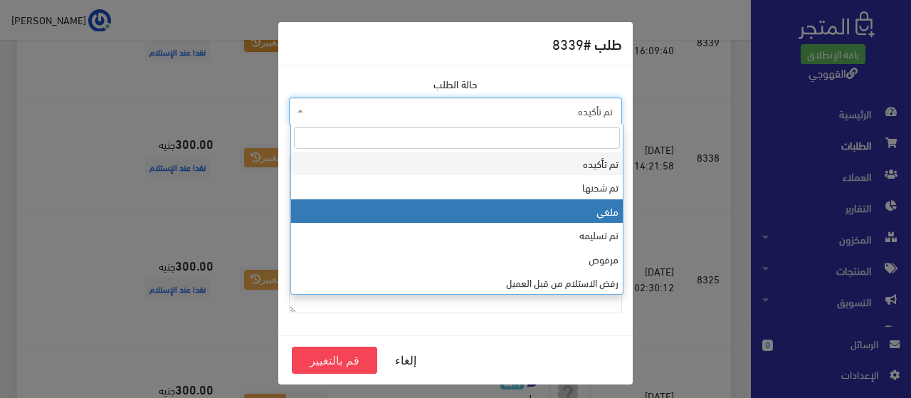
drag, startPoint x: 384, startPoint y: 107, endPoint x: 413, endPoint y: 205, distance: 102.5
select select "3"
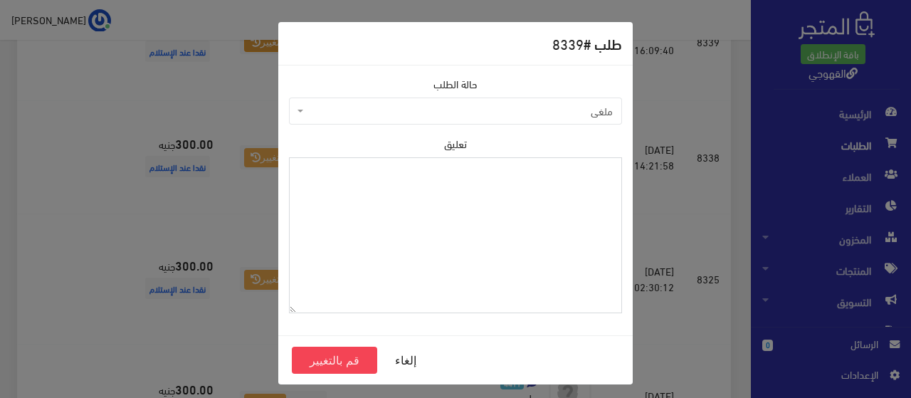
click at [413, 205] on textarea "تعليق" at bounding box center [455, 235] width 333 height 156
click at [330, 361] on button "قم بالتغيير" at bounding box center [334, 360] width 85 height 27
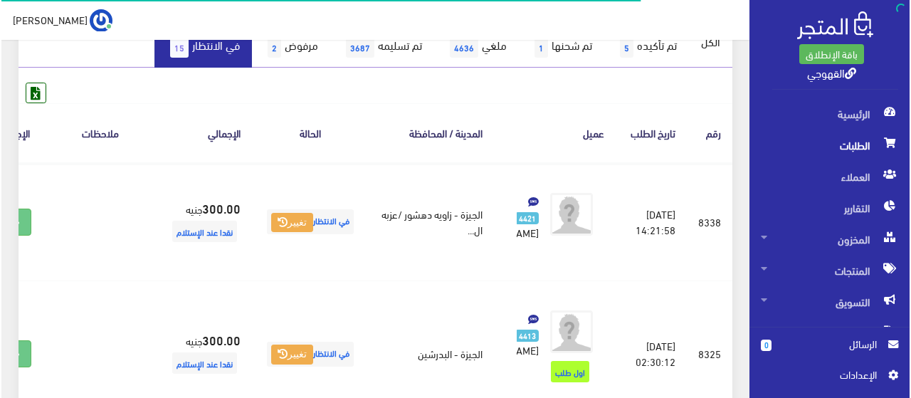
scroll to position [171, 0]
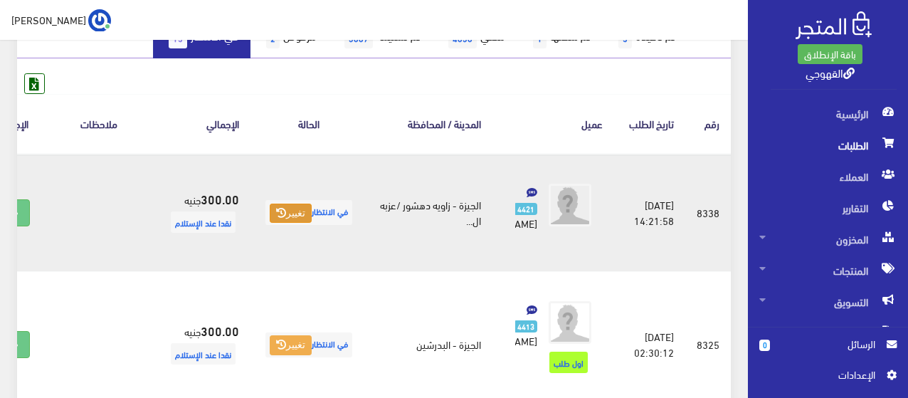
click at [312, 224] on button "تغيير" at bounding box center [291, 214] width 42 height 20
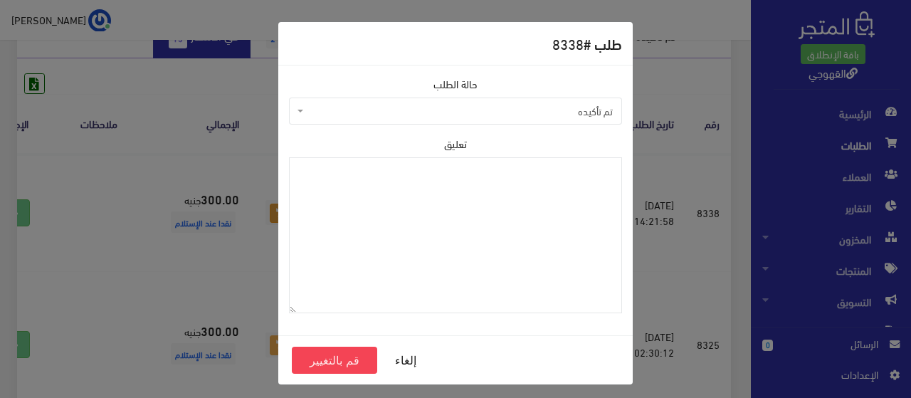
click at [355, 101] on span "تم تأكيده" at bounding box center [455, 111] width 333 height 27
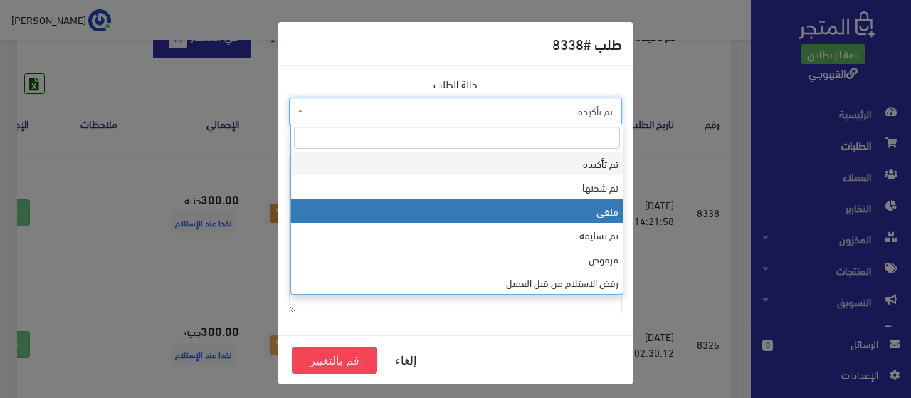
select select "3"
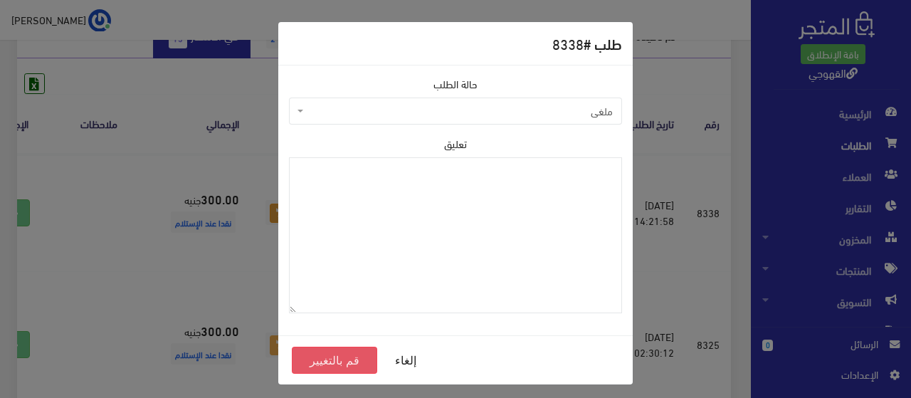
click at [330, 352] on button "قم بالتغيير" at bounding box center [334, 360] width 85 height 27
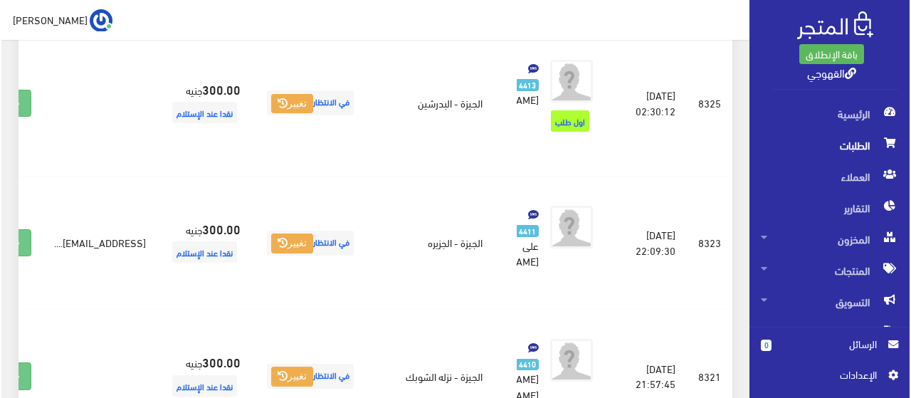
scroll to position [313, 0]
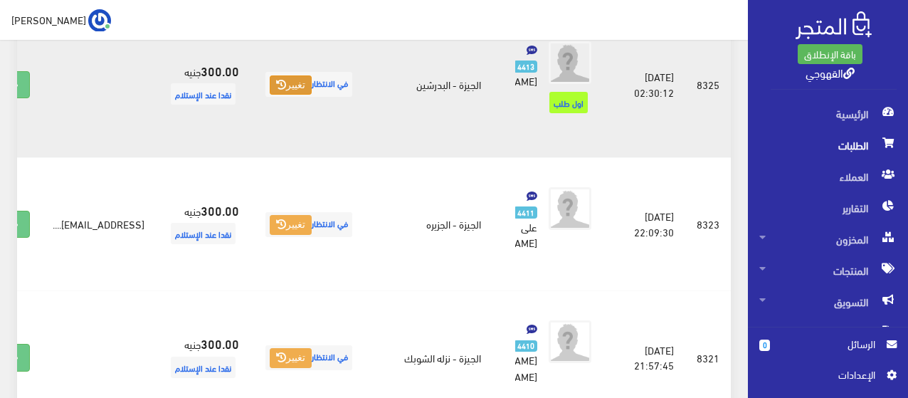
click at [312, 95] on button "تغيير" at bounding box center [291, 85] width 42 height 20
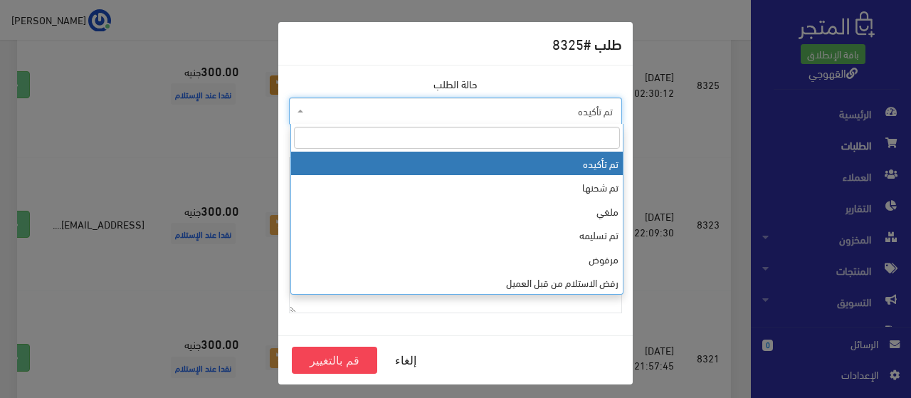
click at [428, 111] on span "تم تأكيده" at bounding box center [460, 111] width 306 height 14
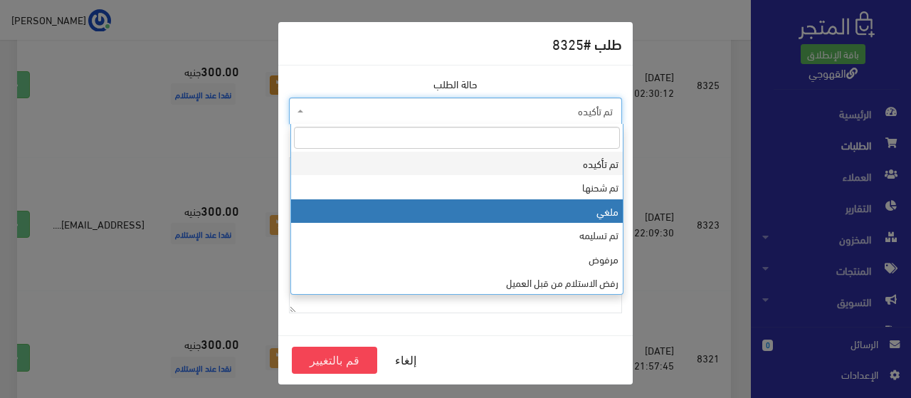
select select "3"
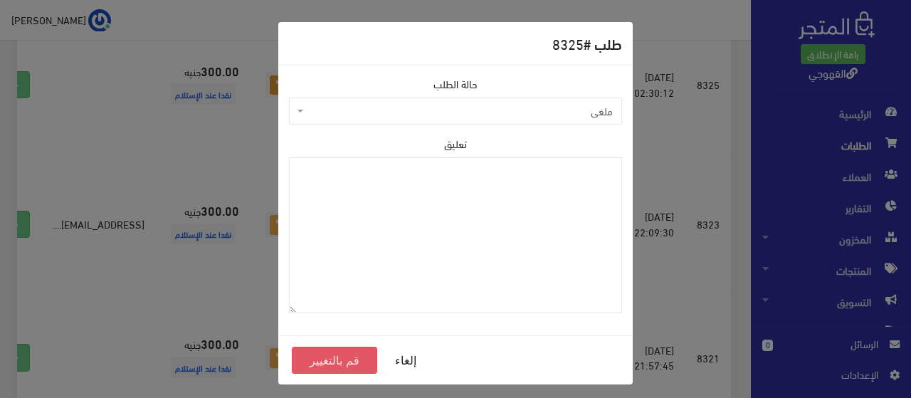
click at [337, 360] on button "قم بالتغيير" at bounding box center [334, 360] width 85 height 27
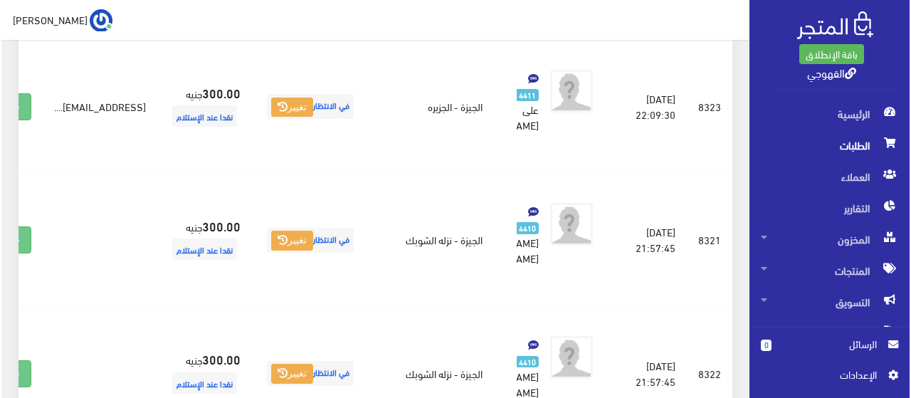
scroll to position [313, 0]
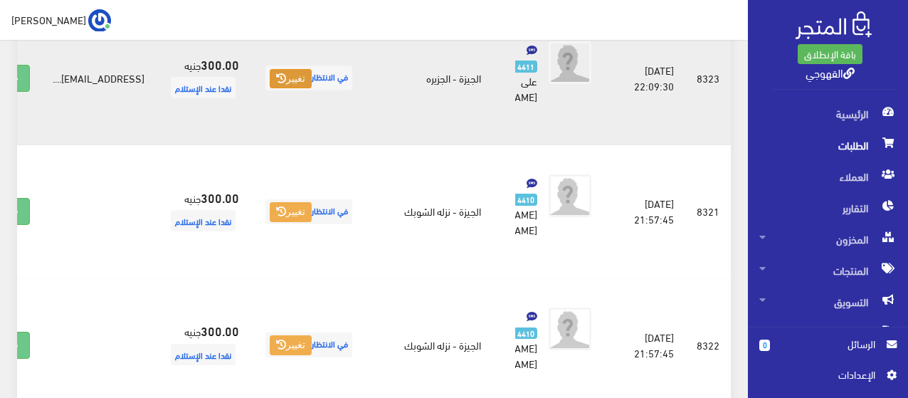
click at [312, 89] on button "تغيير" at bounding box center [291, 79] width 42 height 20
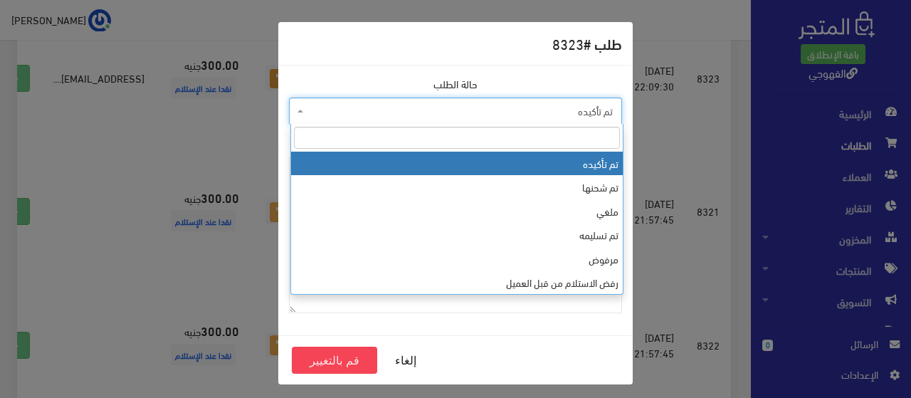
click at [466, 98] on span "تم تأكيده" at bounding box center [455, 111] width 333 height 27
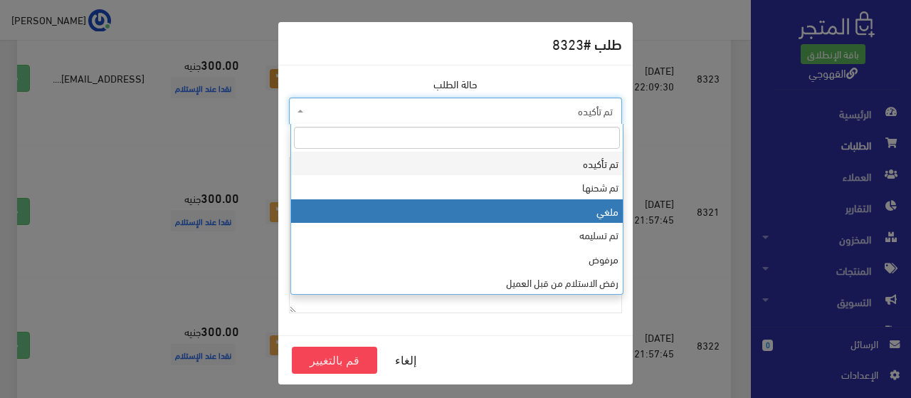
select select "3"
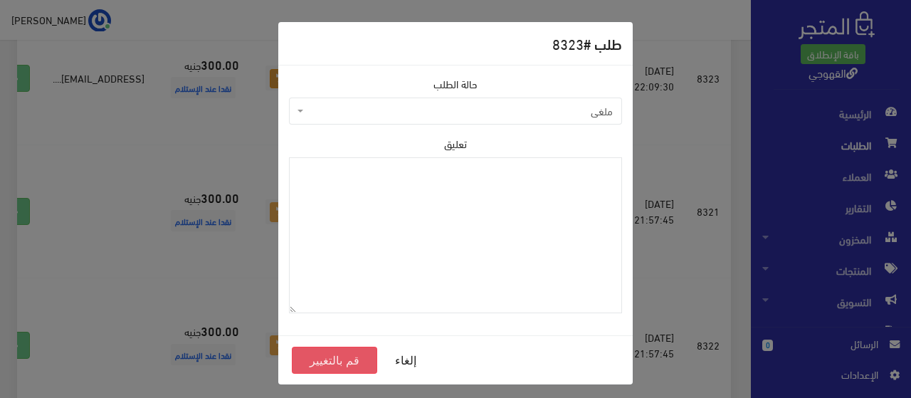
click at [349, 363] on button "قم بالتغيير" at bounding box center [334, 360] width 85 height 27
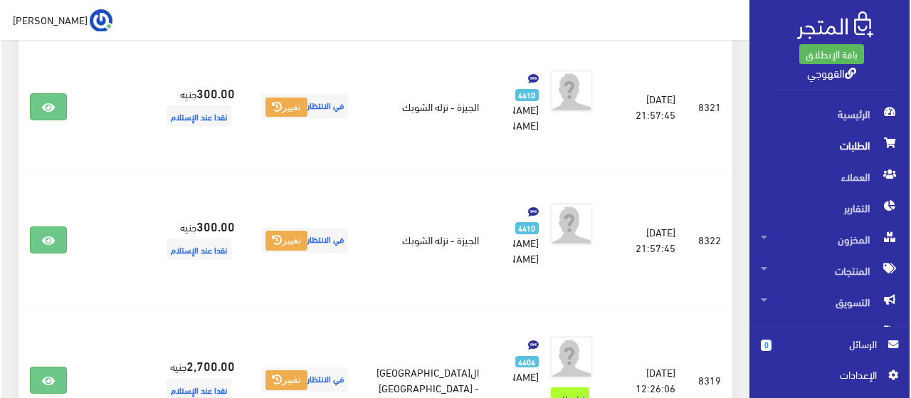
scroll to position [313, 0]
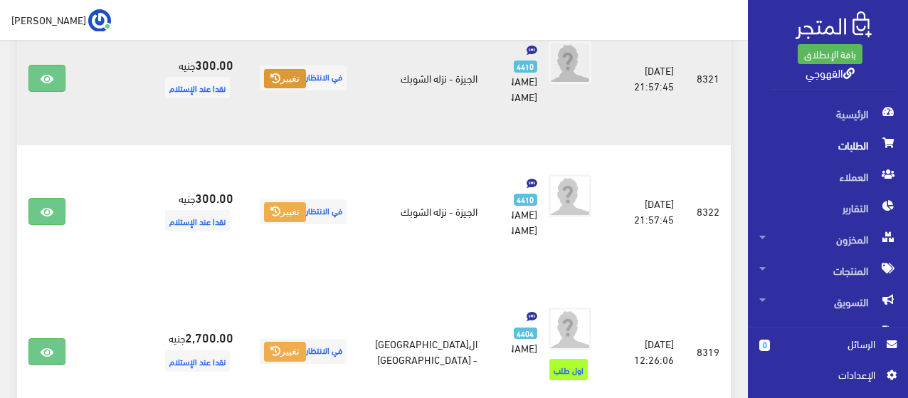
click at [306, 89] on button "تغيير" at bounding box center [285, 79] width 42 height 20
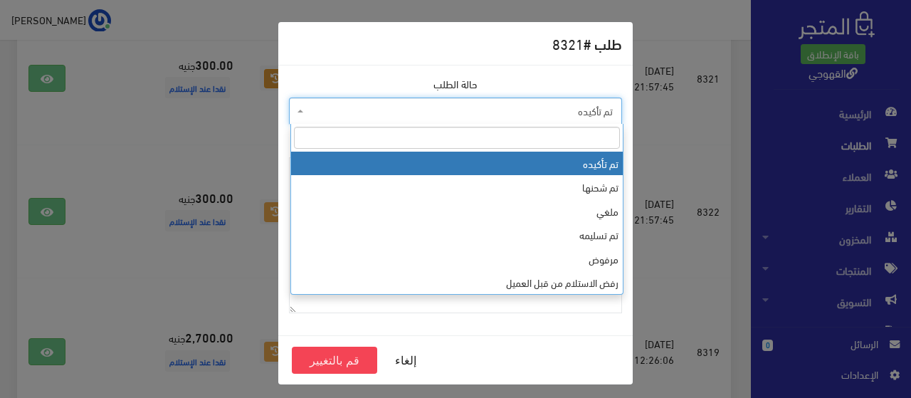
click at [392, 109] on span "تم تأكيده" at bounding box center [460, 111] width 306 height 14
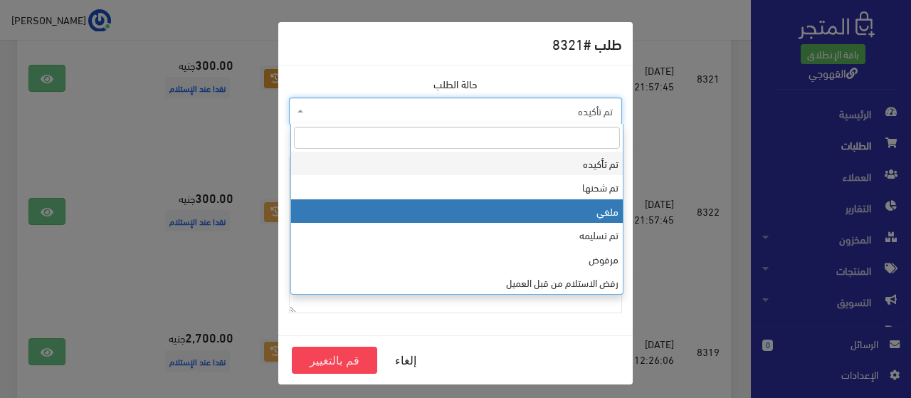
select select "3"
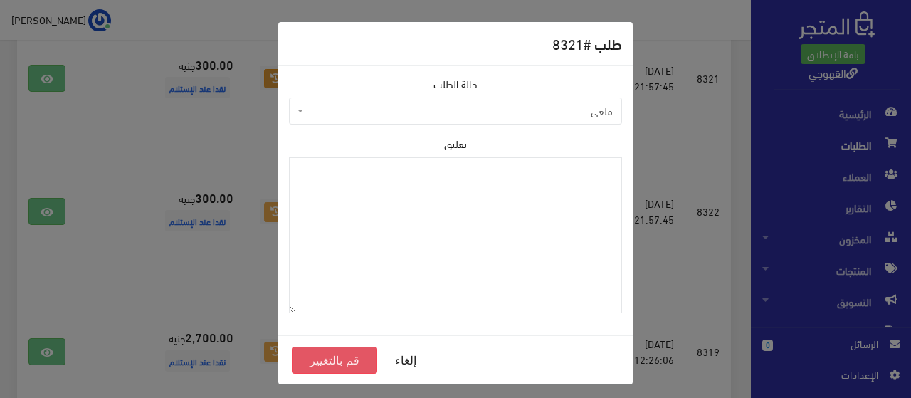
click at [342, 352] on button "قم بالتغيير" at bounding box center [334, 360] width 85 height 27
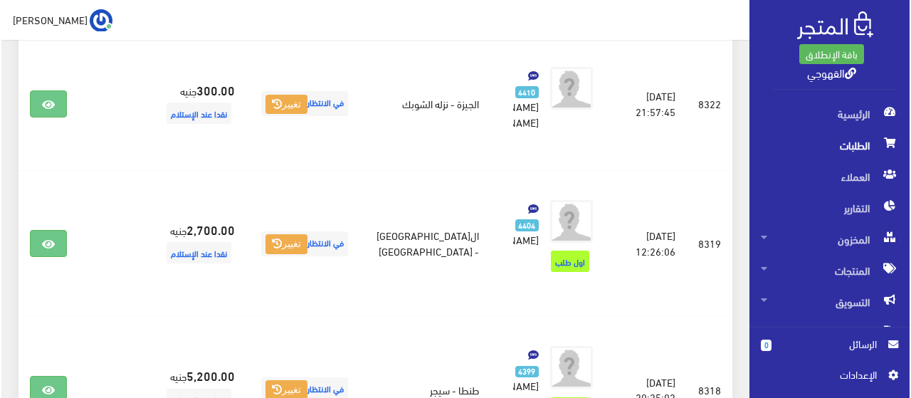
scroll to position [313, 0]
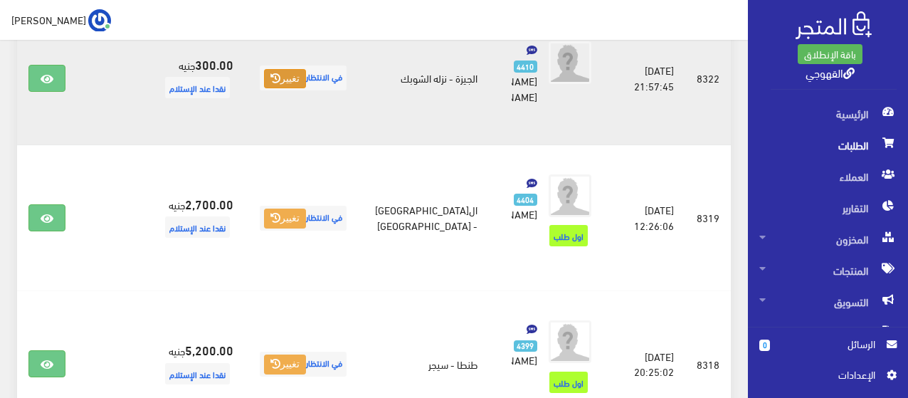
click at [303, 89] on button "تغيير" at bounding box center [285, 79] width 42 height 20
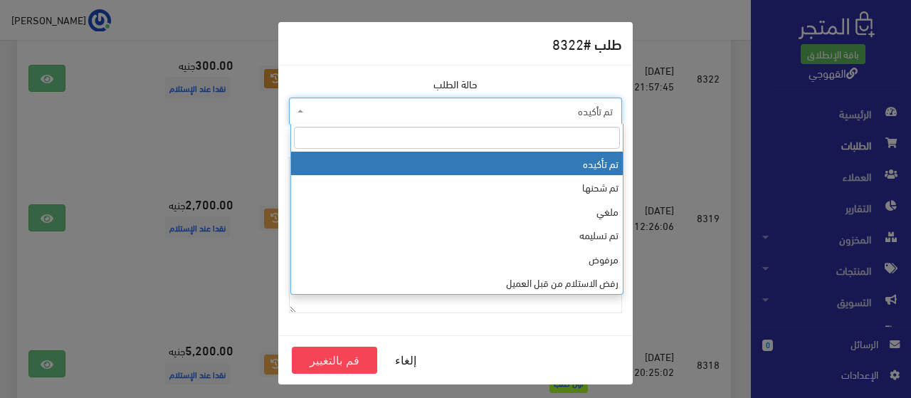
click at [392, 107] on span "تم تأكيده" at bounding box center [460, 111] width 306 height 14
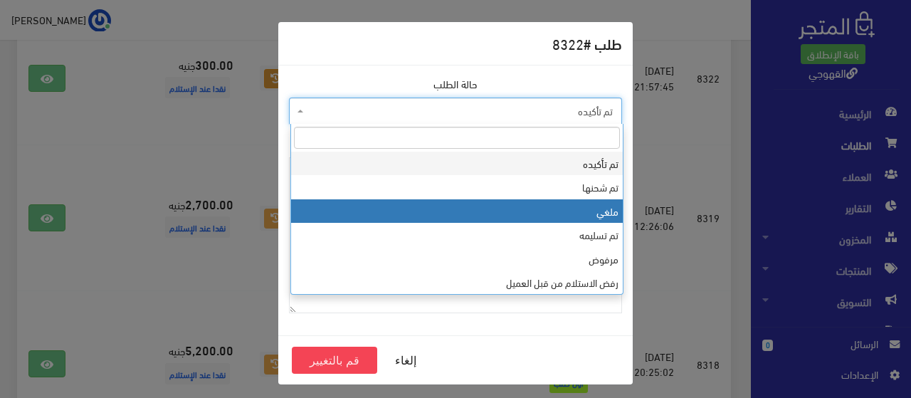
select select "3"
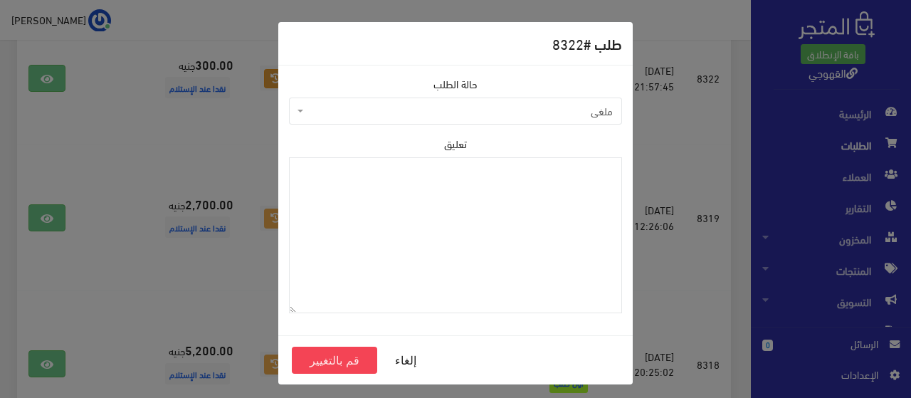
click at [329, 345] on div "إلغاء قم بالتغيير" at bounding box center [455, 359] width 354 height 49
click at [331, 353] on button "قم بالتغيير" at bounding box center [334, 360] width 85 height 27
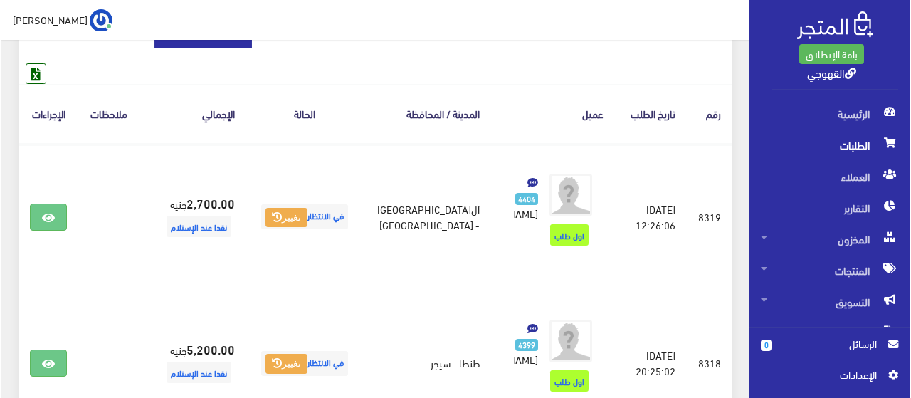
scroll to position [313, 0]
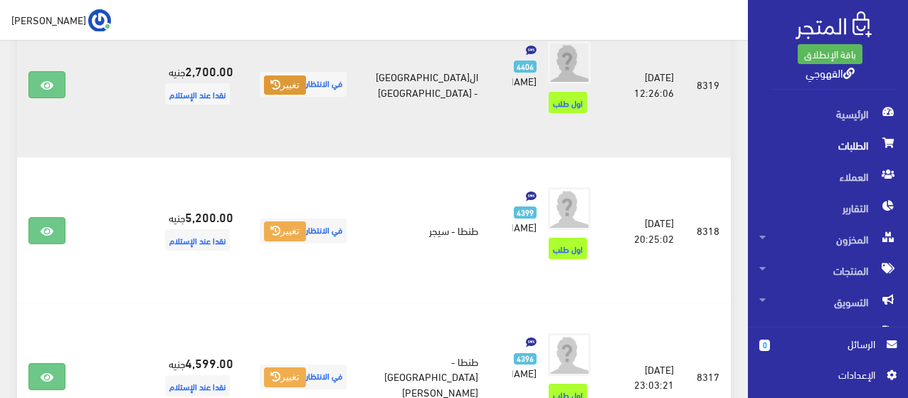
click at [306, 95] on button "تغيير" at bounding box center [285, 85] width 42 height 20
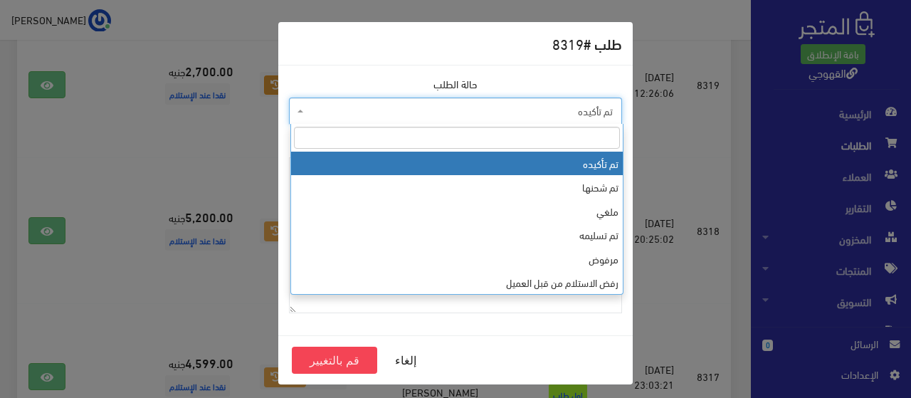
click at [470, 100] on span "تم تأكيده" at bounding box center [455, 111] width 333 height 27
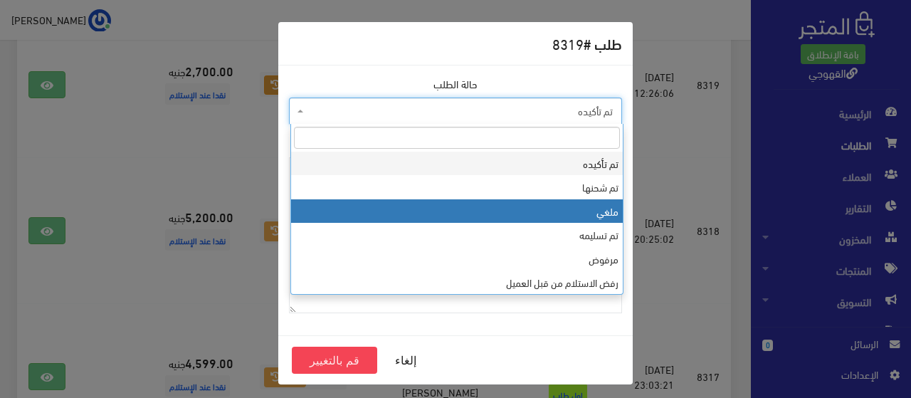
select select "3"
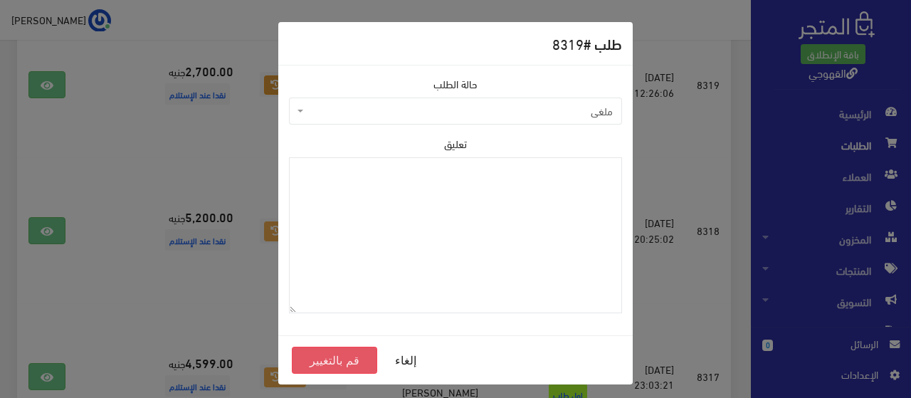
click at [347, 368] on button "قم بالتغيير" at bounding box center [334, 360] width 85 height 27
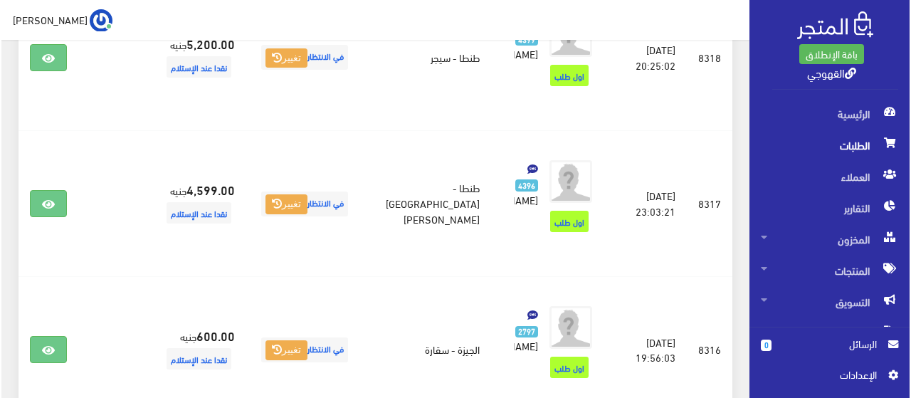
scroll to position [342, 0]
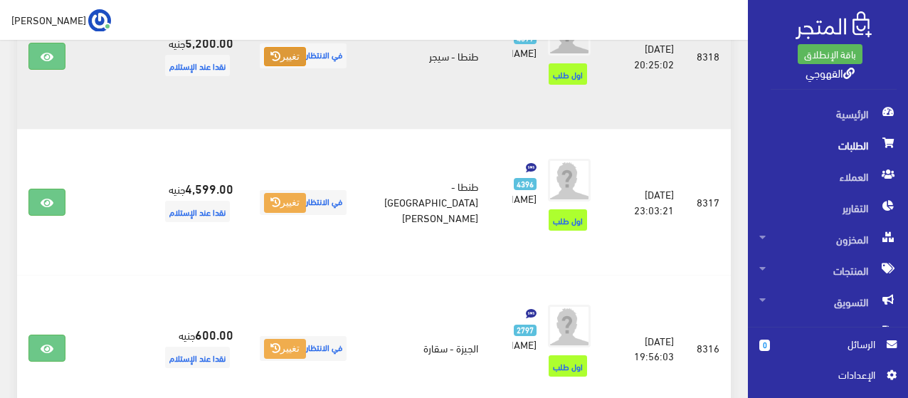
click at [306, 67] on button "تغيير" at bounding box center [285, 57] width 42 height 20
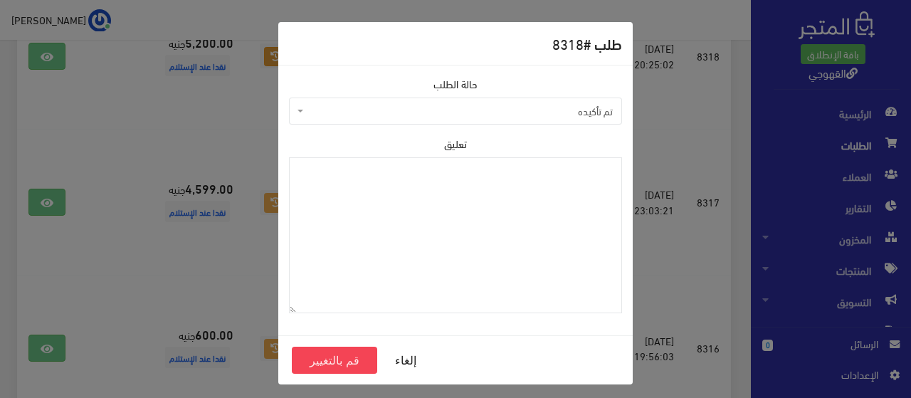
click at [401, 112] on span "تم تأكيده" at bounding box center [460, 111] width 306 height 14
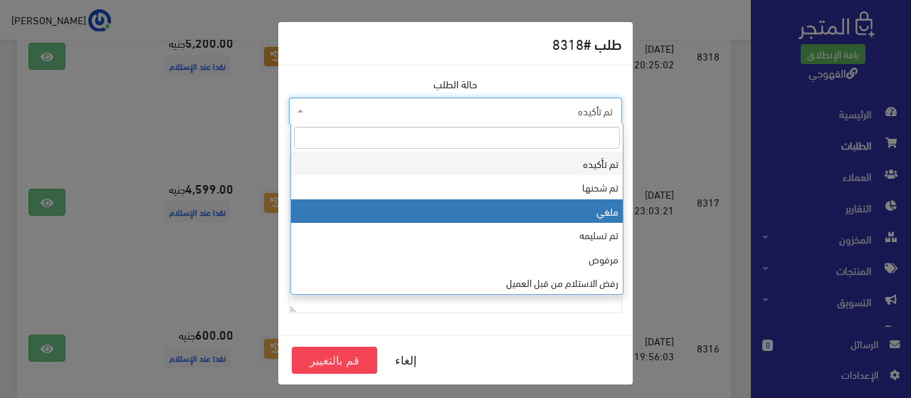
select select "3"
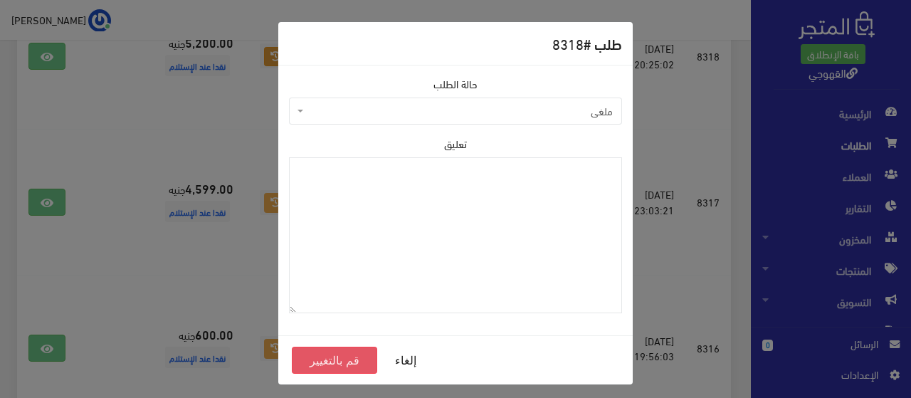
click at [340, 359] on button "قم بالتغيير" at bounding box center [334, 360] width 85 height 27
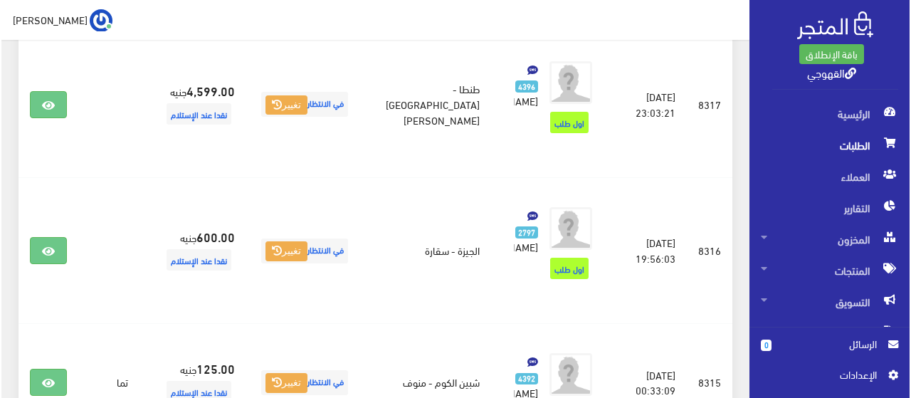
scroll to position [313, 0]
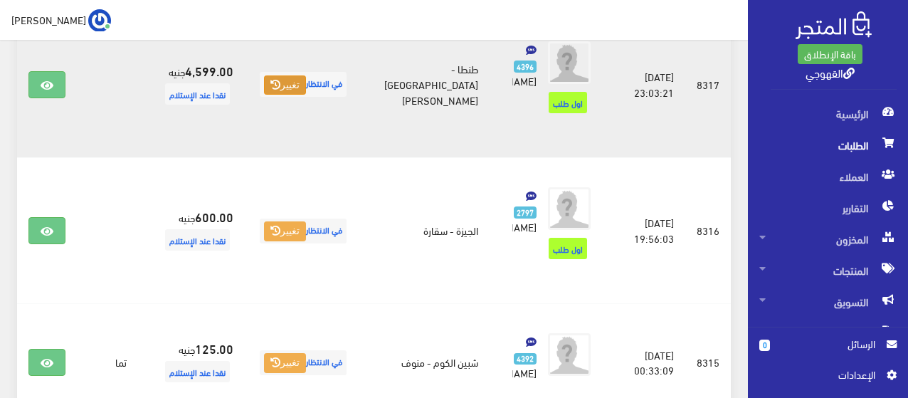
click at [304, 95] on button "تغيير" at bounding box center [285, 85] width 42 height 20
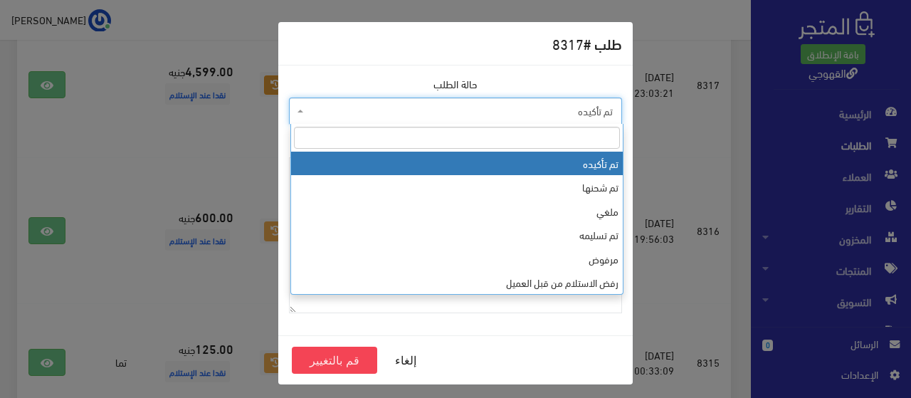
click at [392, 109] on span "تم تأكيده" at bounding box center [460, 111] width 306 height 14
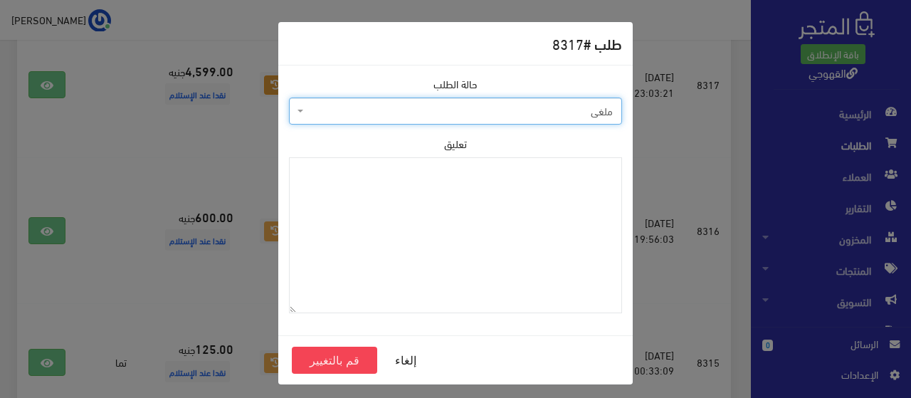
select select "3"
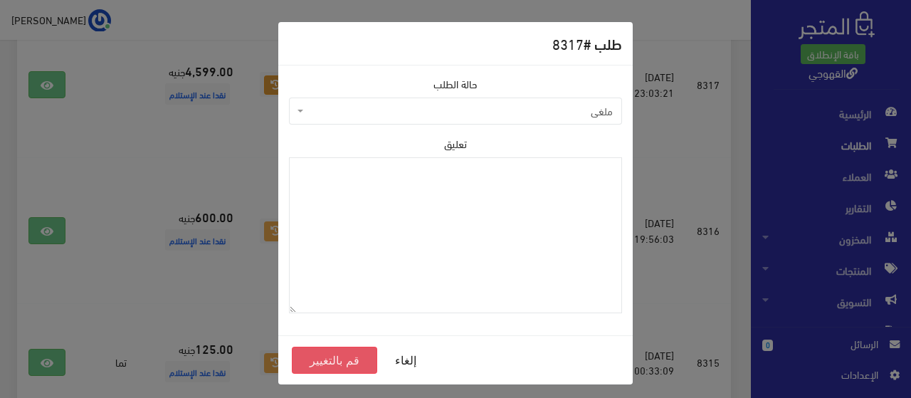
click at [340, 359] on button "قم بالتغيير" at bounding box center [334, 360] width 85 height 27
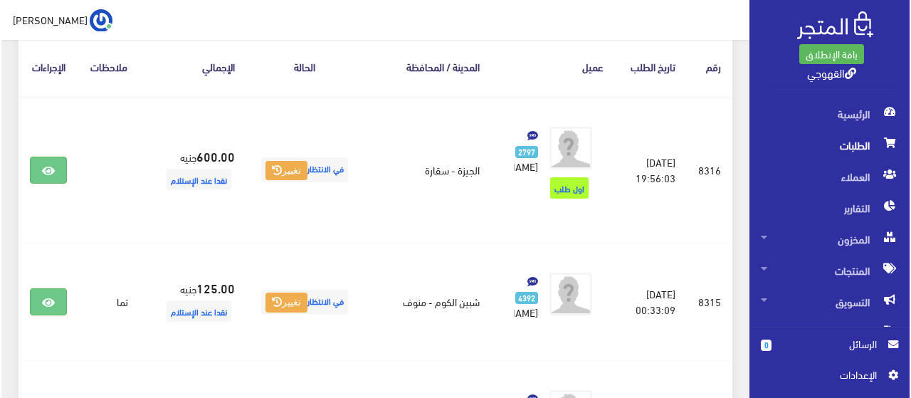
scroll to position [342, 0]
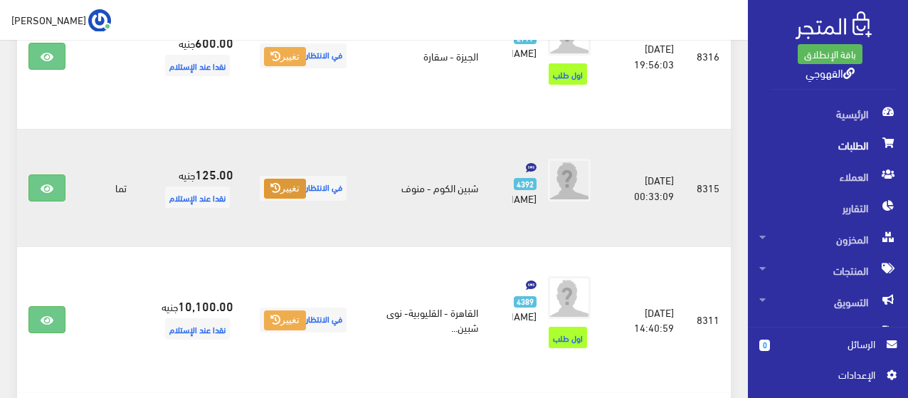
click at [298, 199] on button "تغيير" at bounding box center [285, 189] width 42 height 20
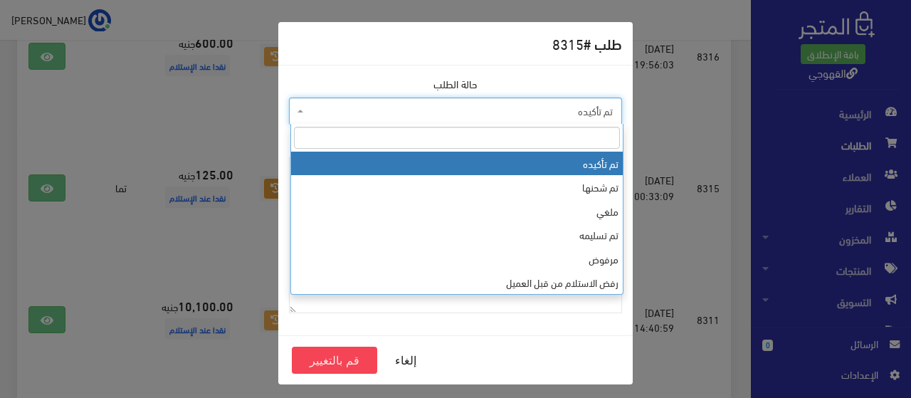
click at [441, 106] on span "تم تأكيده" at bounding box center [460, 111] width 306 height 14
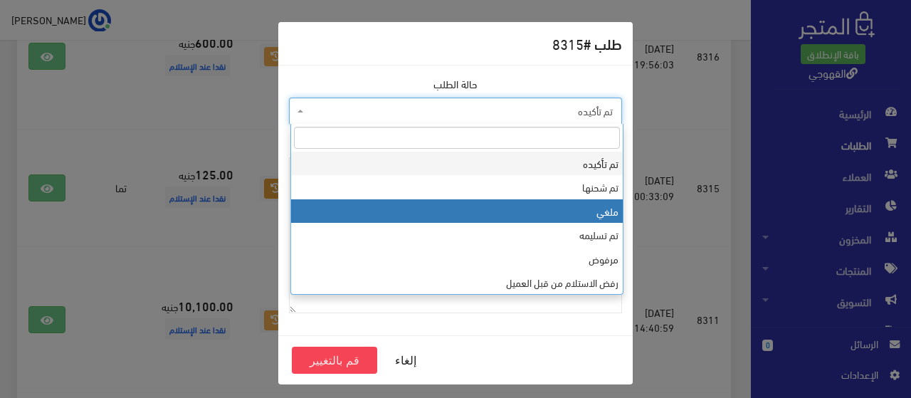
select select "3"
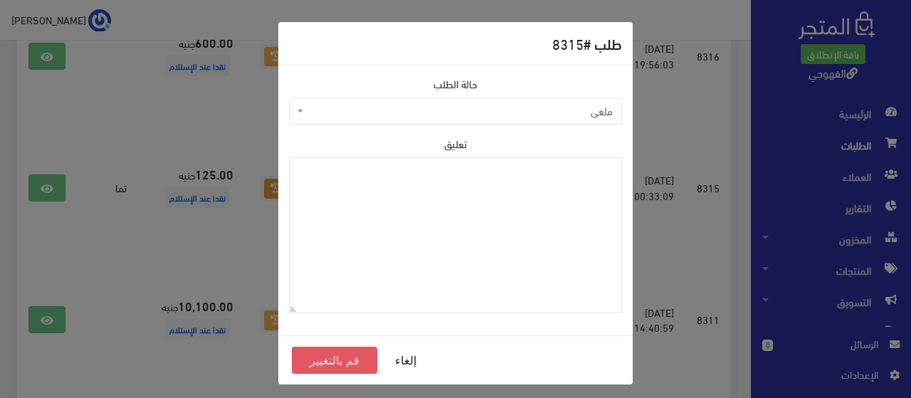
click at [352, 353] on button "قم بالتغيير" at bounding box center [334, 360] width 85 height 27
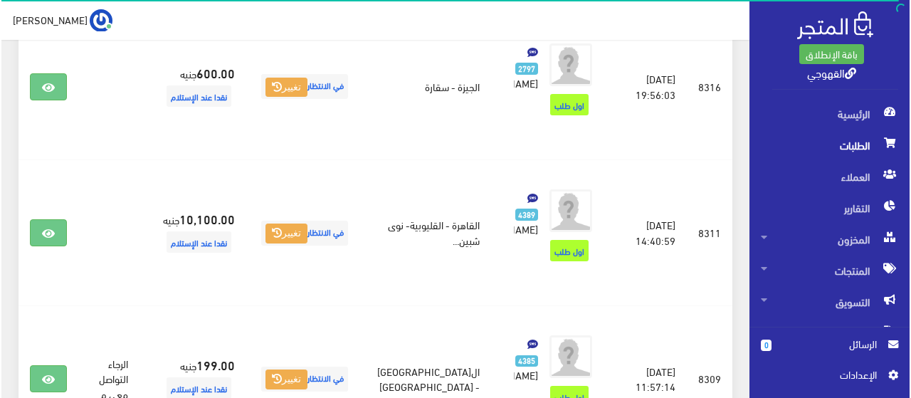
scroll to position [313, 0]
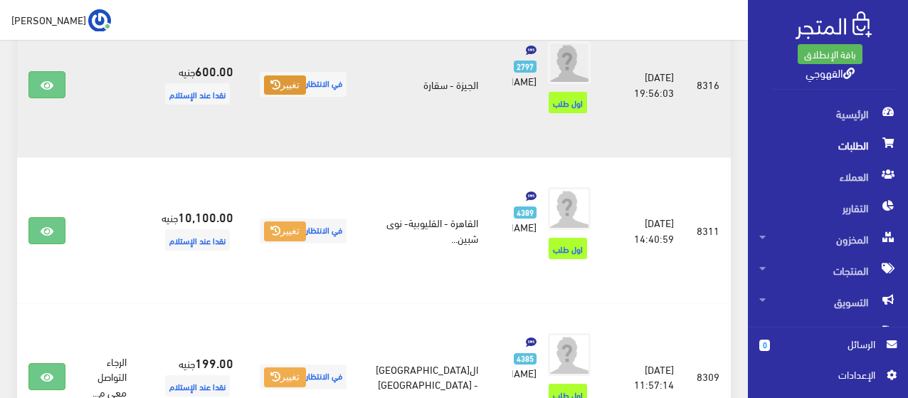
click at [306, 95] on button "تغيير" at bounding box center [285, 85] width 42 height 20
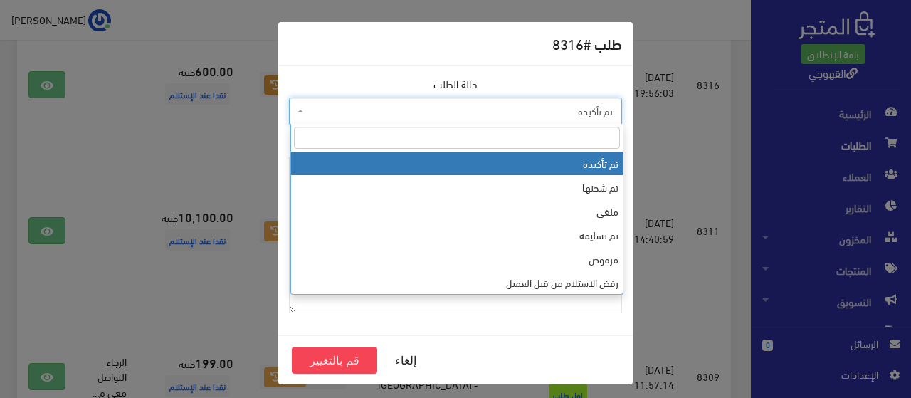
click at [415, 110] on span "تم تأكيده" at bounding box center [460, 111] width 306 height 14
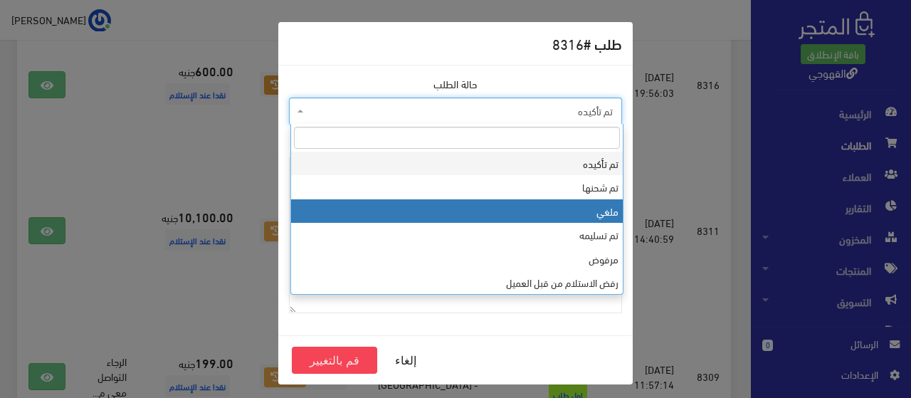
select select "3"
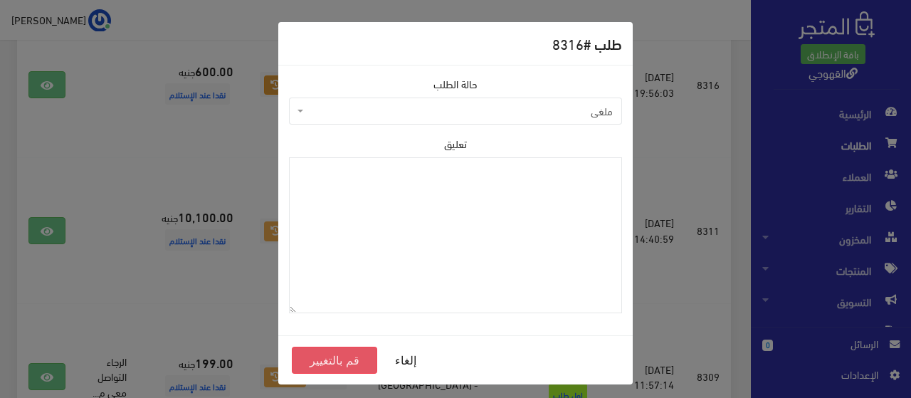
click at [343, 359] on button "قم بالتغيير" at bounding box center [334, 360] width 85 height 27
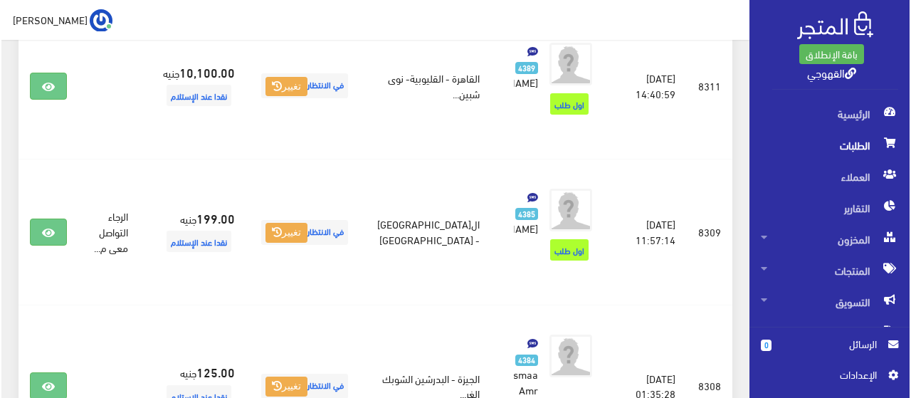
scroll to position [313, 0]
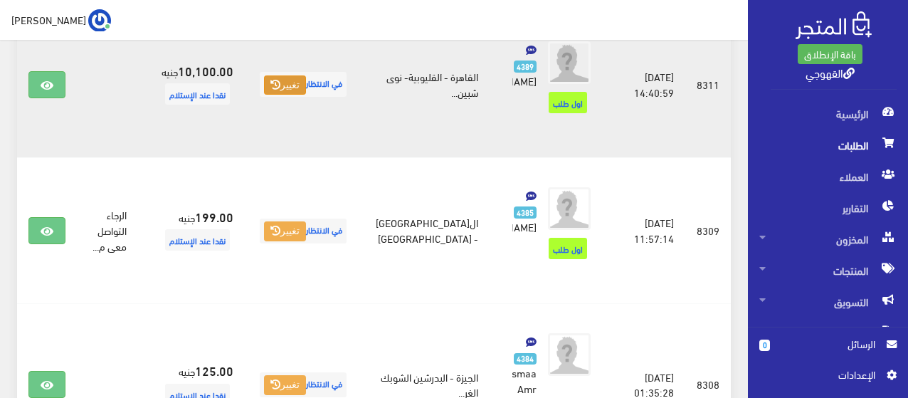
click at [306, 95] on button "تغيير" at bounding box center [285, 85] width 42 height 20
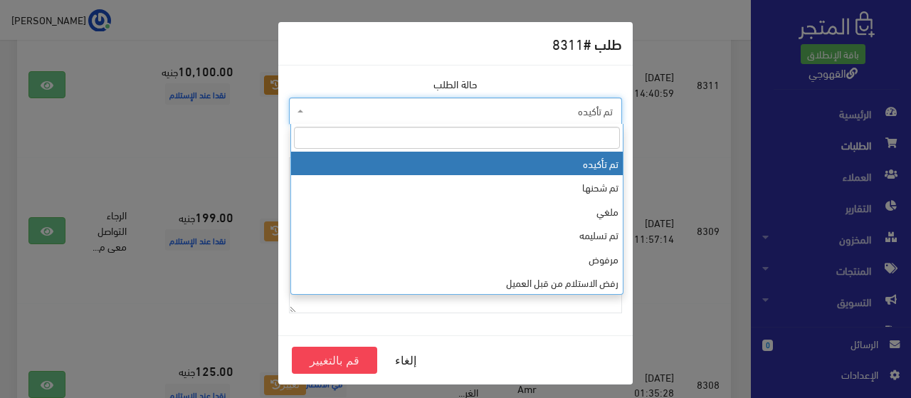
click at [414, 119] on span "تم تأكيده" at bounding box center [455, 111] width 333 height 27
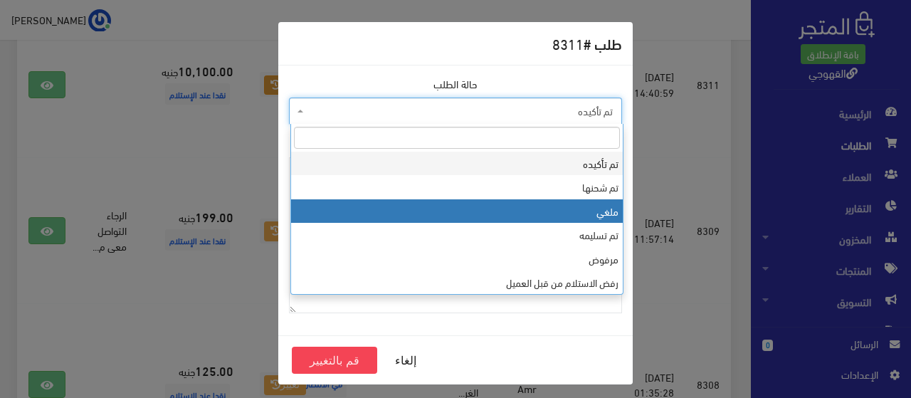
select select "3"
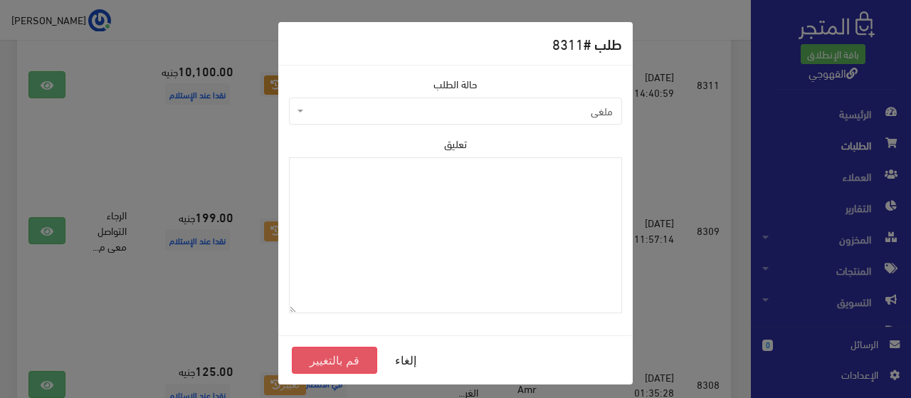
click at [330, 361] on button "قم بالتغيير" at bounding box center [334, 360] width 85 height 27
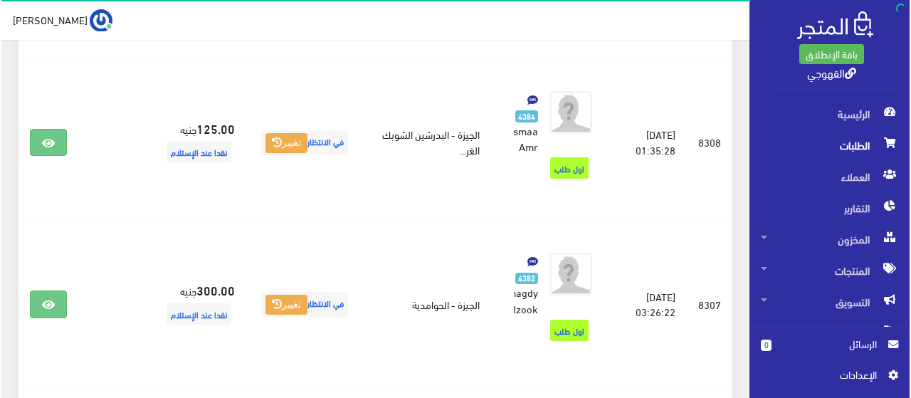
scroll to position [427, 0]
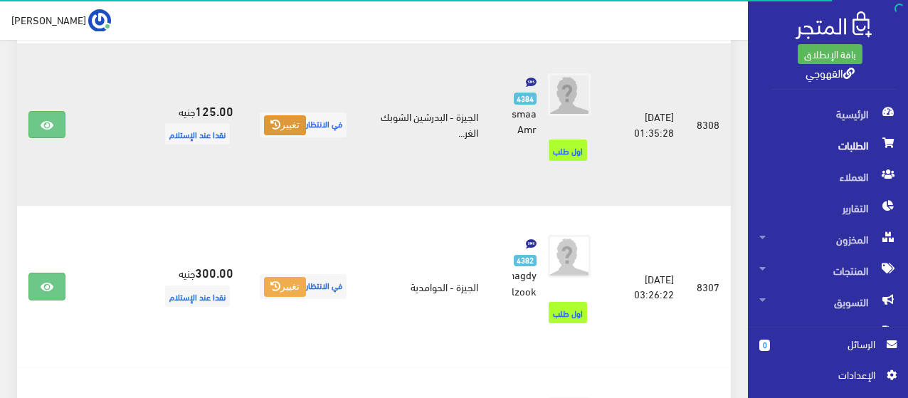
click at [301, 135] on button "تغيير" at bounding box center [285, 125] width 42 height 20
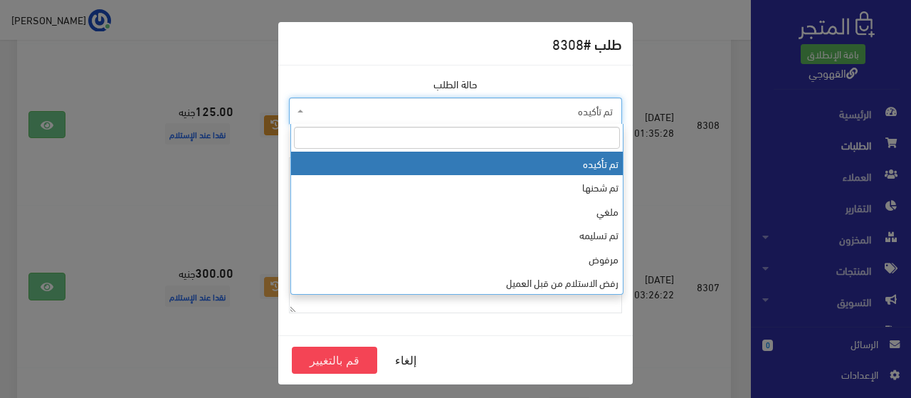
click at [417, 107] on span "تم تأكيده" at bounding box center [460, 111] width 306 height 14
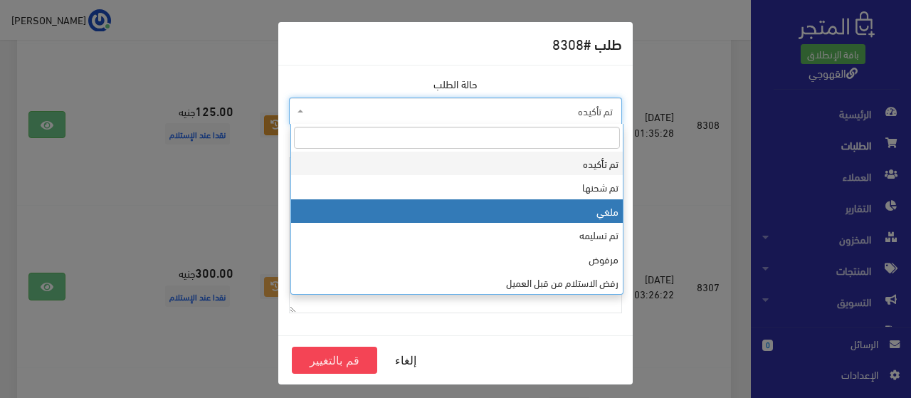
select select "3"
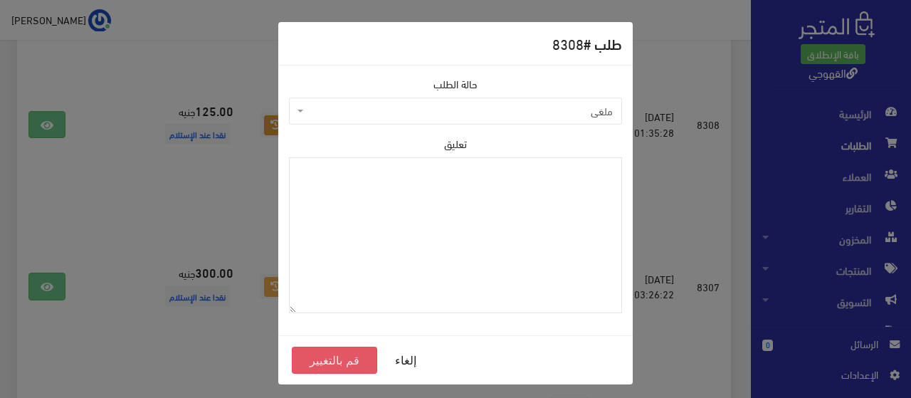
click at [326, 361] on button "قم بالتغيير" at bounding box center [334, 360] width 85 height 27
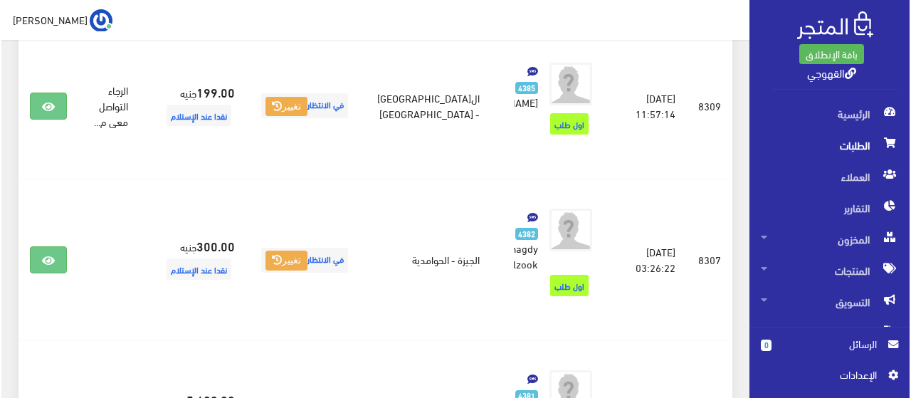
scroll to position [342, 0]
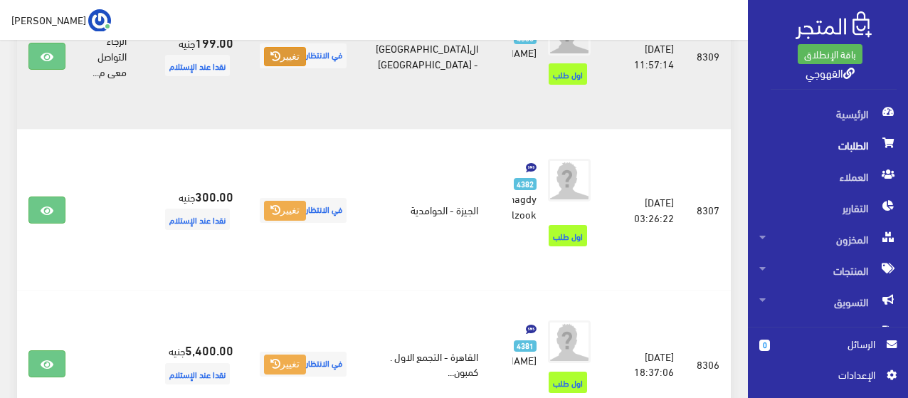
click at [306, 67] on button "تغيير" at bounding box center [285, 57] width 42 height 20
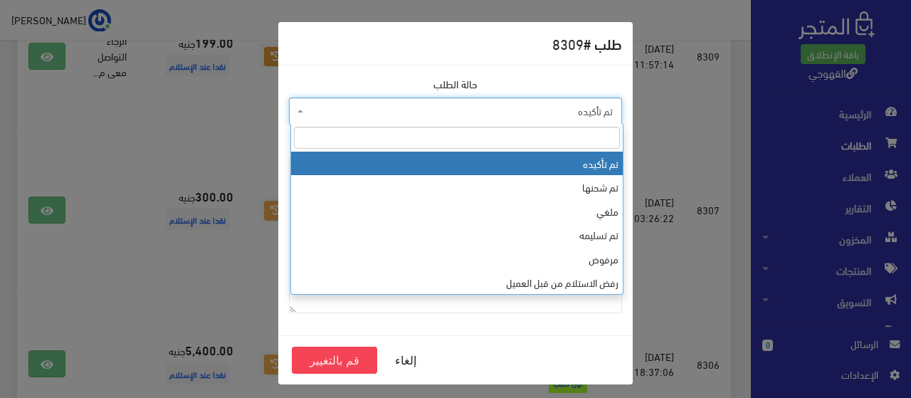
click at [418, 104] on span "تم تأكيده" at bounding box center [460, 111] width 306 height 14
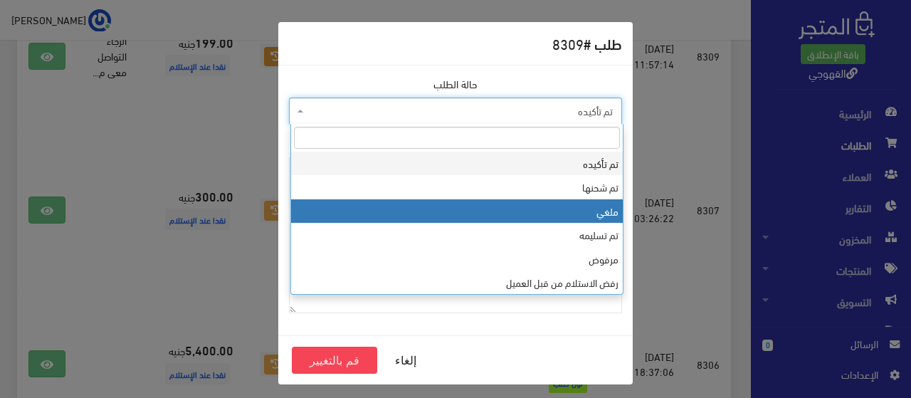
select select "3"
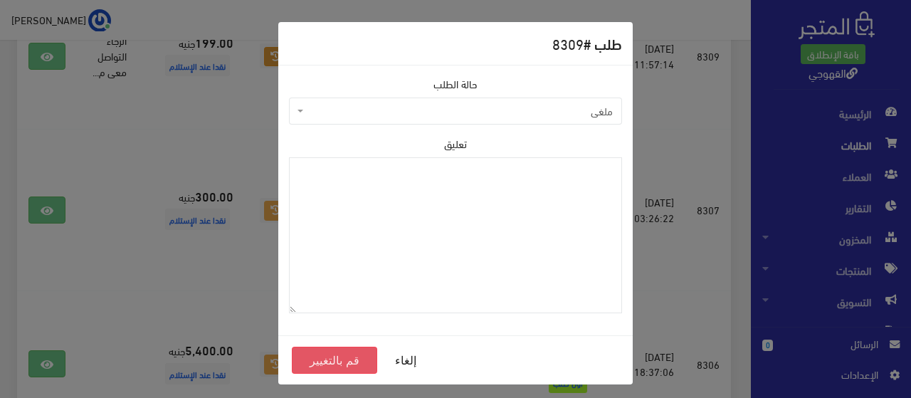
click at [342, 352] on button "قم بالتغيير" at bounding box center [334, 360] width 85 height 27
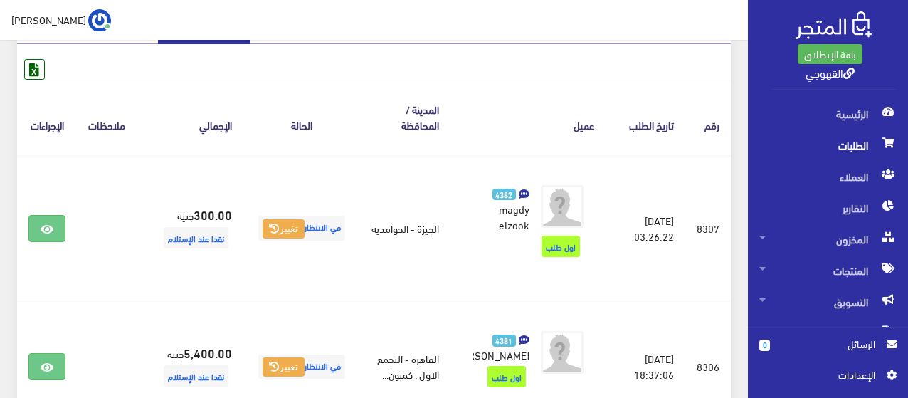
scroll to position [256, 0]
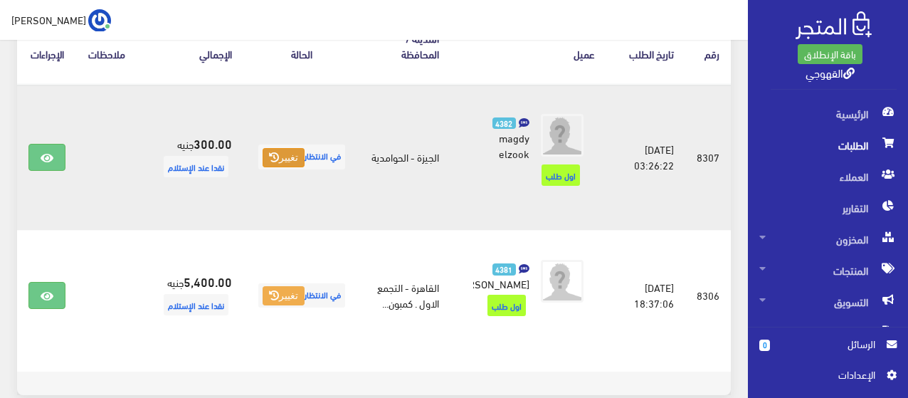
click at [280, 149] on button "تغيير" at bounding box center [284, 158] width 42 height 20
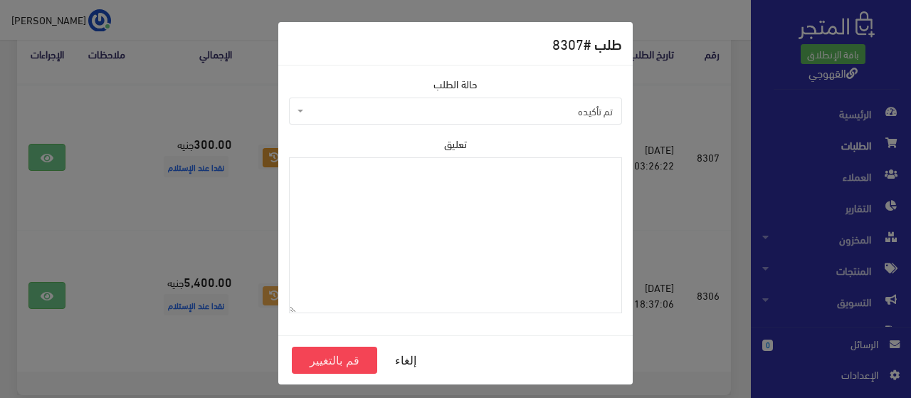
click at [466, 104] on span "تم تأكيده" at bounding box center [460, 111] width 306 height 14
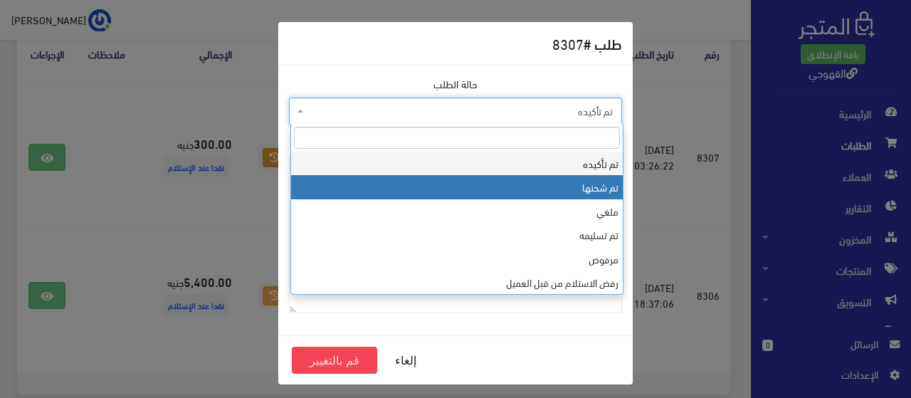
drag, startPoint x: 503, startPoint y: 201, endPoint x: 510, endPoint y: 194, distance: 11.1
select select "2"
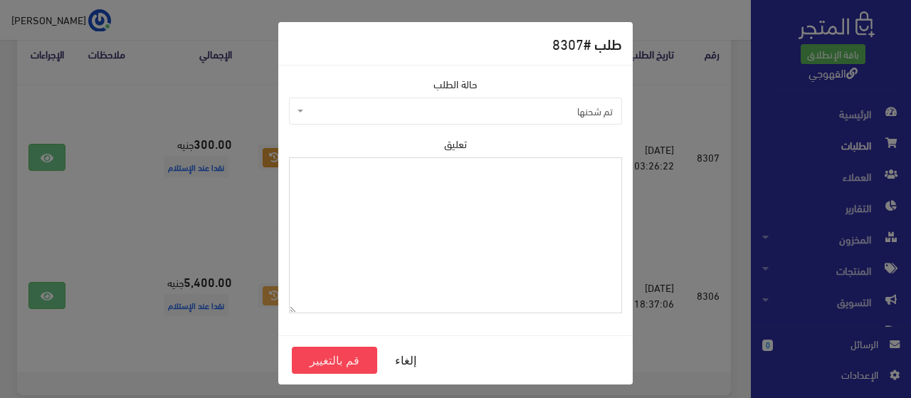
click at [510, 194] on textarea "تعليق" at bounding box center [455, 235] width 333 height 156
click at [416, 361] on button "إلغاء" at bounding box center [405, 360] width 57 height 27
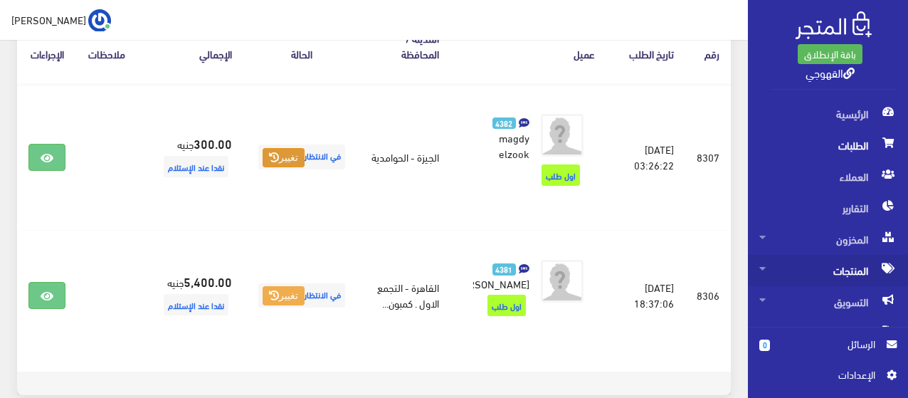
click at [820, 267] on span "المنتجات" at bounding box center [828, 270] width 137 height 31
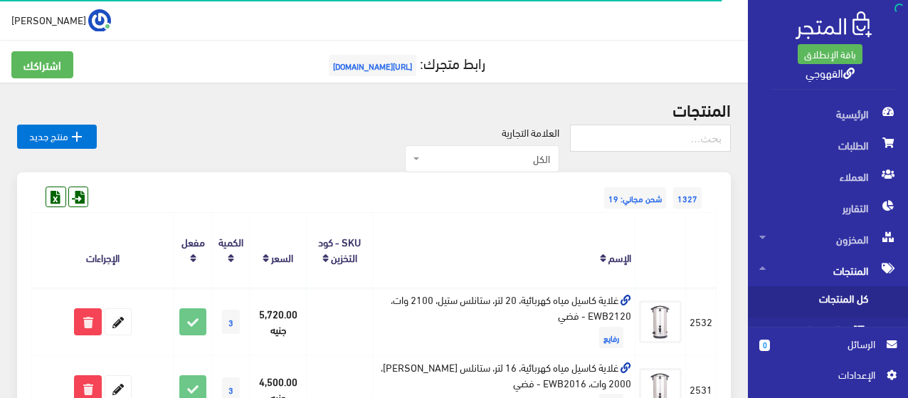
click at [831, 300] on span "كل المنتجات" at bounding box center [814, 301] width 108 height 31
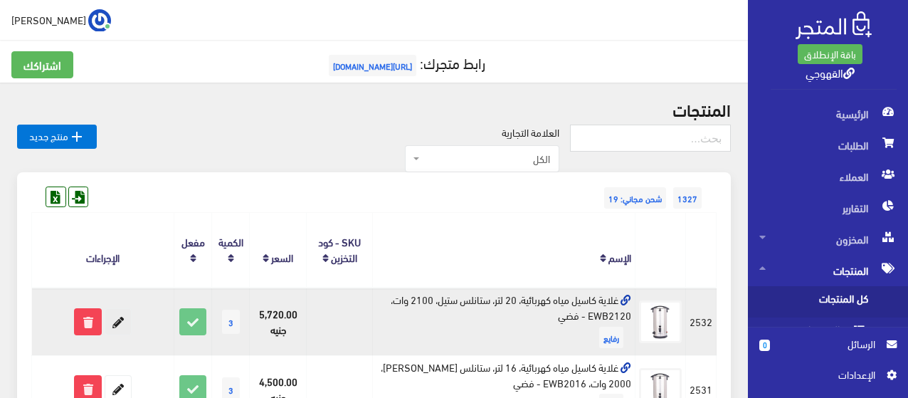
click at [122, 317] on icon at bounding box center [118, 322] width 26 height 26
